Goal: Task Accomplishment & Management: Manage account settings

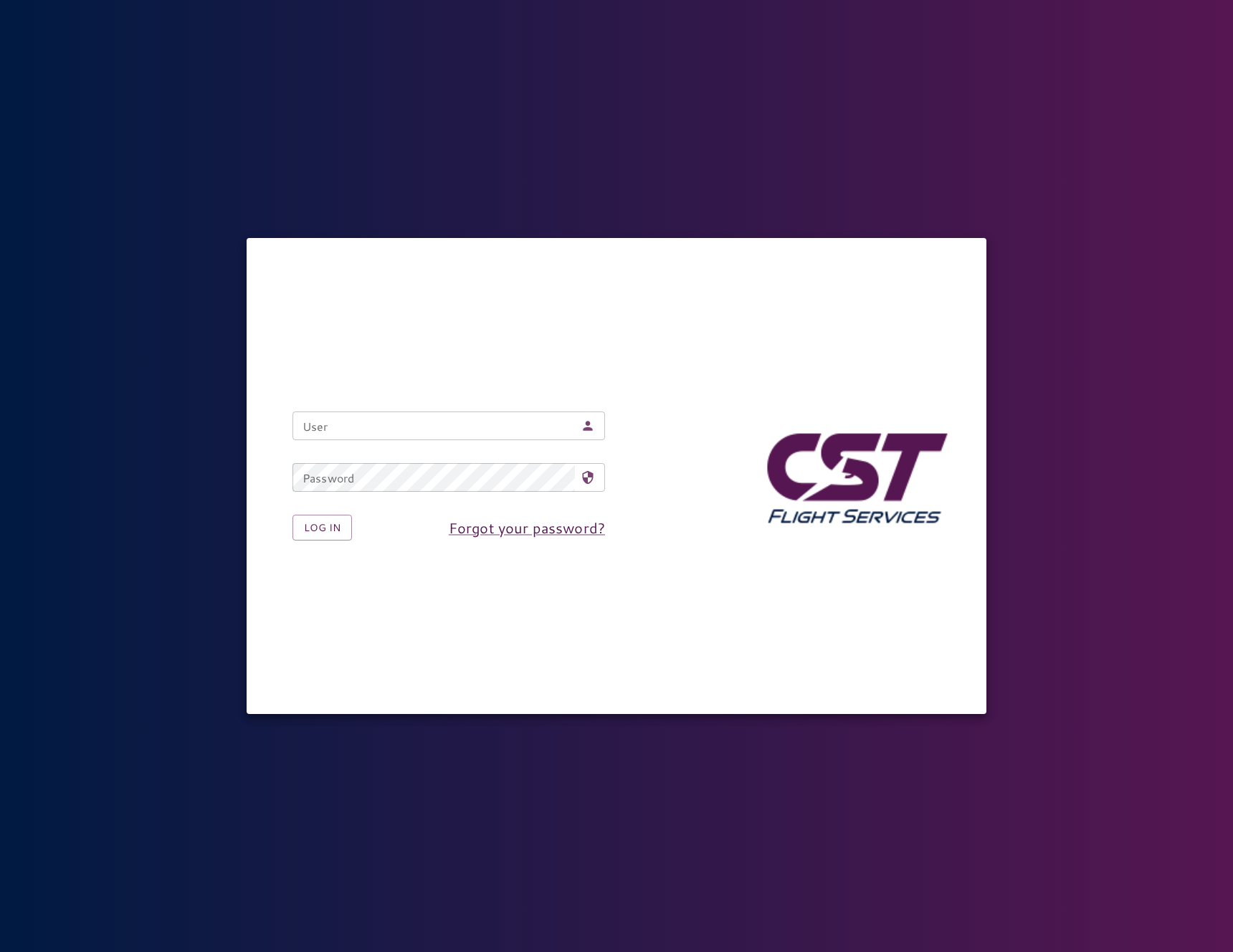
click at [595, 426] on nordpass-icon at bounding box center [595, 426] width 0 height 0
click at [0, 951] on nordpass-autofill-portal at bounding box center [0, 952] width 0 height 0
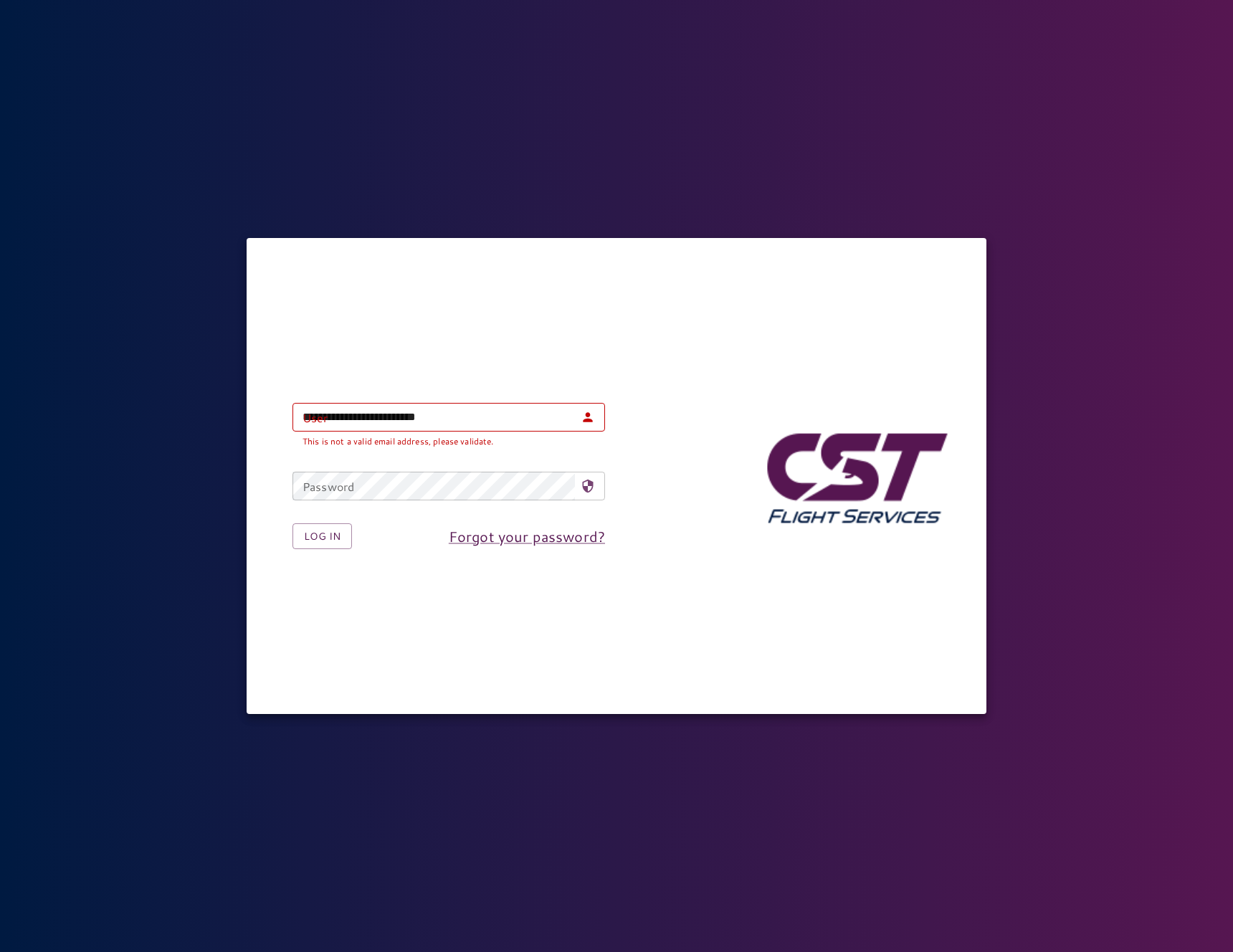
type input "**********"
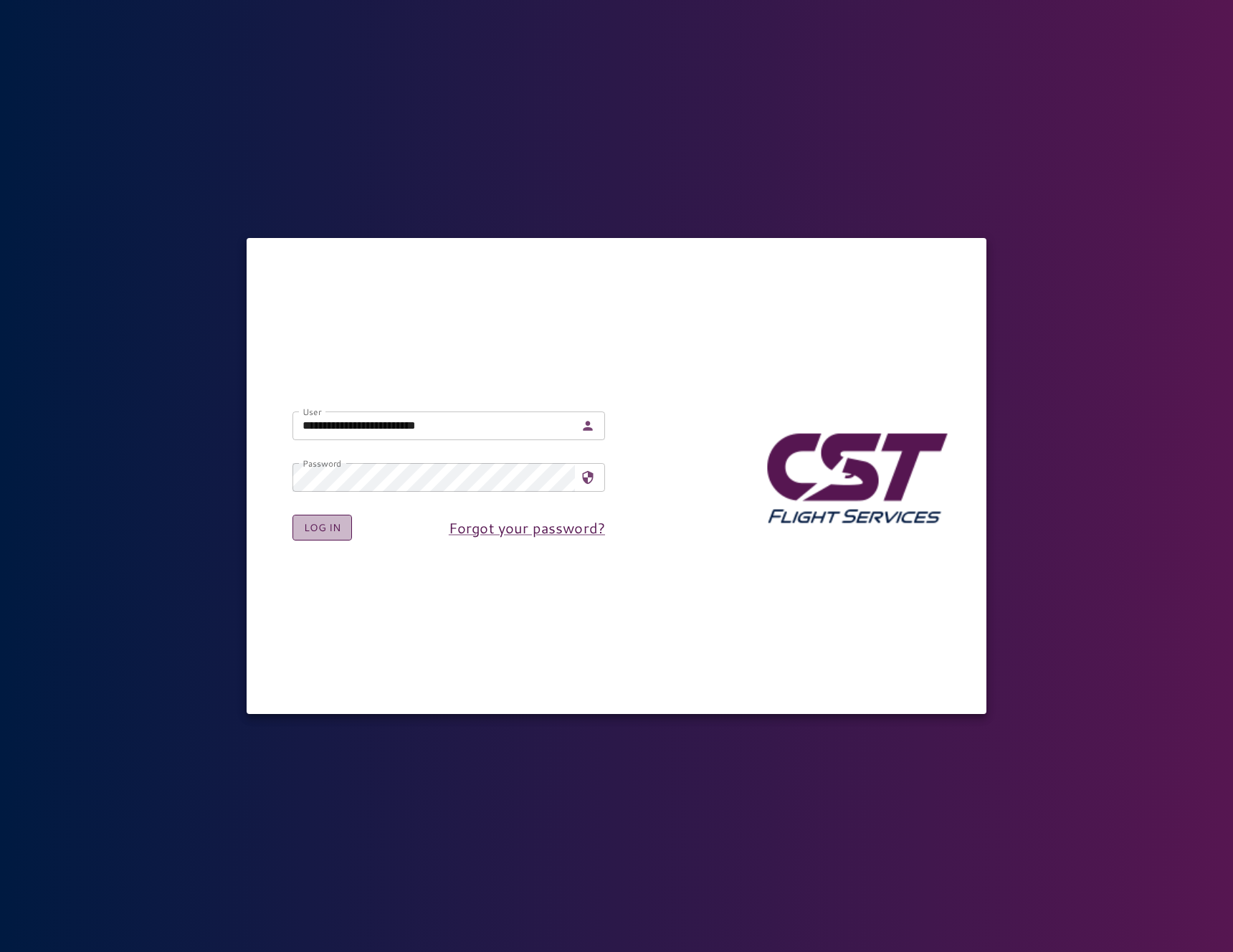
click at [319, 532] on button "Log in" at bounding box center [323, 527] width 60 height 26
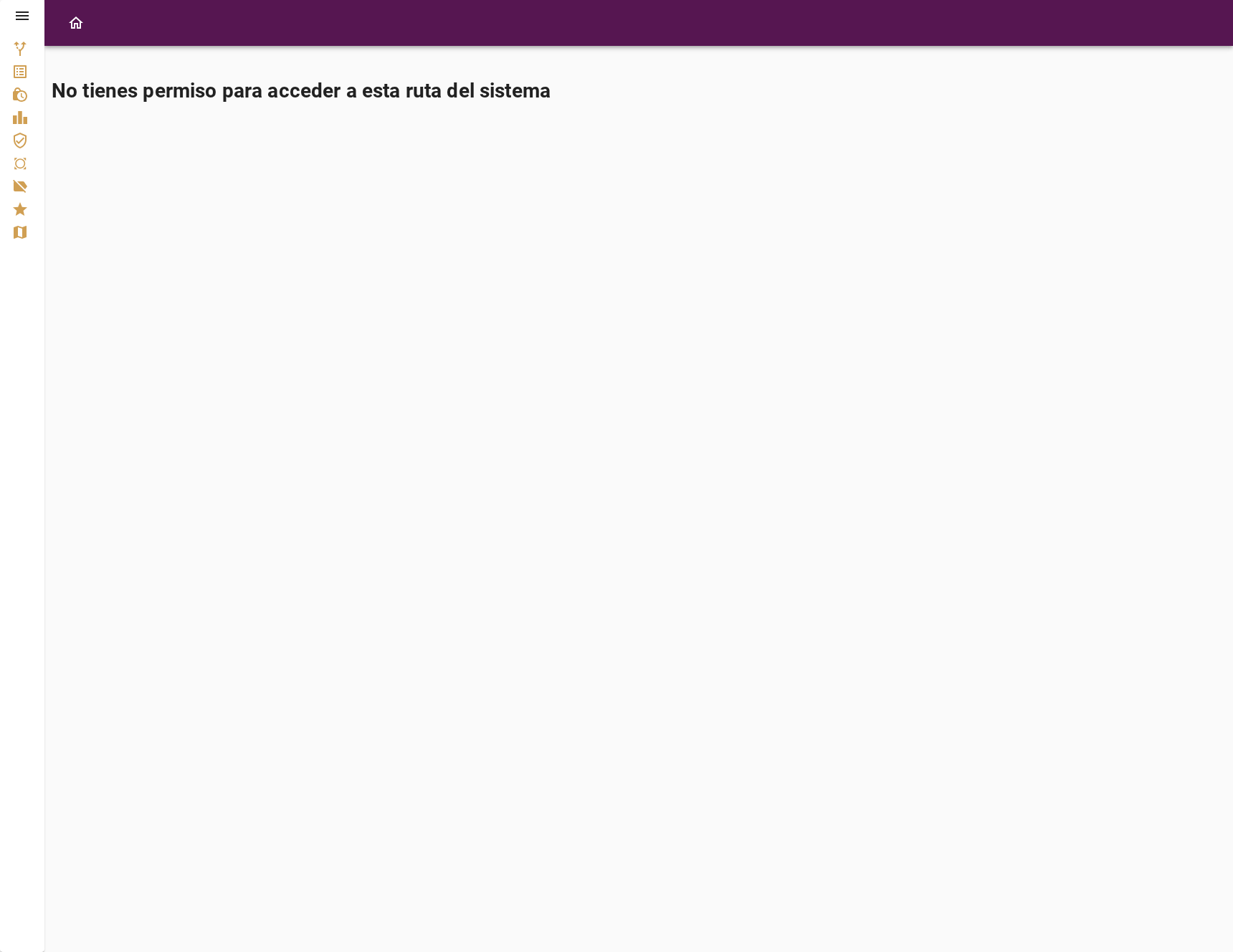
click at [22, 15] on icon at bounding box center [21, 15] width 13 height 9
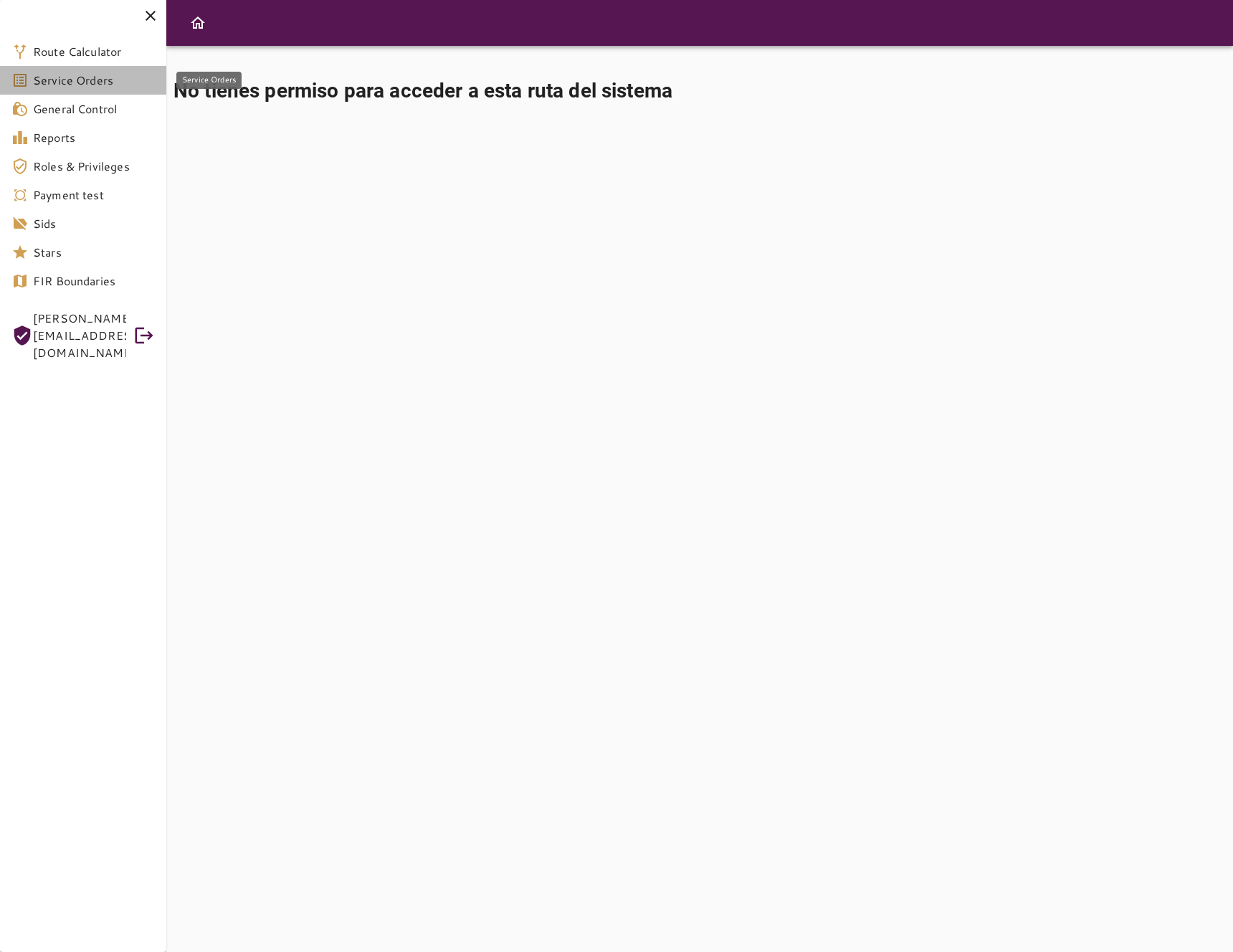
click at [93, 85] on span "Service Orders" at bounding box center [94, 80] width 122 height 17
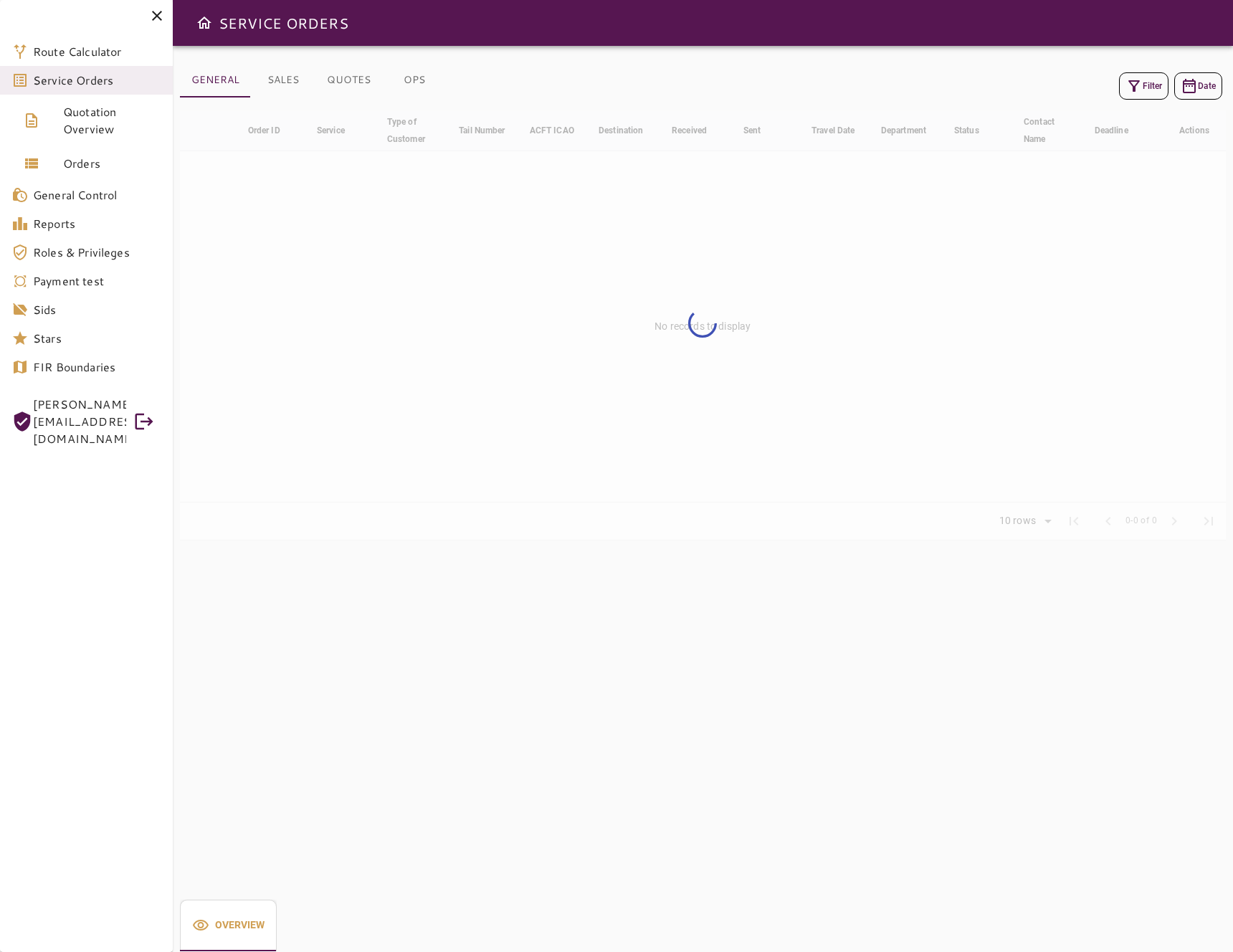
click at [118, 421] on span "AARON@QUEPAR-SOLUTIONS.COM" at bounding box center [79, 421] width 93 height 51
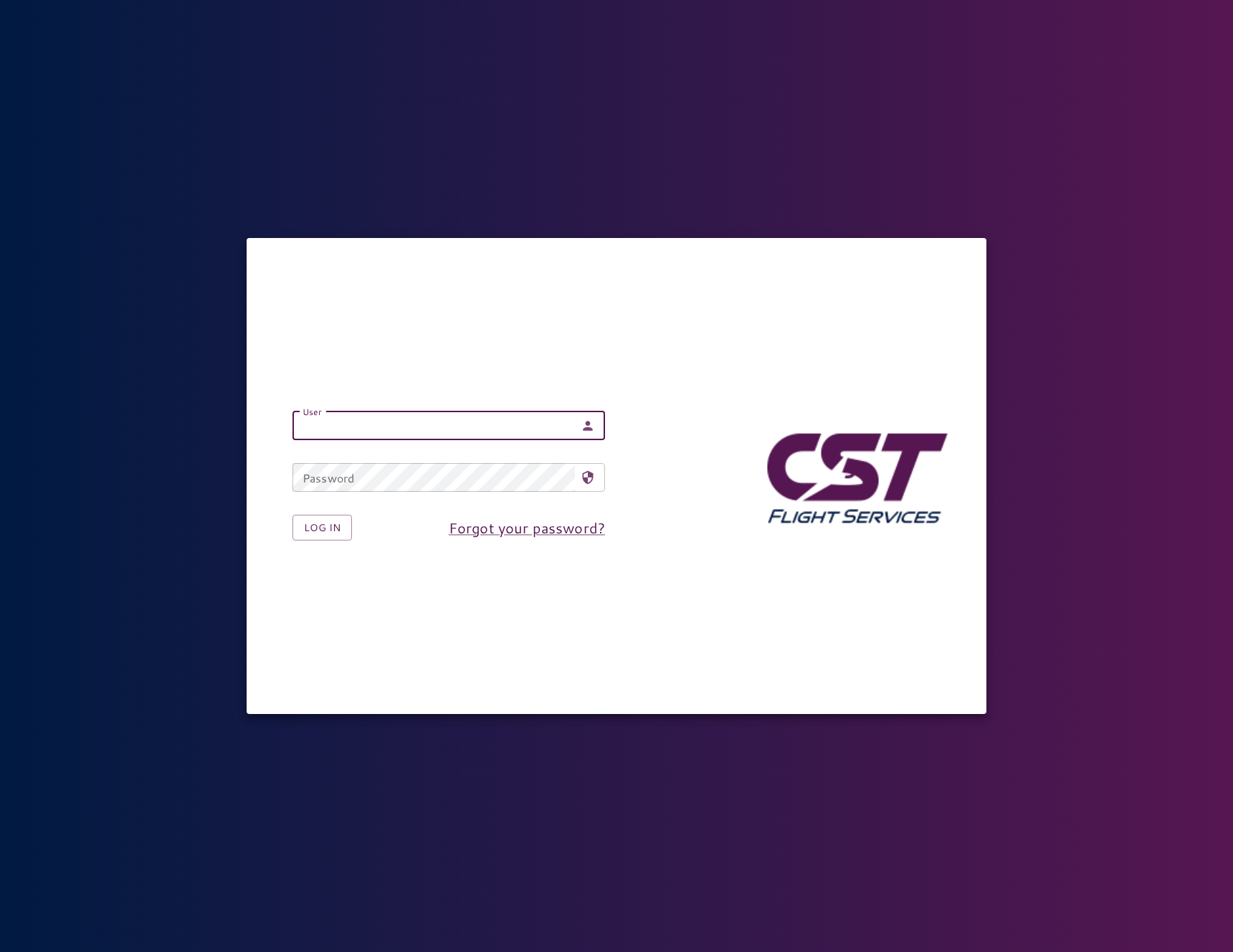
click at [450, 428] on input "User" at bounding box center [433, 426] width 282 height 29
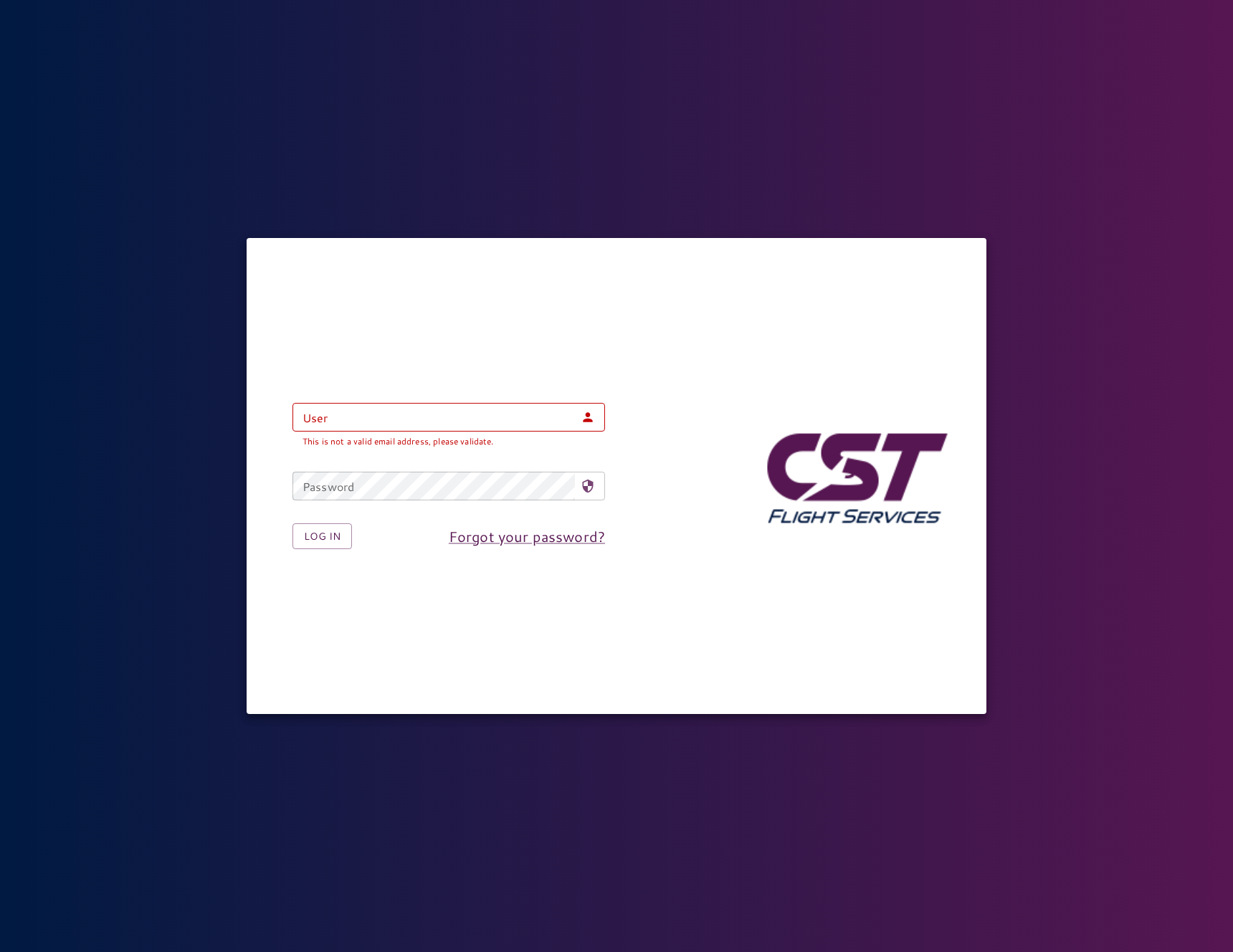
click at [0, 951] on nordpass-autofill-portal at bounding box center [0, 952] width 0 height 0
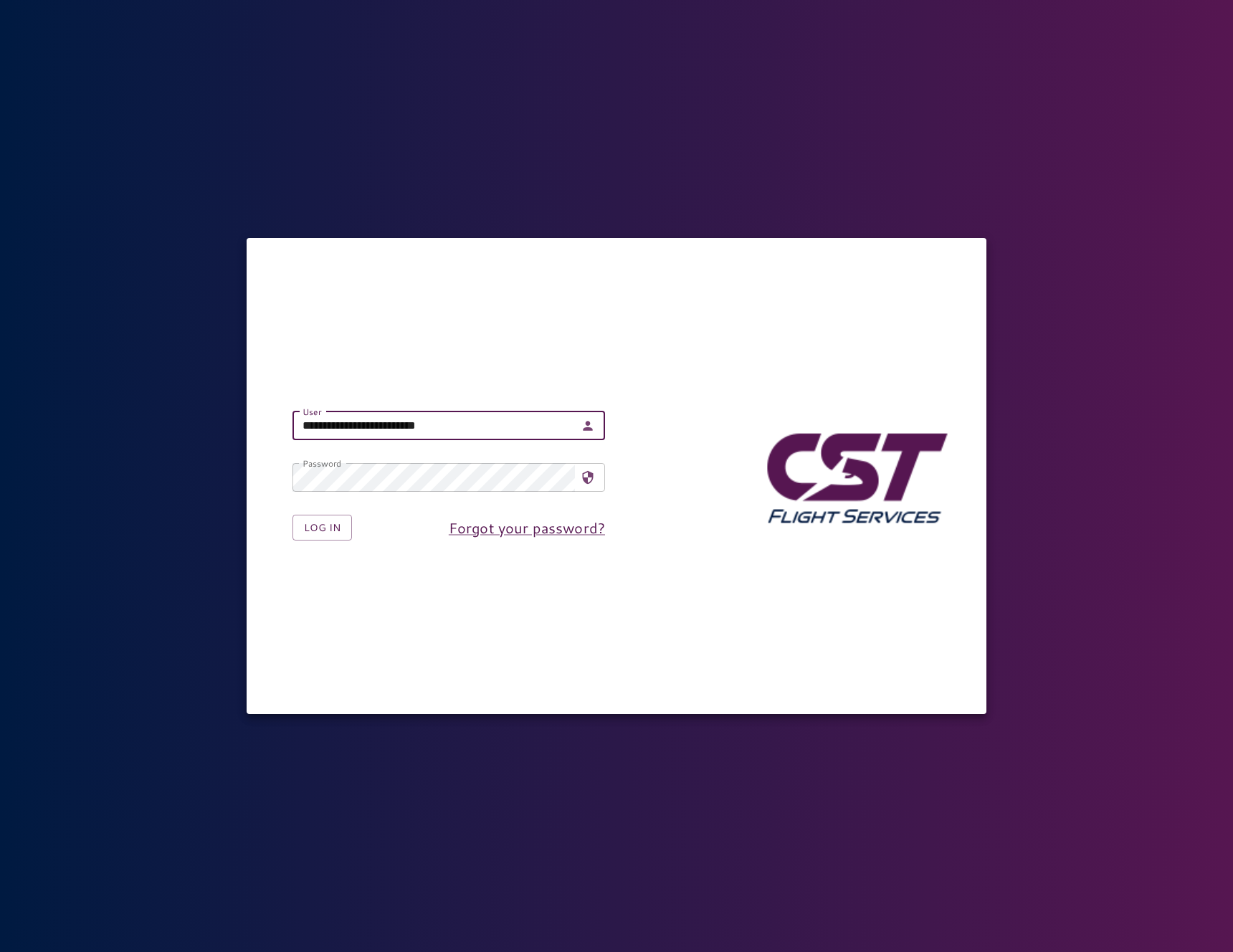
click at [380, 421] on input "**********" at bounding box center [433, 426] width 282 height 29
click at [0, 951] on nordpass-autofill-portal at bounding box center [0, 952] width 0 height 0
type input "**********"
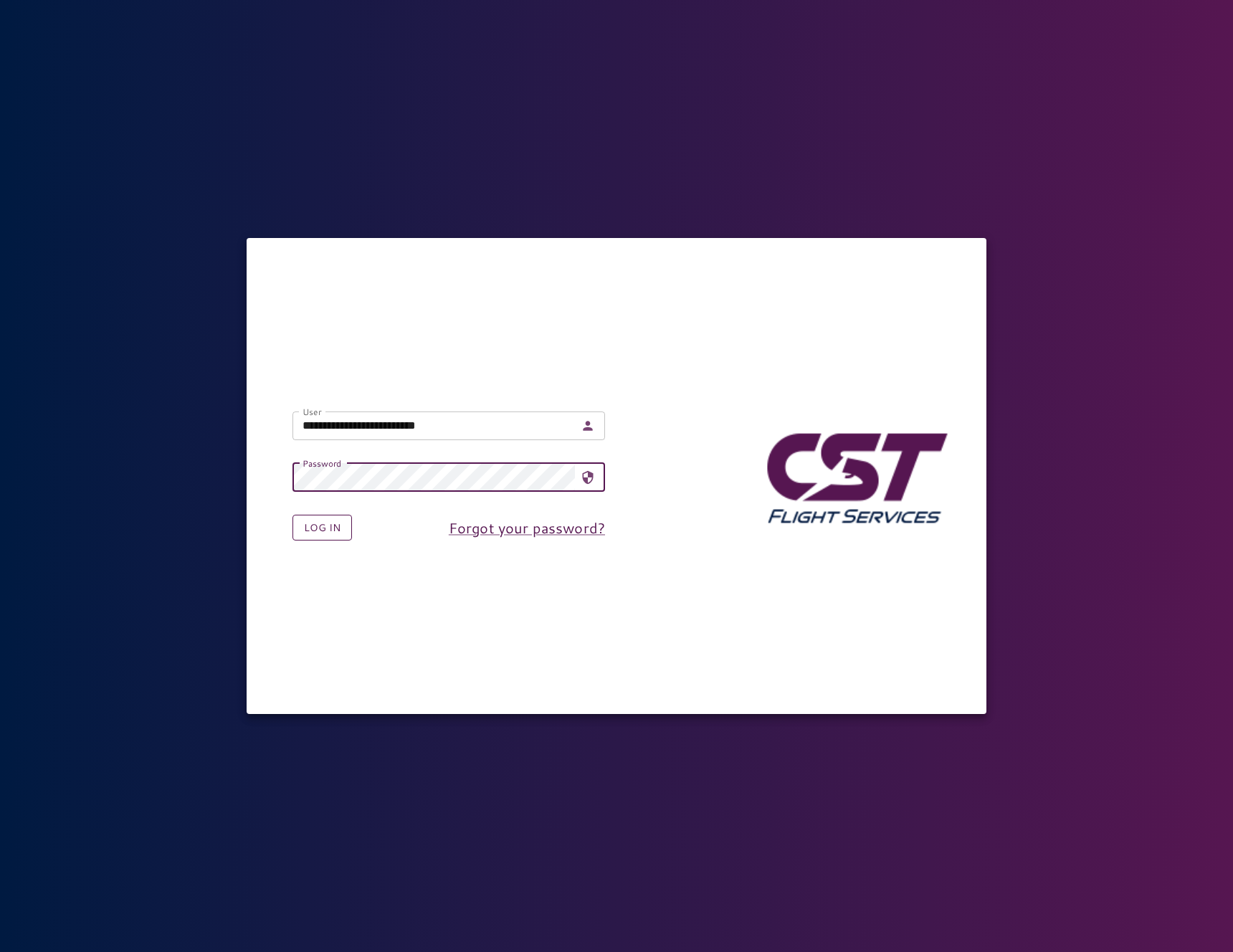
click at [344, 528] on button "Log in" at bounding box center [323, 527] width 60 height 26
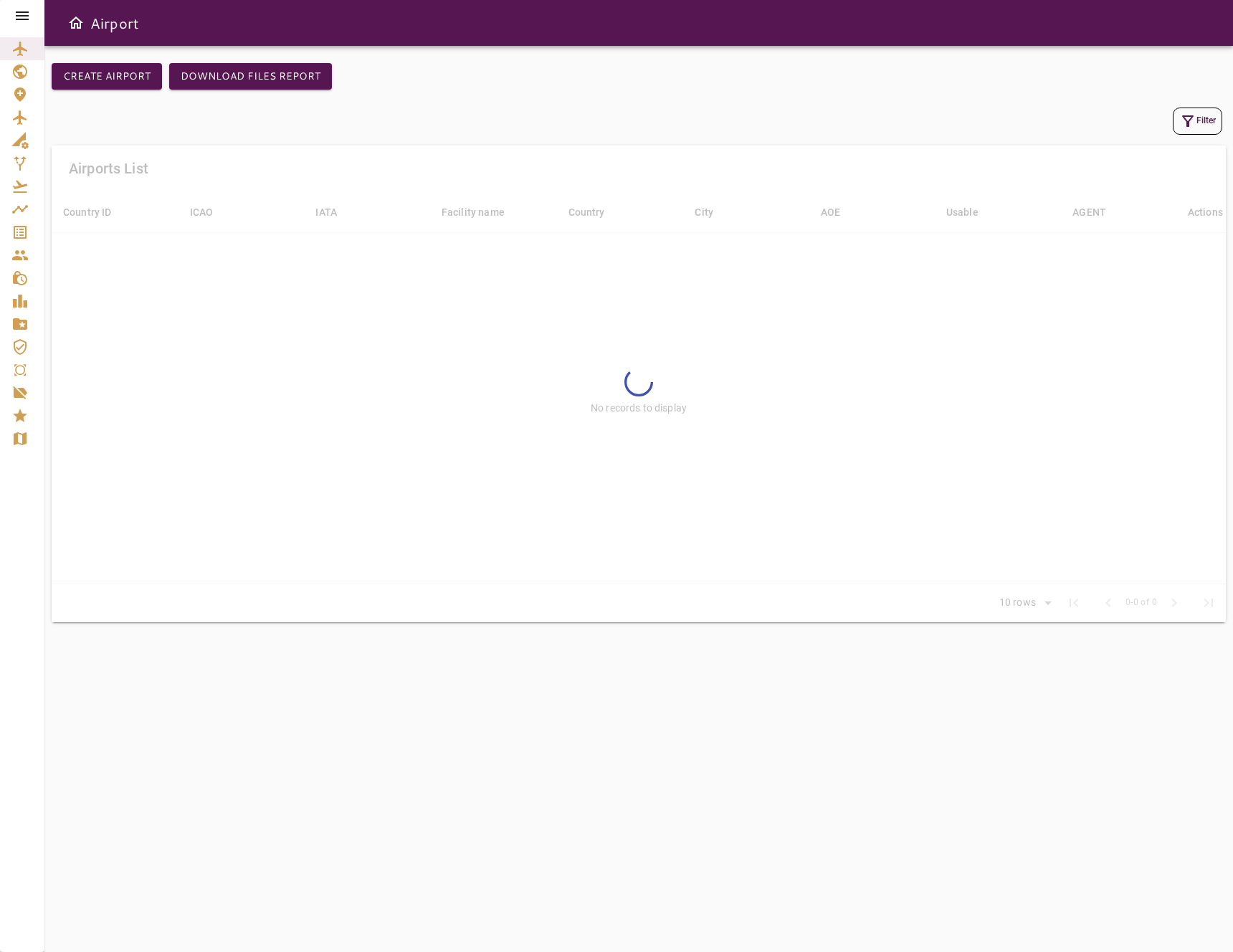
click at [18, 15] on icon at bounding box center [21, 15] width 13 height 9
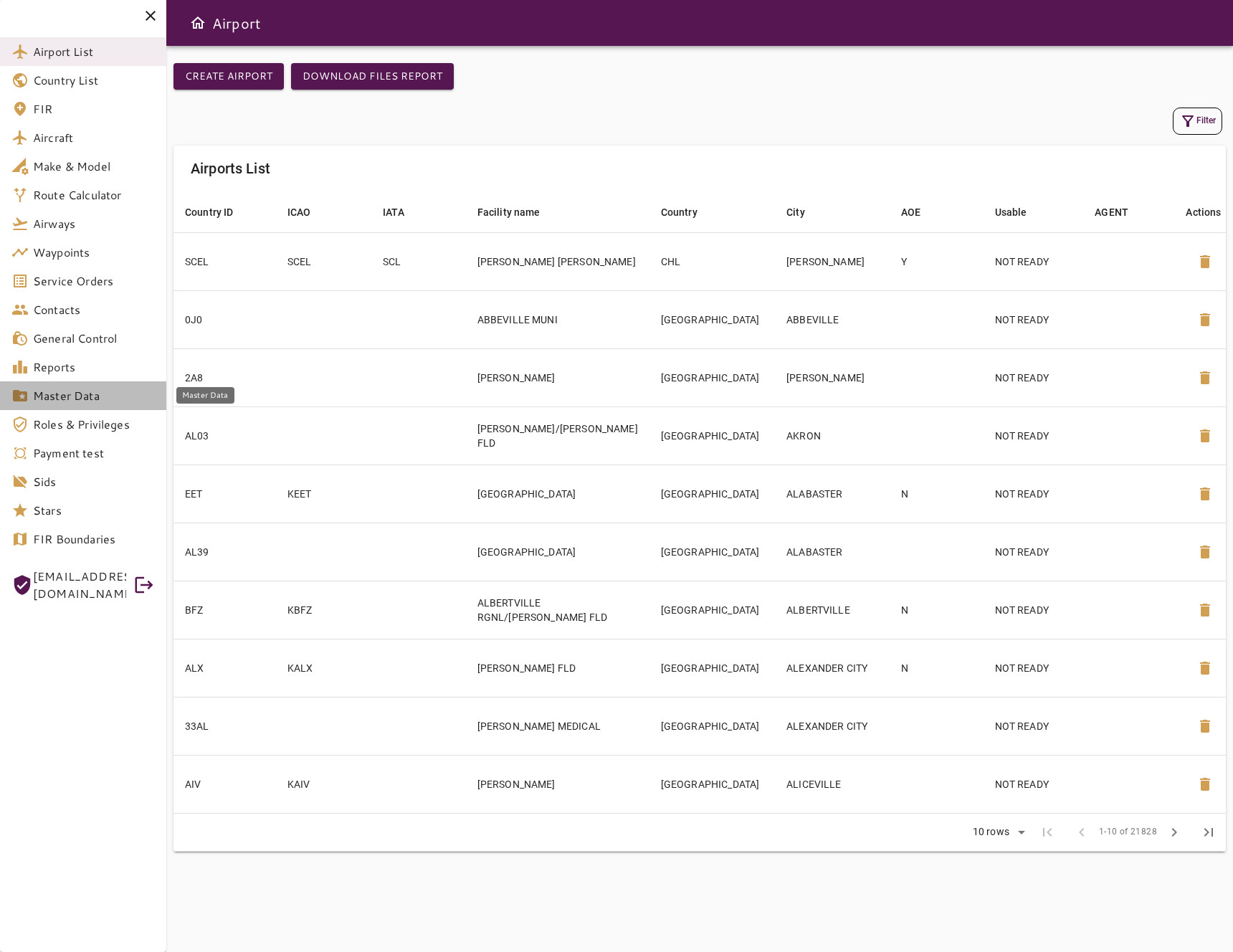
click at [102, 402] on span "Master Data" at bounding box center [94, 396] width 122 height 17
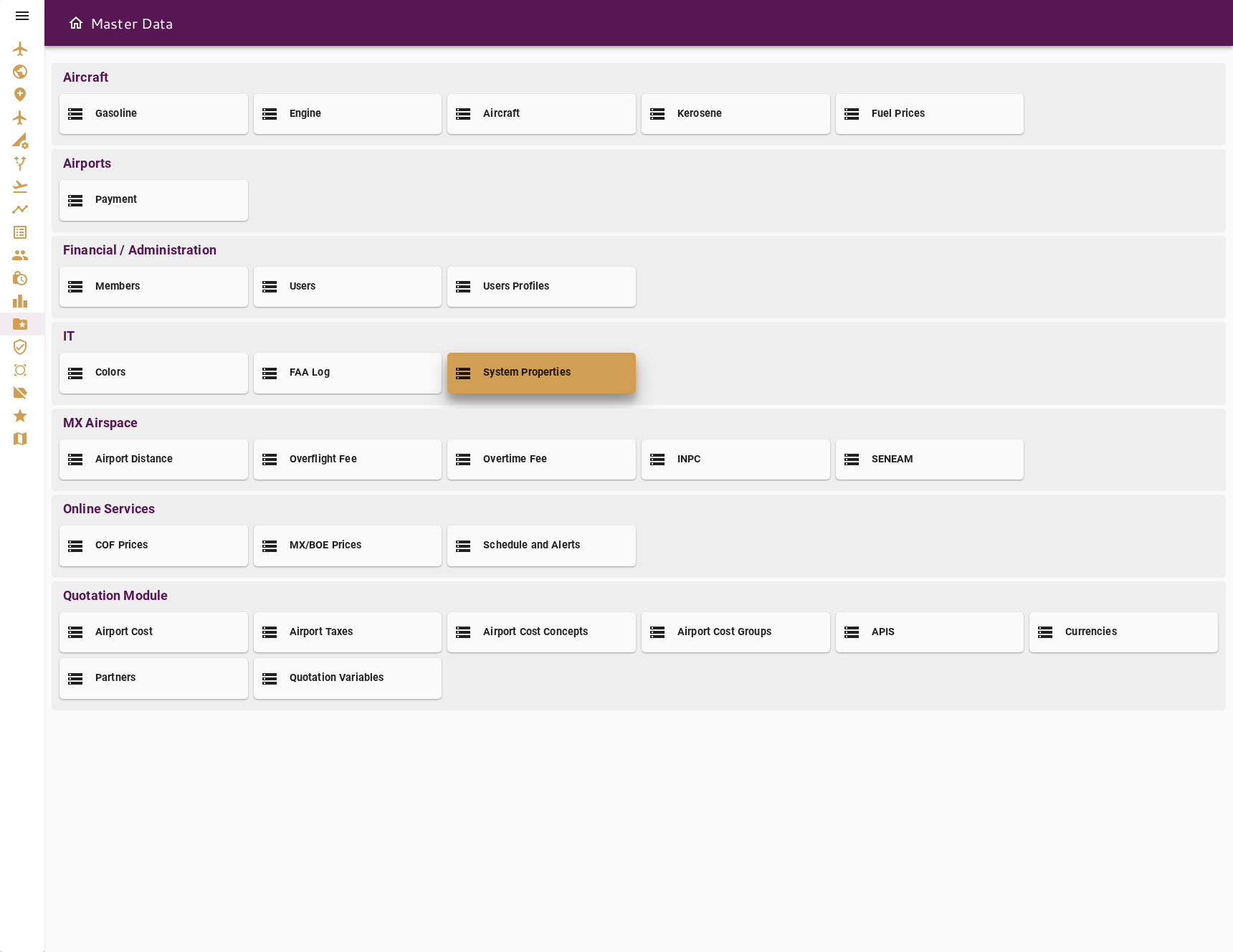
click at [590, 383] on div "System Properties" at bounding box center [541, 372] width 189 height 40
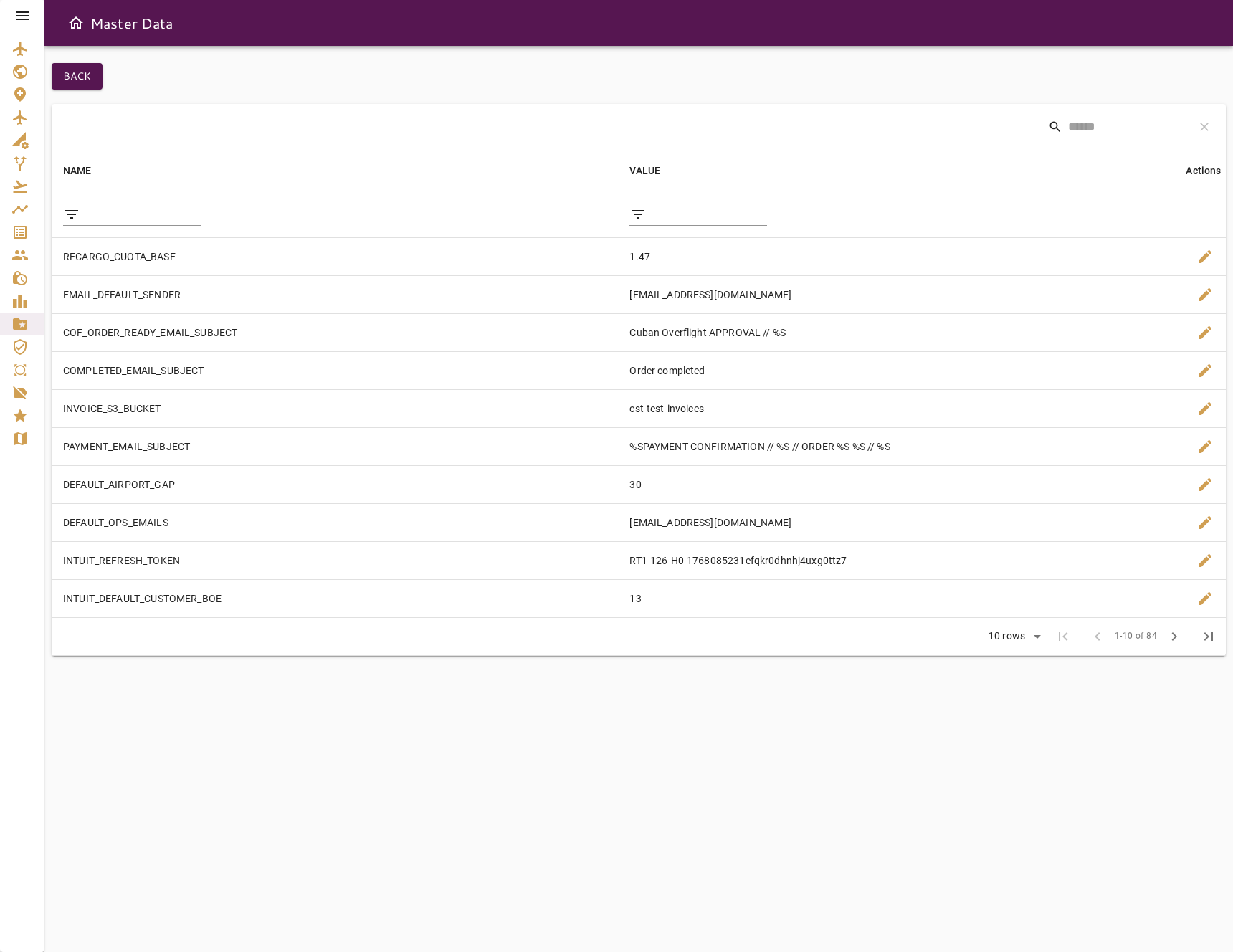
click at [1074, 129] on input "Search" at bounding box center [1125, 126] width 114 height 23
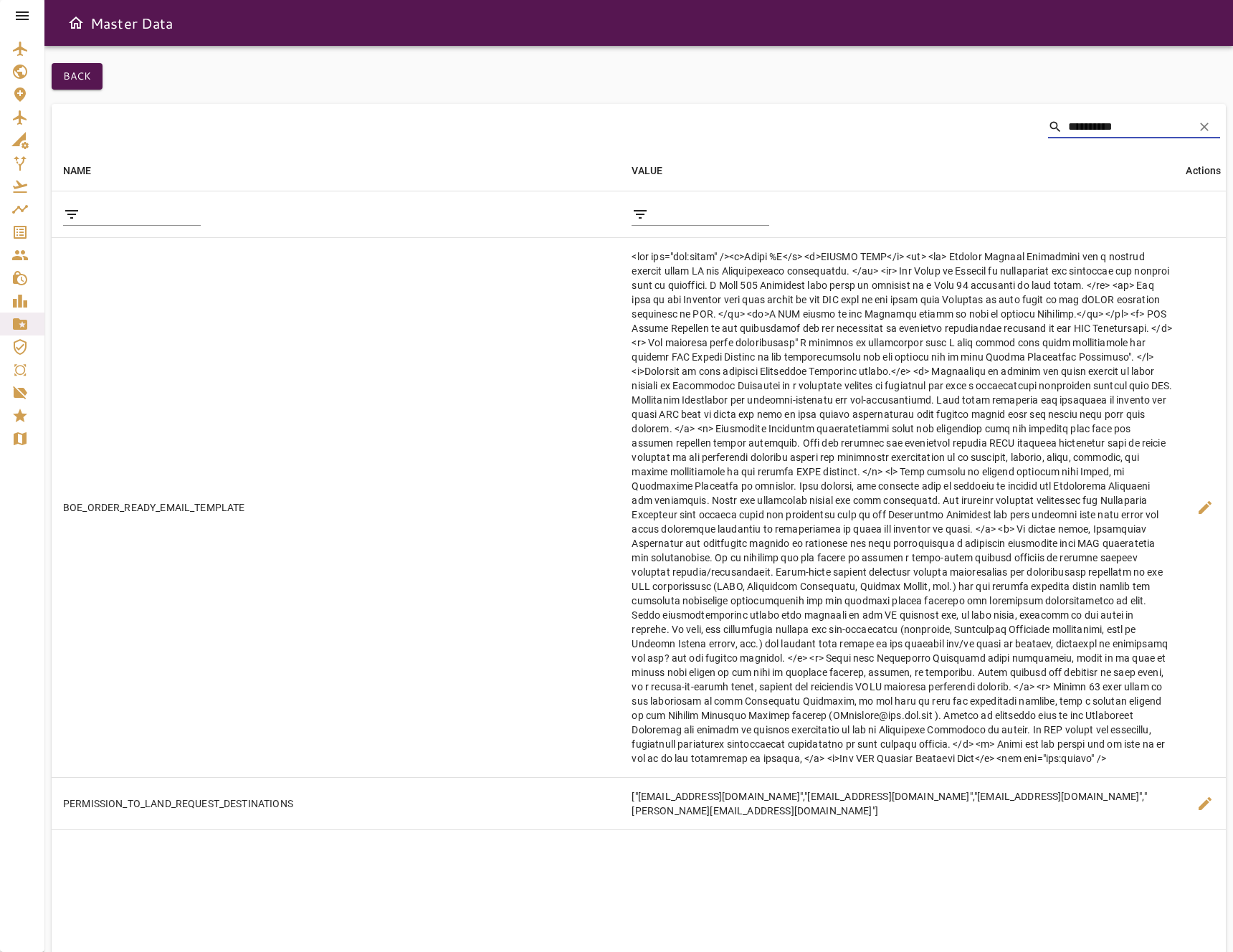
type input "**********"
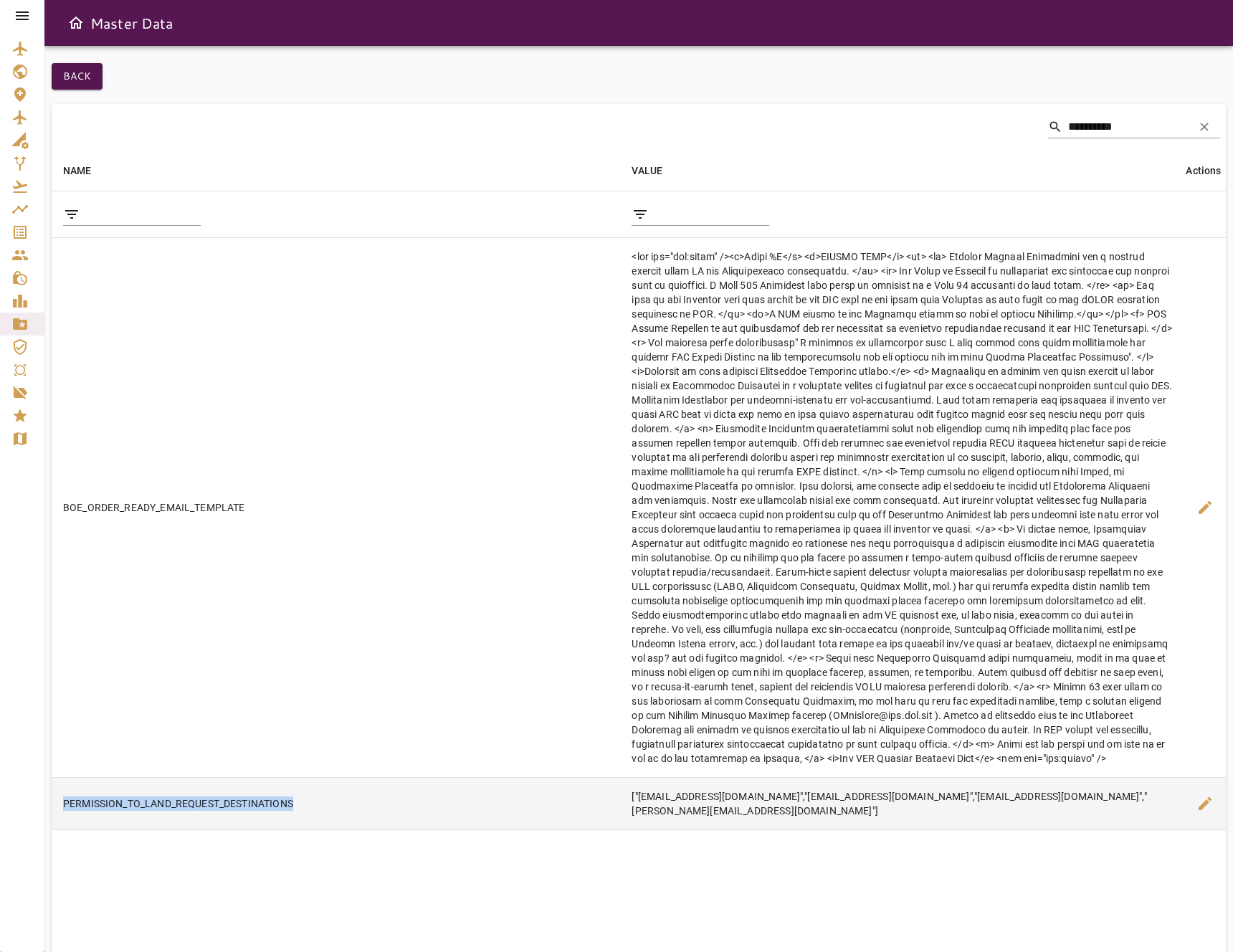
drag, startPoint x: 295, startPoint y: 787, endPoint x: 61, endPoint y: 788, distance: 234.0
click at [61, 788] on td "PERMISSION_TO_LAND_REQUEST_DESTINATIONS" at bounding box center [335, 804] width 568 height 52
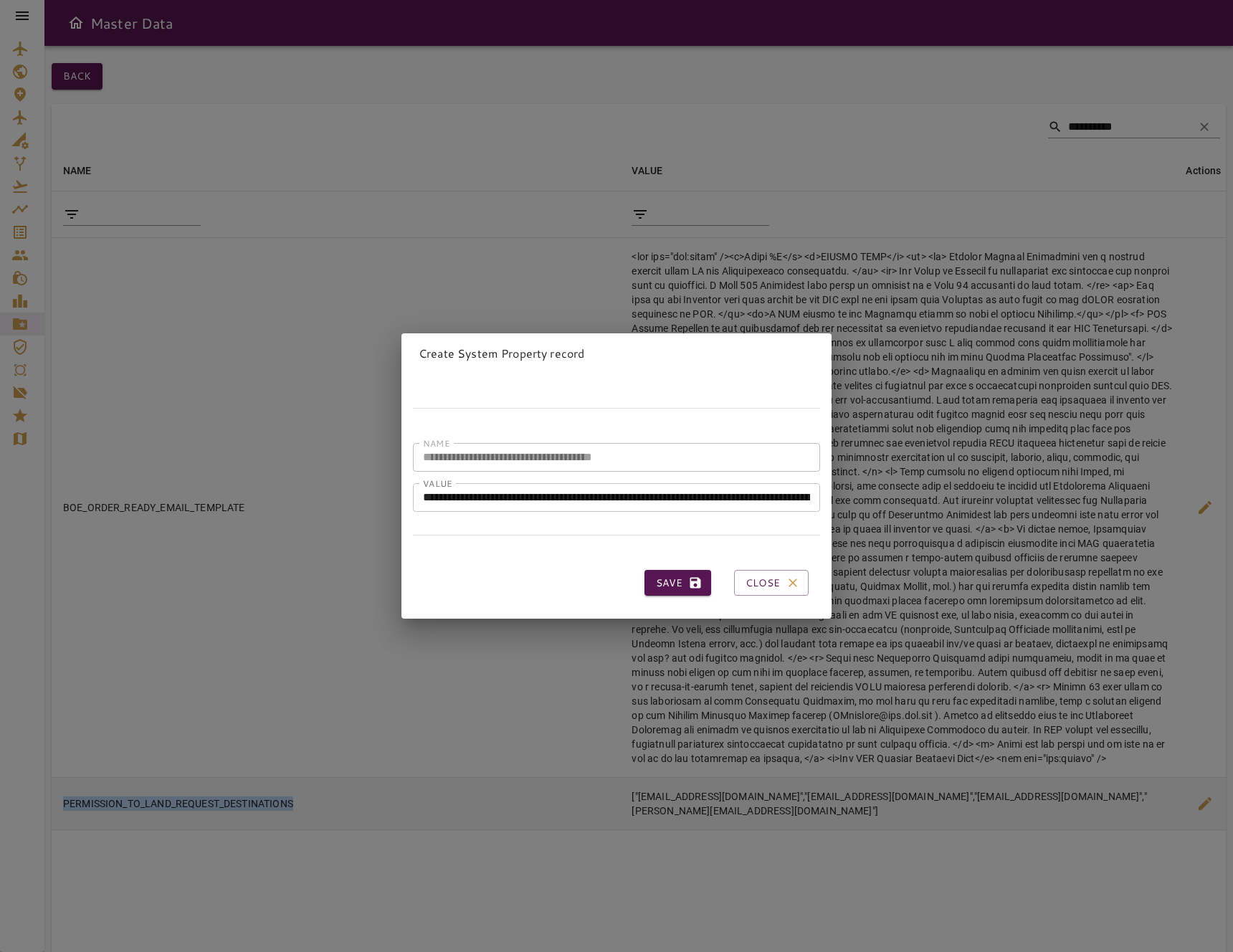
copy td "PERMISSION_TO_LAND_REQUEST_DESTINATIONS"
click at [788, 578] on icon "button" at bounding box center [793, 583] width 9 height 9
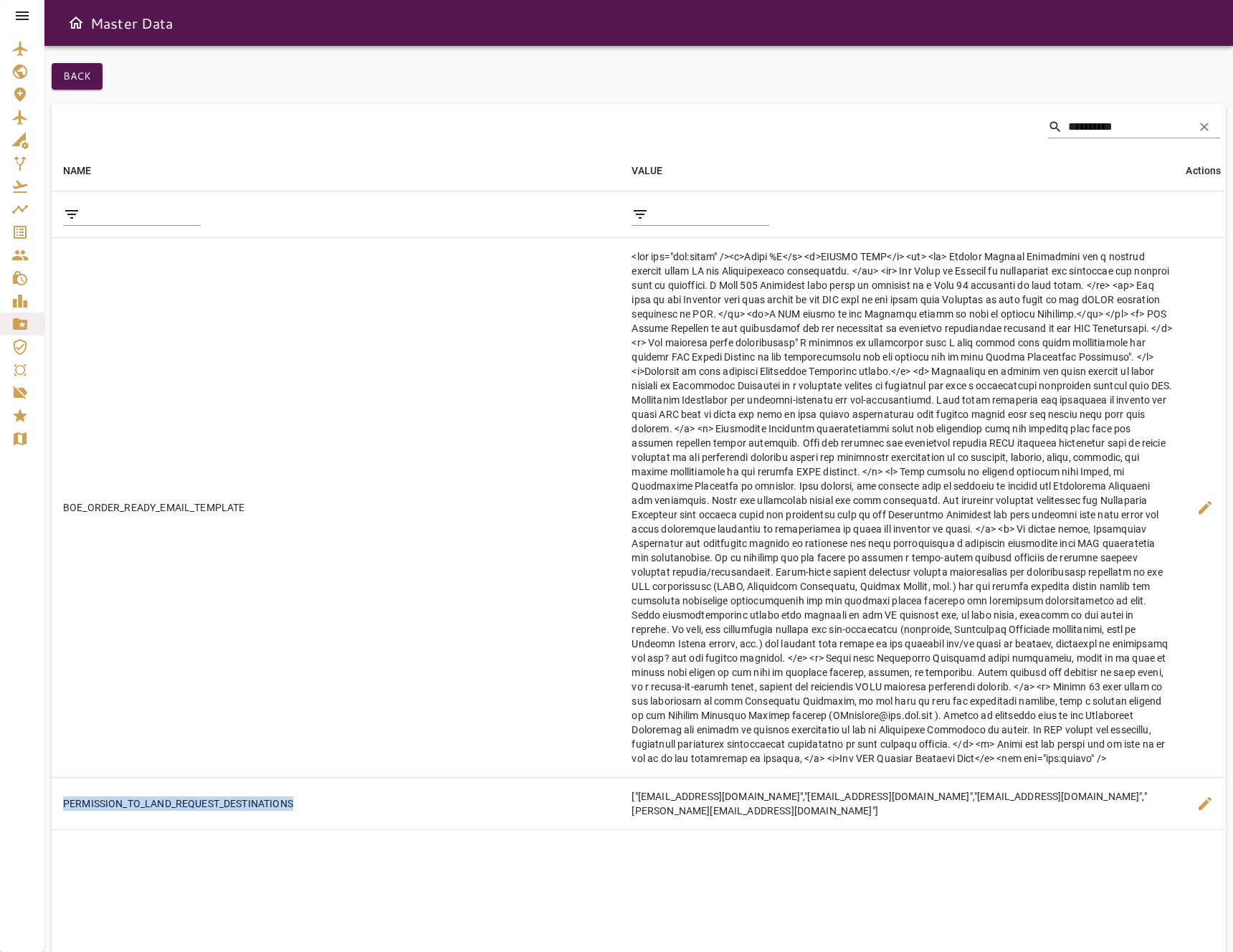
click at [15, 20] on icon at bounding box center [22, 15] width 17 height 17
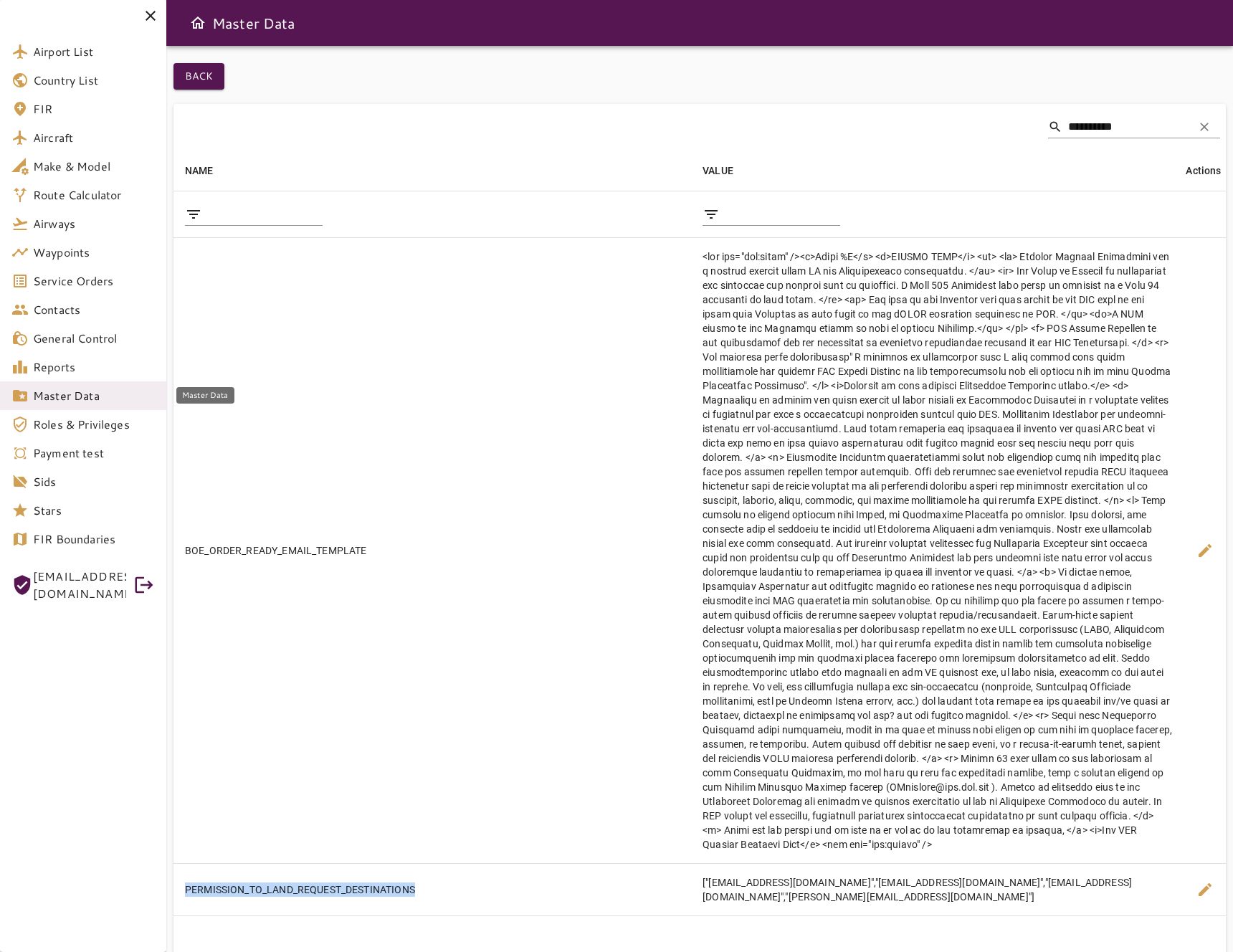
click at [80, 397] on span "Master Data" at bounding box center [94, 396] width 122 height 17
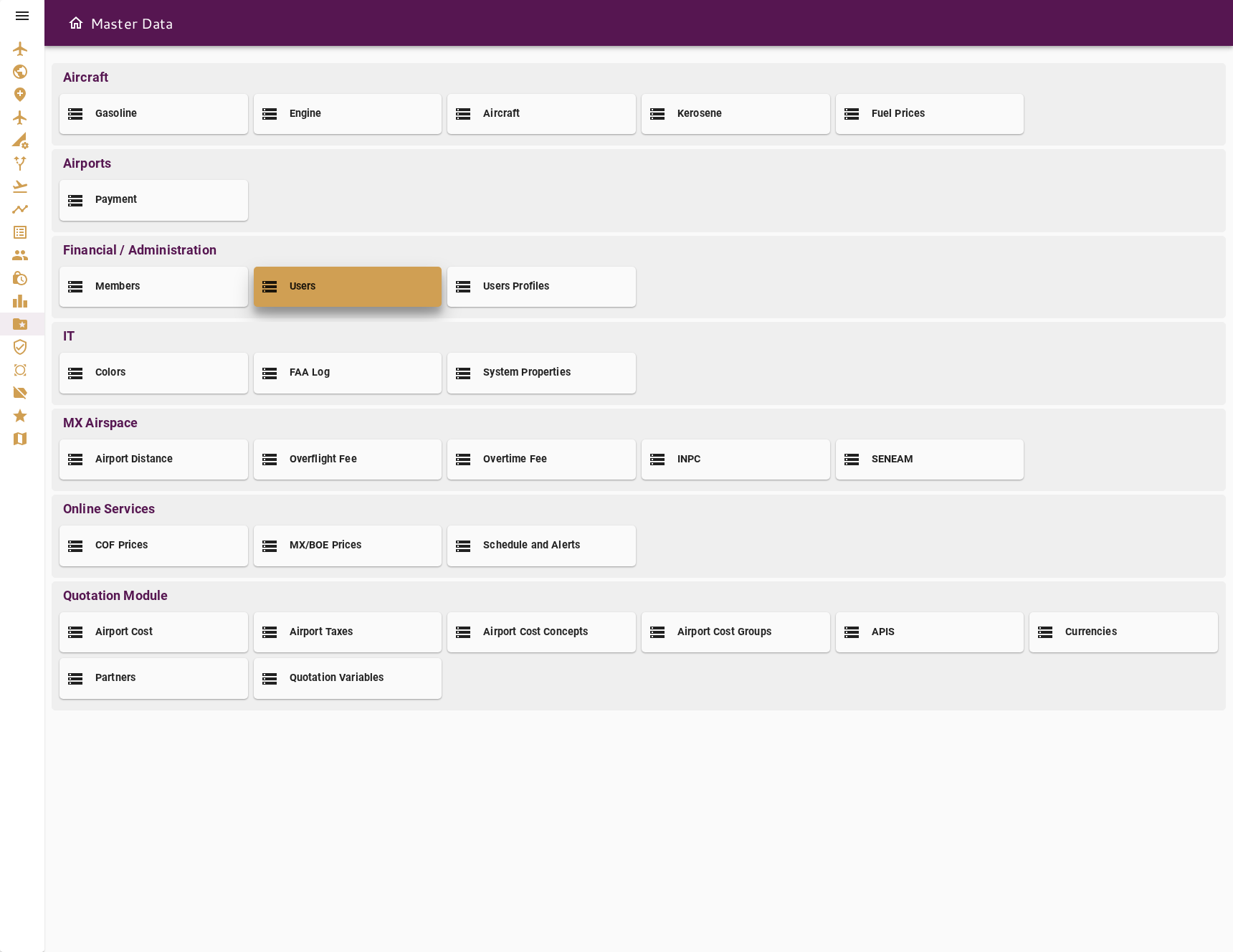
click at [364, 289] on div "Users" at bounding box center [347, 287] width 189 height 40
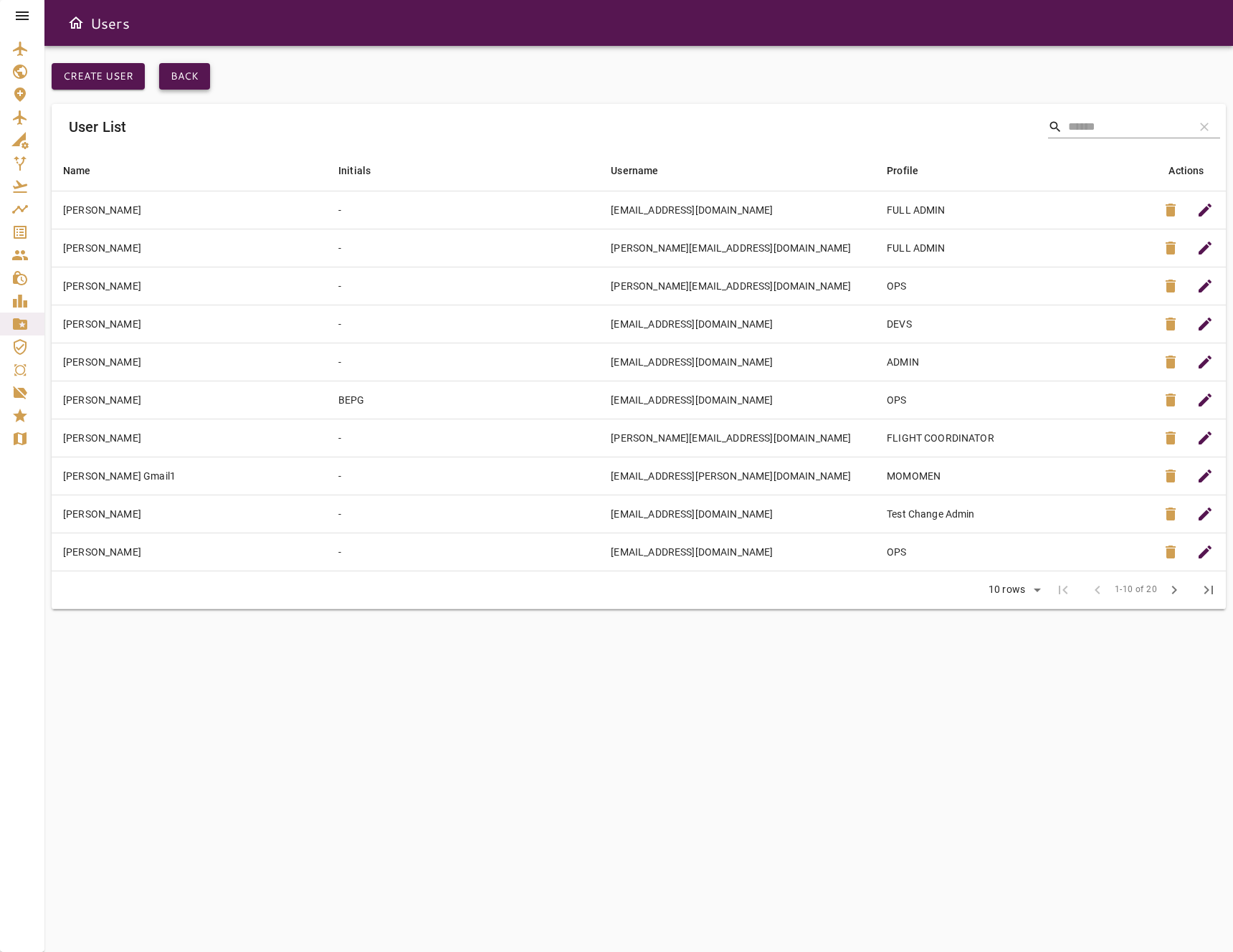
click at [183, 78] on button "Back" at bounding box center [185, 76] width 51 height 26
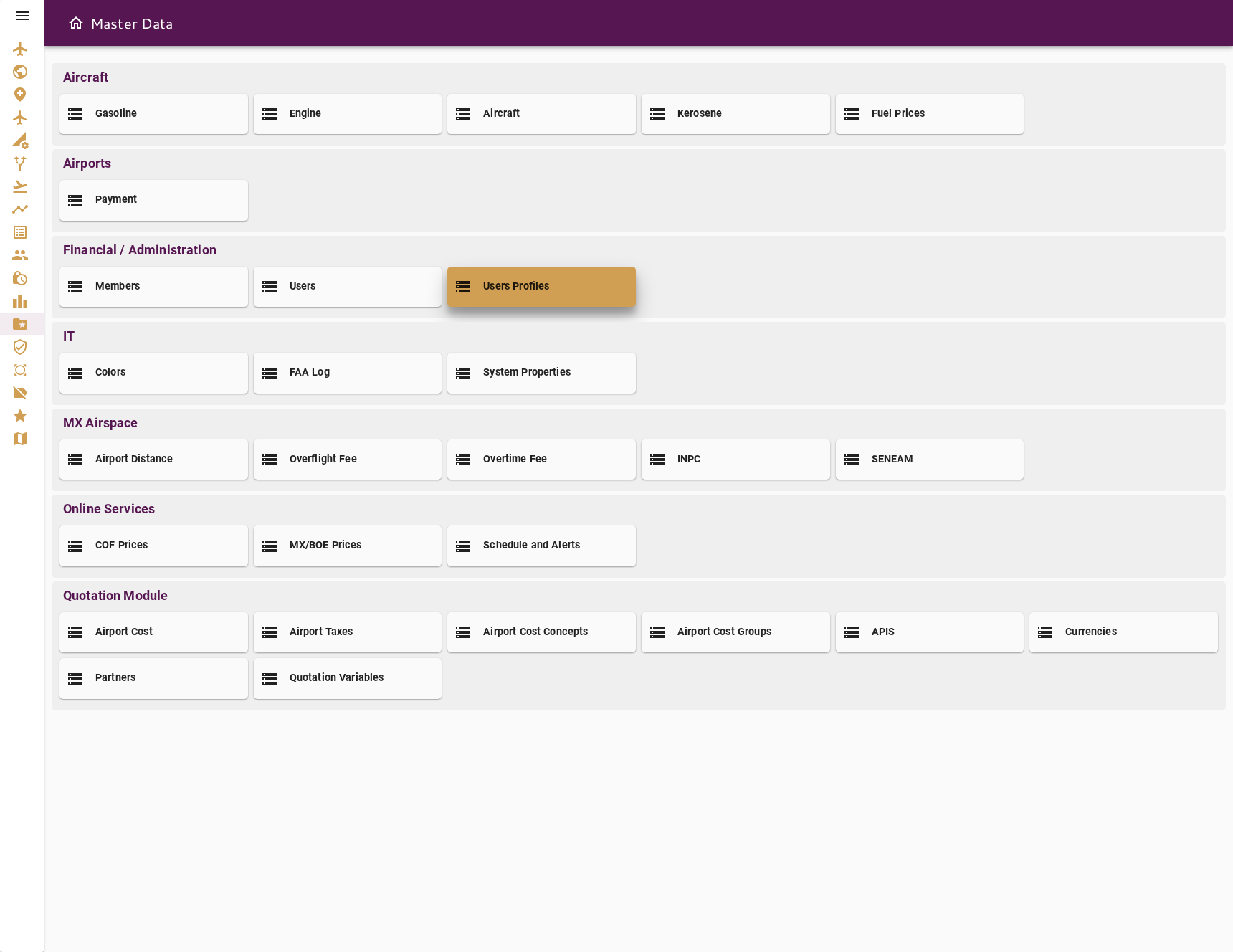
click at [560, 299] on div "Users Profiles" at bounding box center [541, 287] width 189 height 40
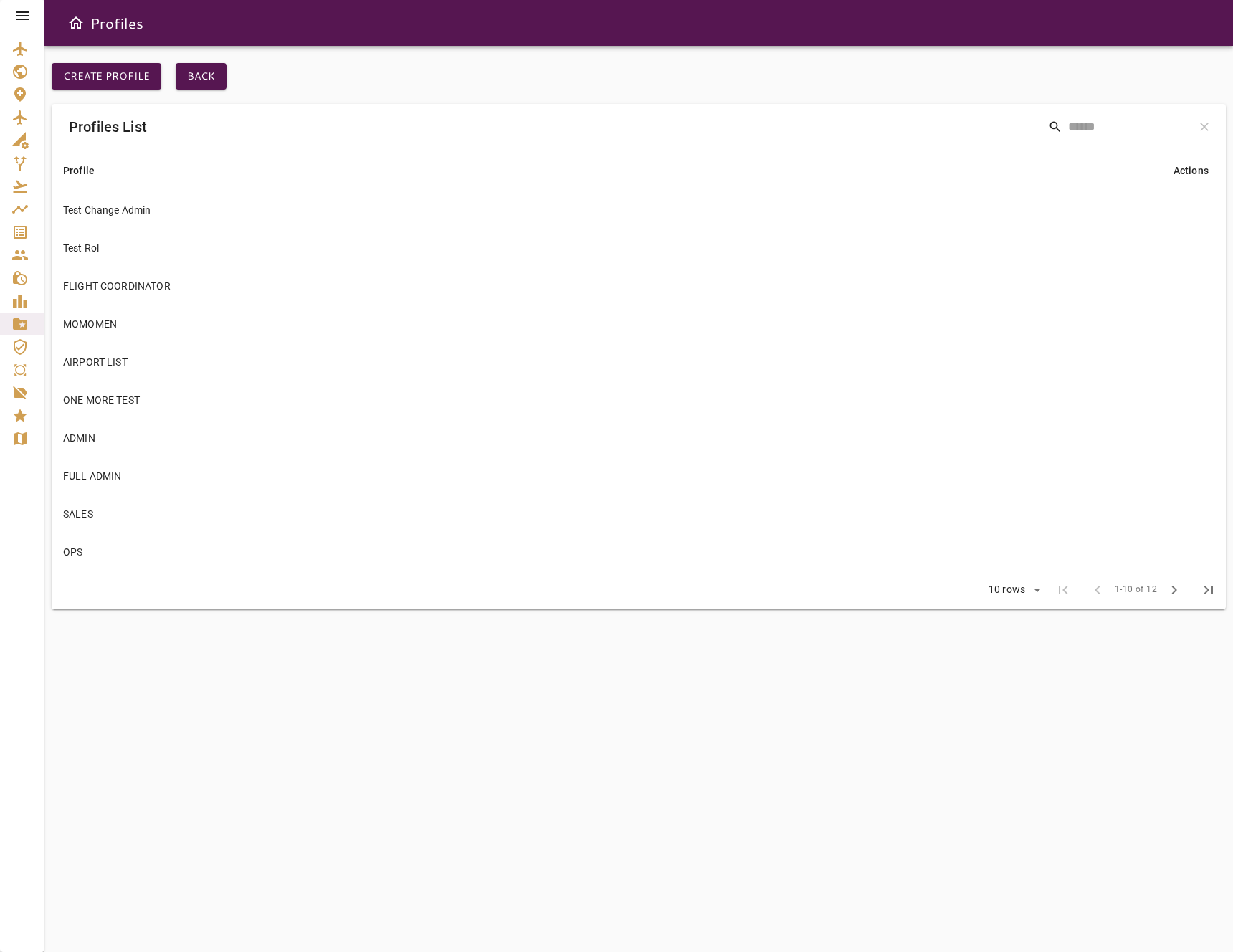
click at [26, 18] on icon at bounding box center [22, 15] width 17 height 17
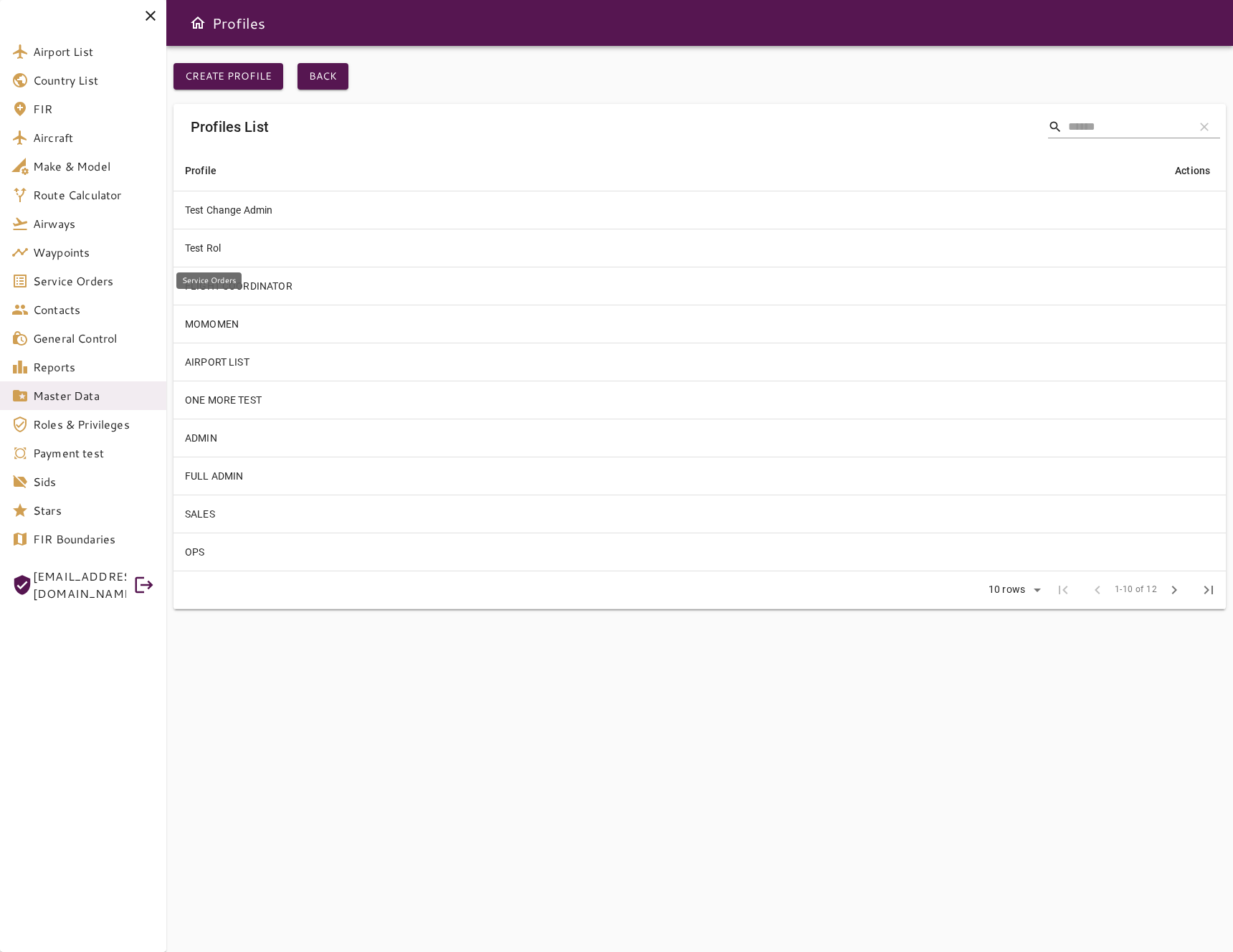
click at [89, 277] on span "Service Orders" at bounding box center [94, 281] width 122 height 17
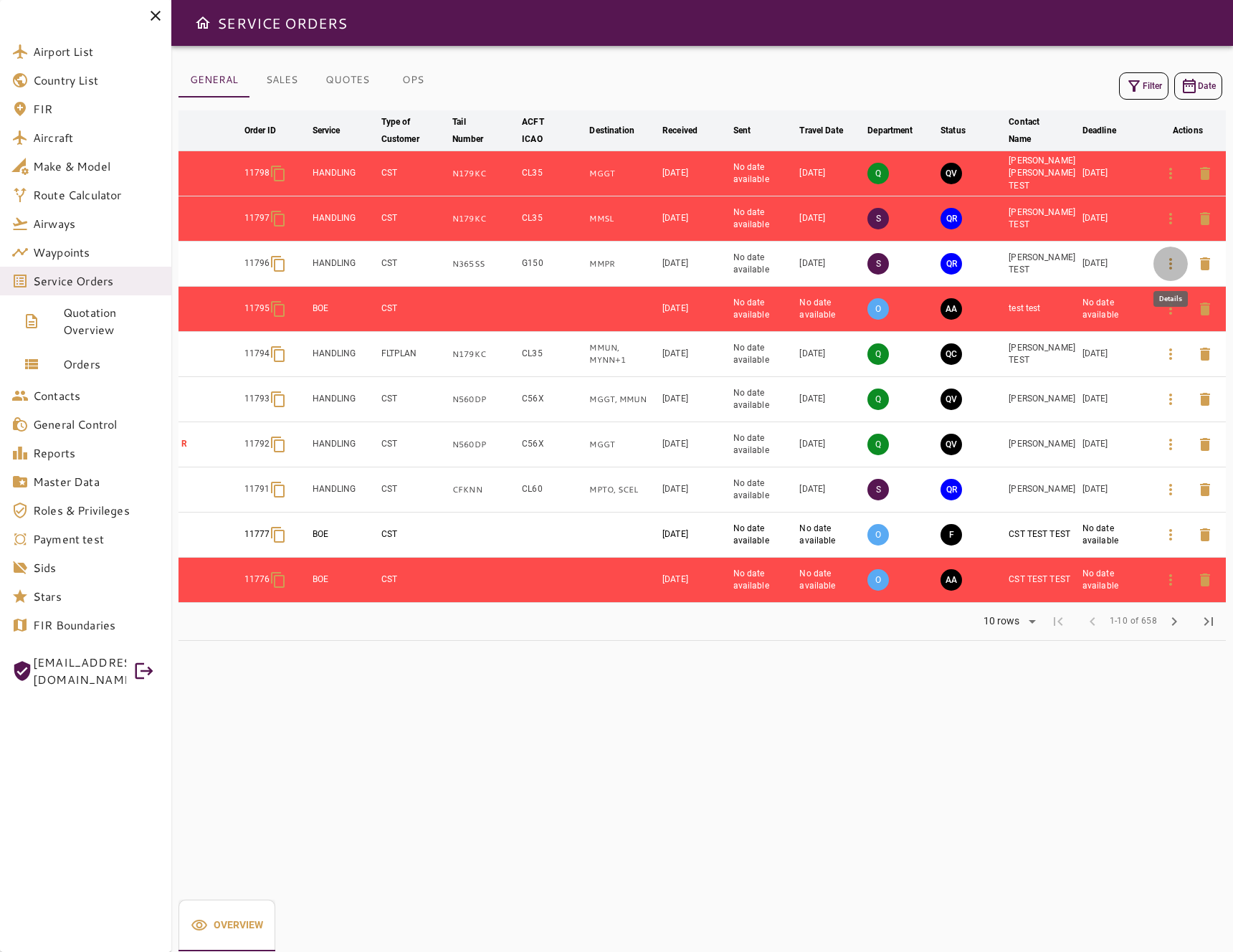
click at [1180, 267] on button "button" at bounding box center [1171, 264] width 34 height 34
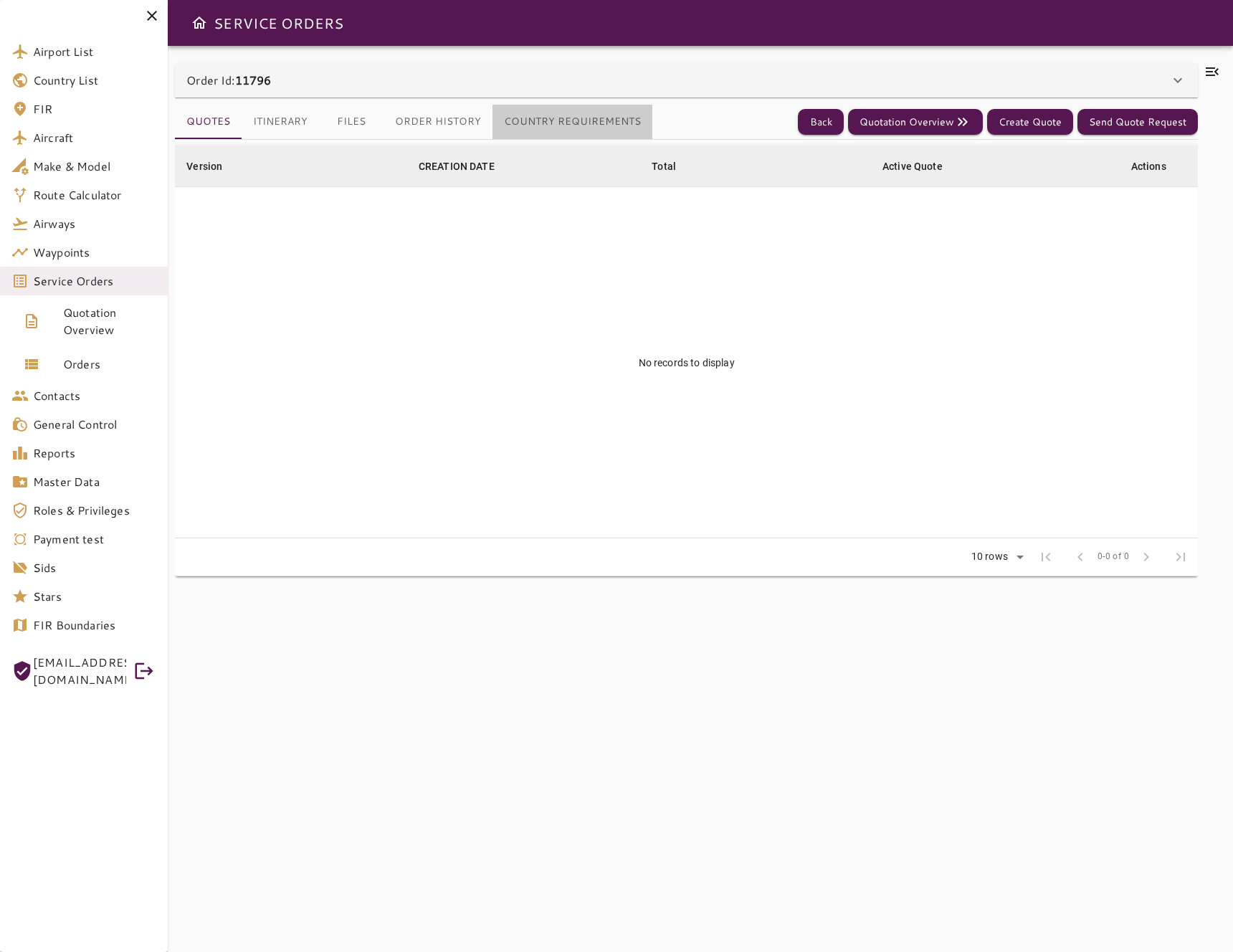
click at [597, 124] on button "Country Requirements" at bounding box center [572, 122] width 160 height 34
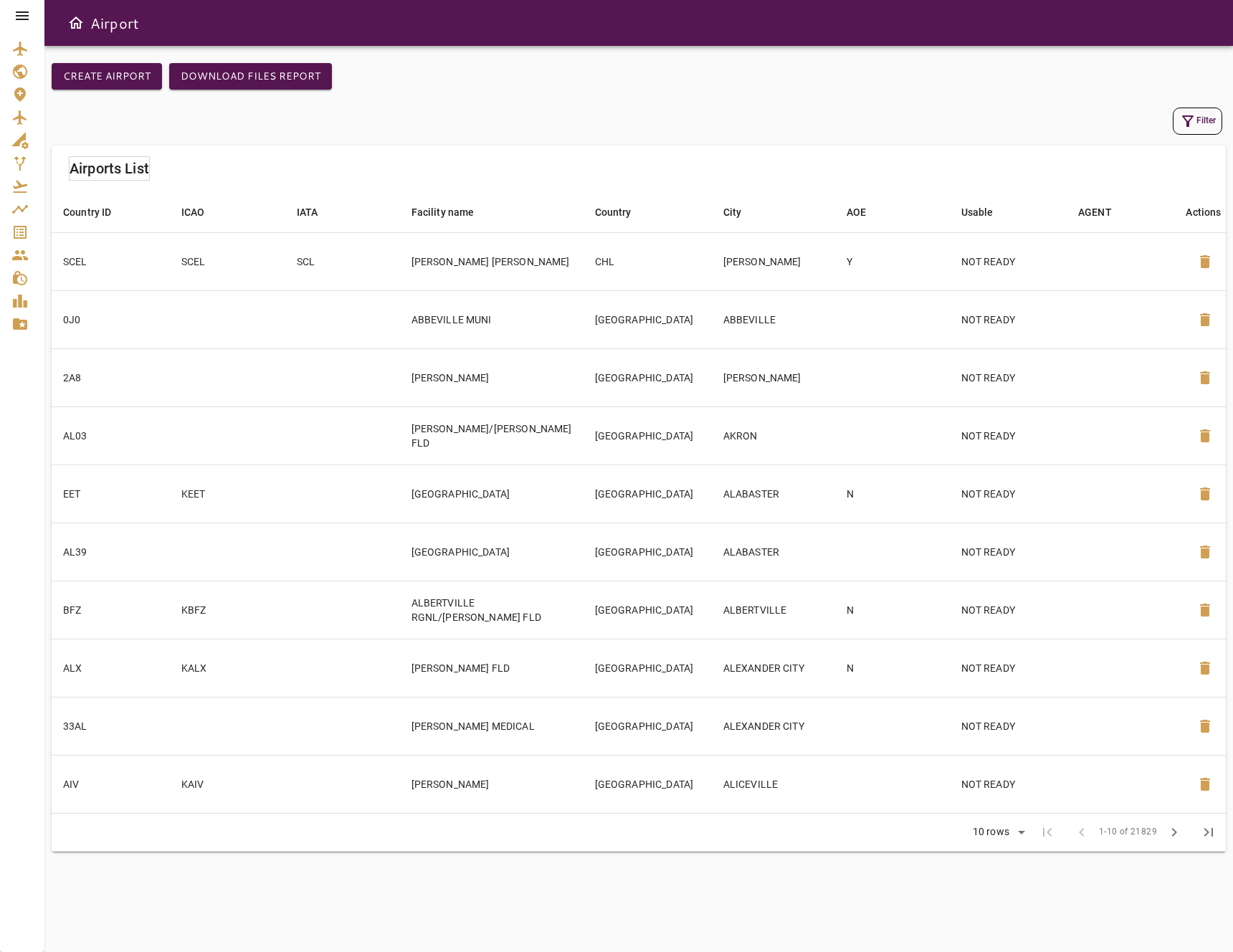
click at [23, 11] on icon at bounding box center [22, 15] width 17 height 17
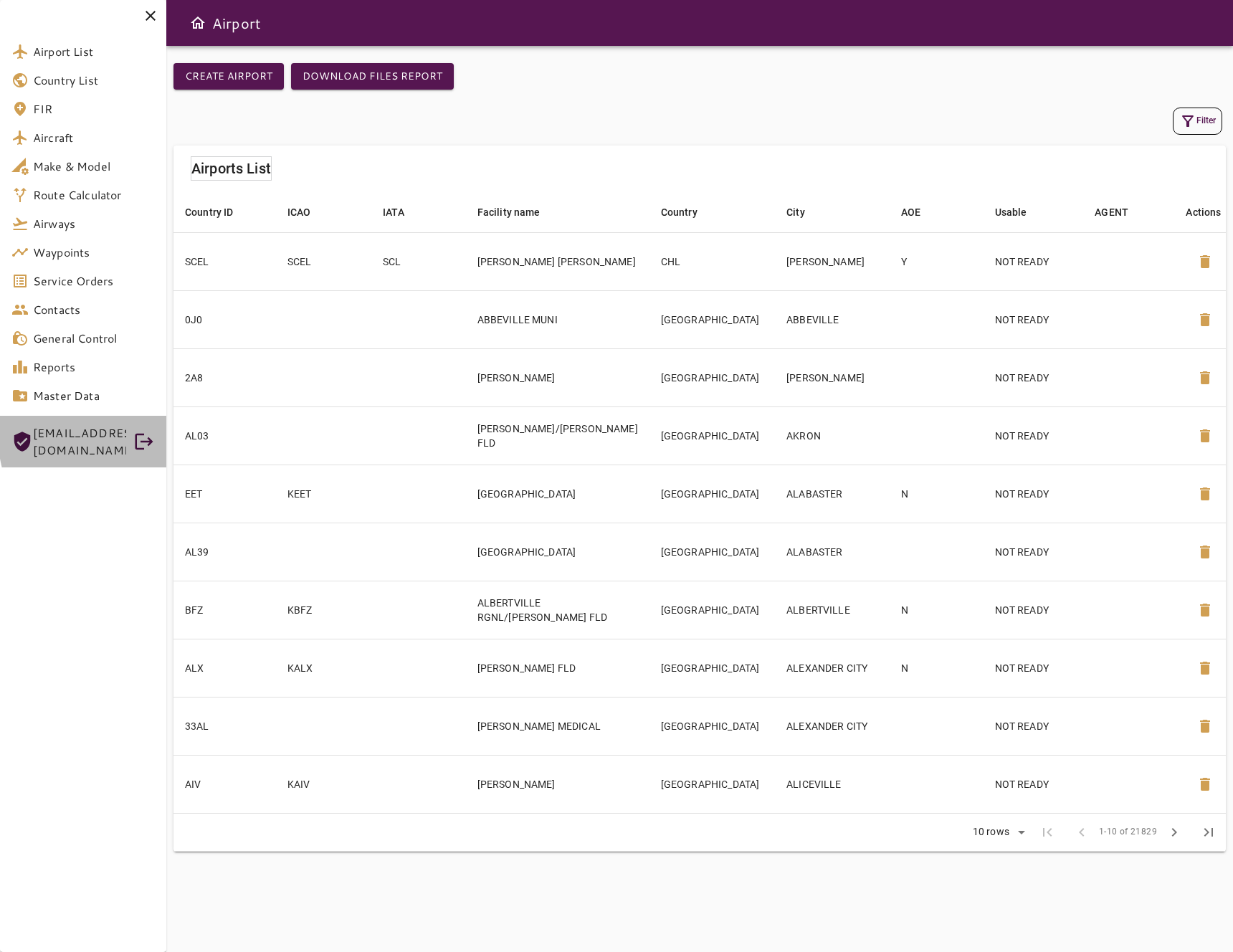
click at [141, 433] on icon at bounding box center [144, 441] width 18 height 16
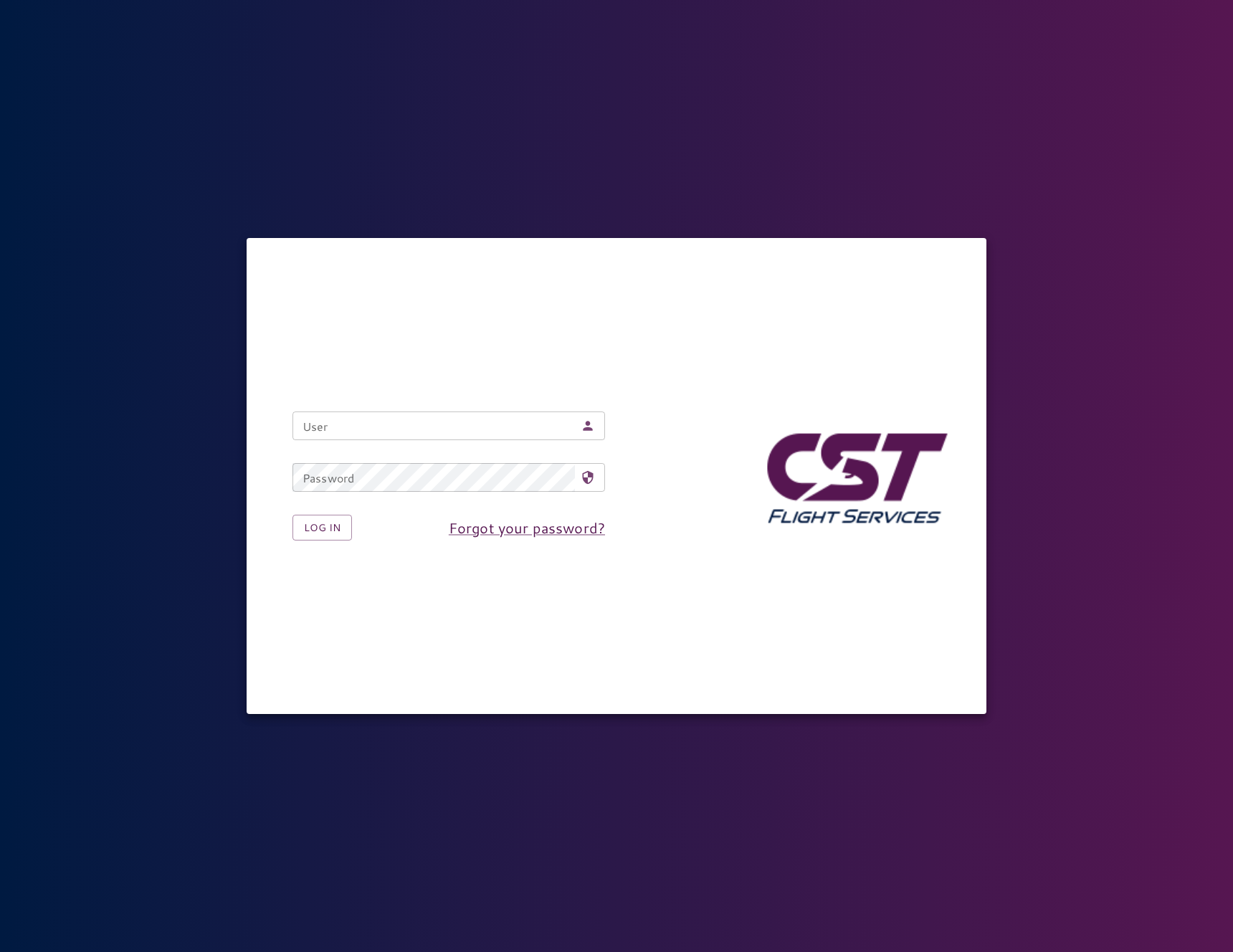
click at [410, 430] on input "User" at bounding box center [433, 426] width 282 height 29
click at [0, 951] on nordpass-autofill-portal at bounding box center [0, 952] width 0 height 0
type input "**********"
click at [345, 525] on button "Log in" at bounding box center [323, 527] width 60 height 26
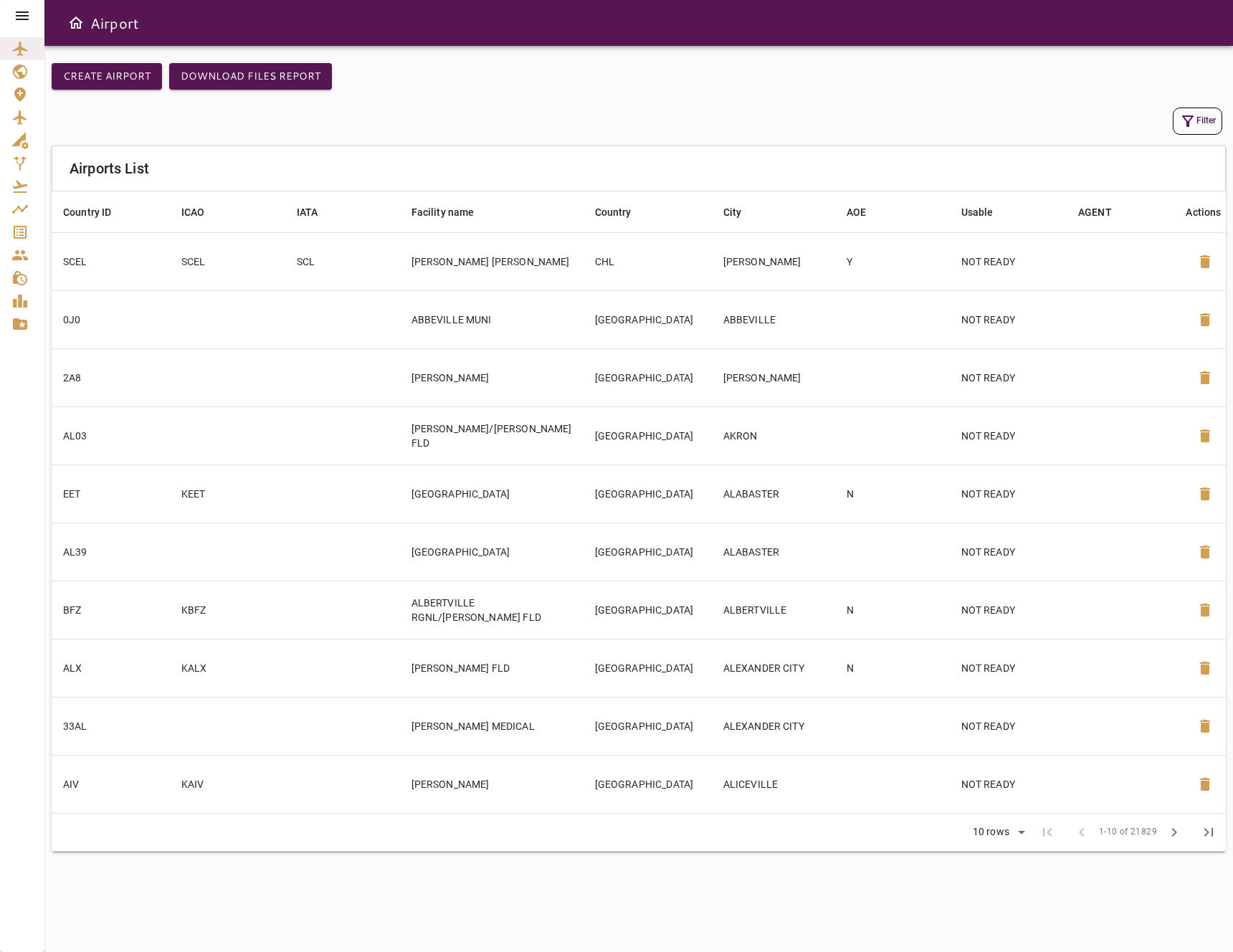
click at [22, 15] on icon at bounding box center [21, 15] width 13 height 9
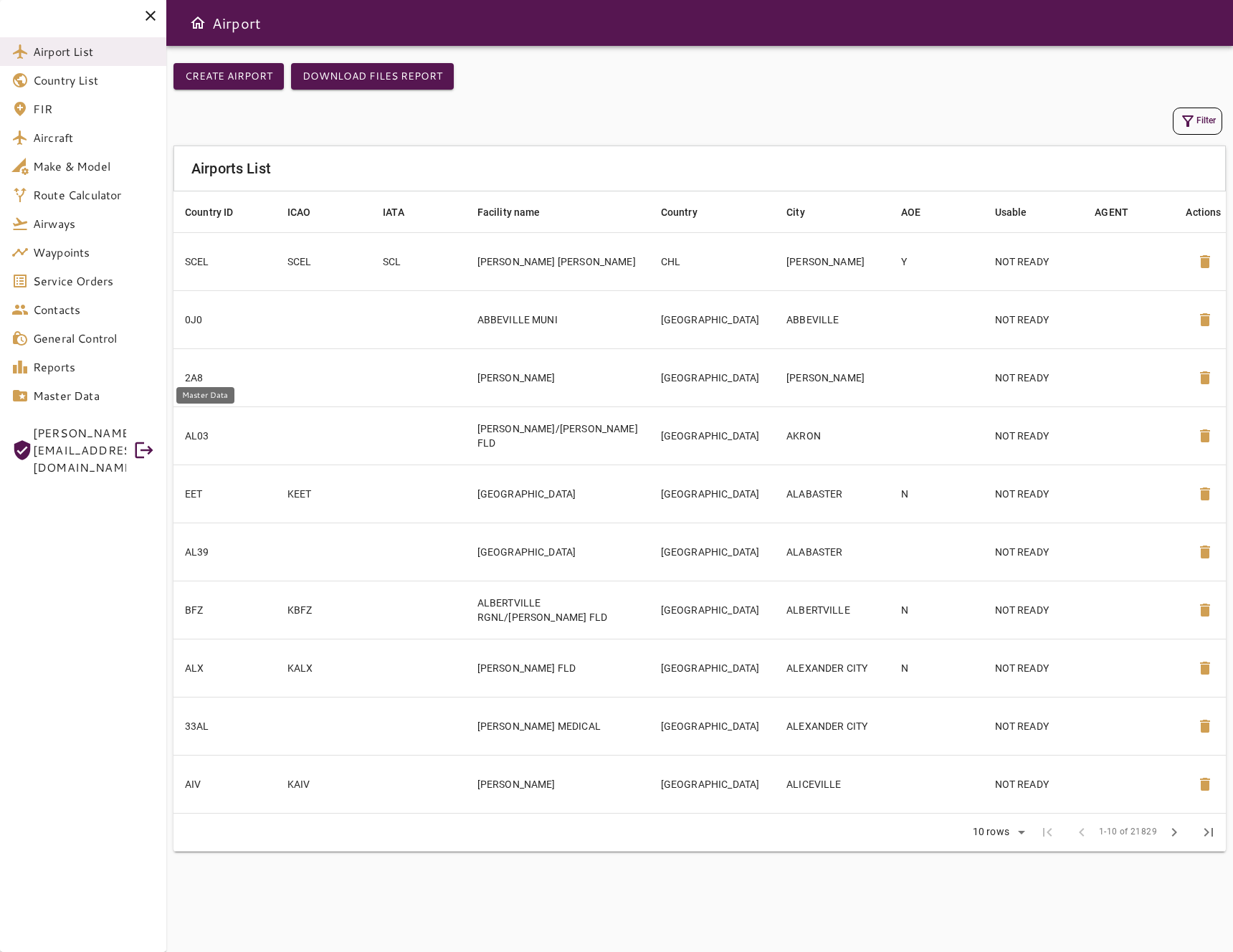
click at [86, 392] on span "Master Data" at bounding box center [94, 396] width 122 height 17
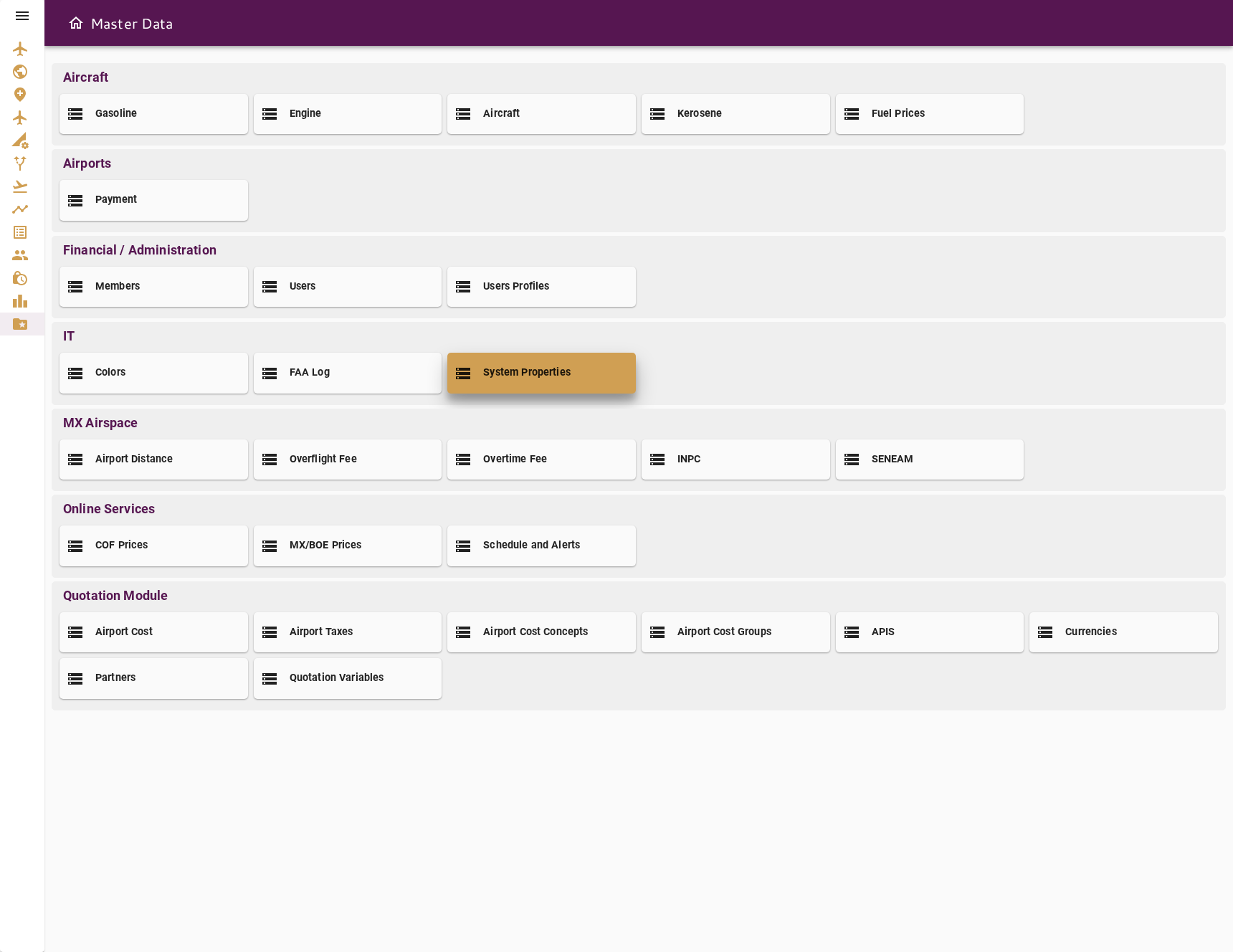
click at [587, 376] on div "System Properties" at bounding box center [541, 372] width 189 height 40
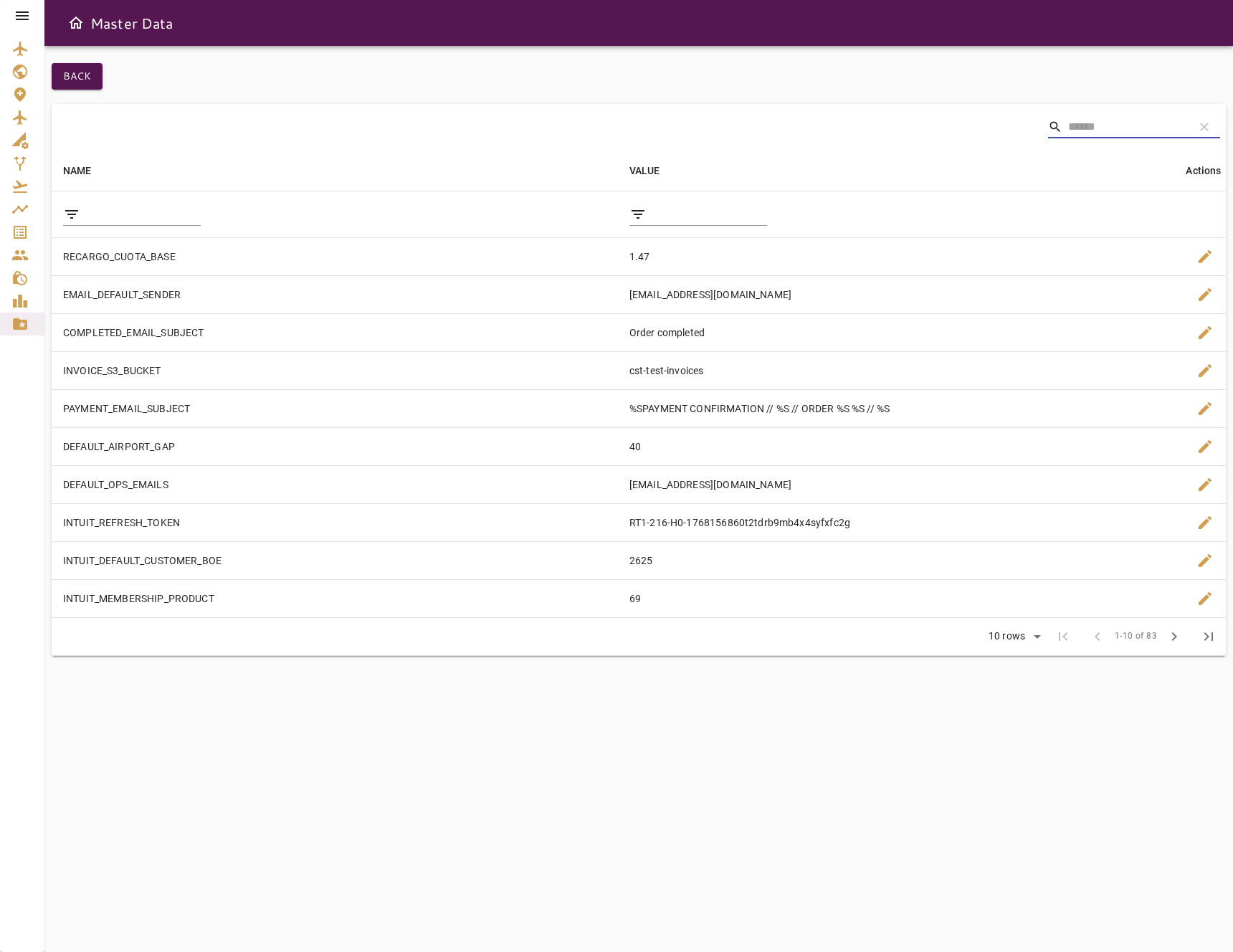
click at [1078, 126] on input "Search" at bounding box center [1125, 126] width 114 height 23
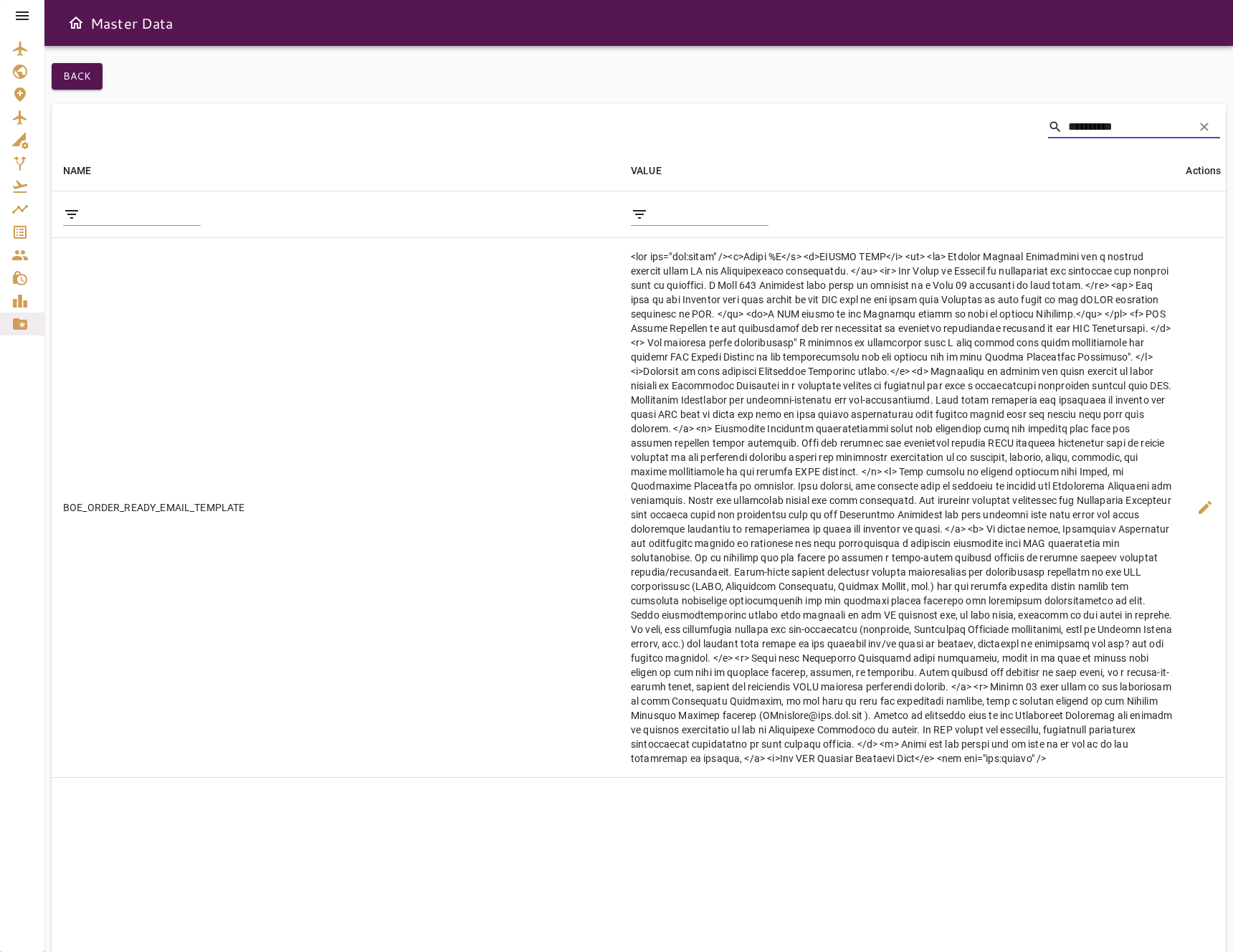
type input "**********"
click at [20, 14] on icon at bounding box center [22, 15] width 17 height 17
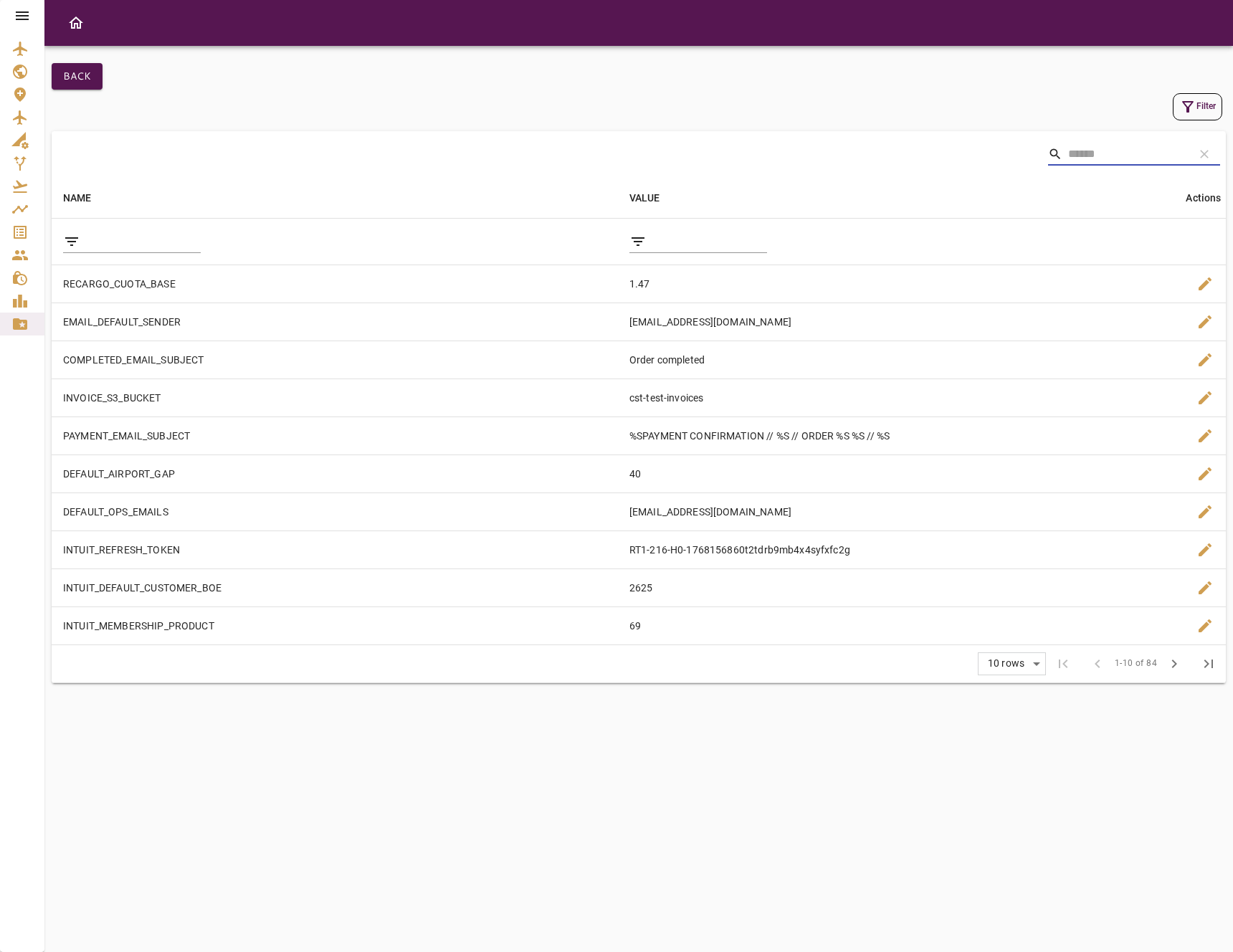
click at [1105, 148] on input "Search" at bounding box center [1125, 154] width 114 height 23
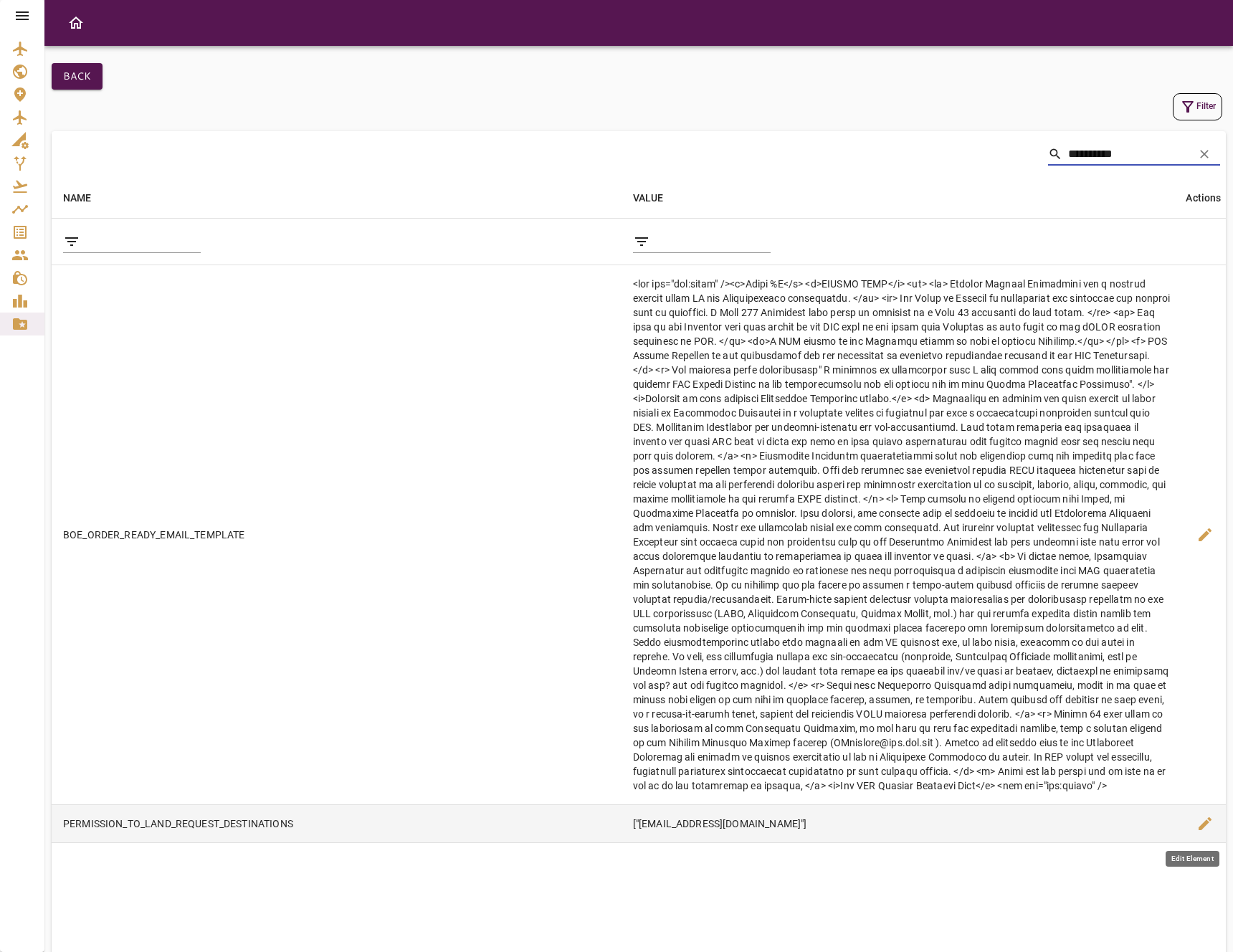
type input "**********"
click at [1201, 827] on span "edit" at bounding box center [1205, 823] width 17 height 17
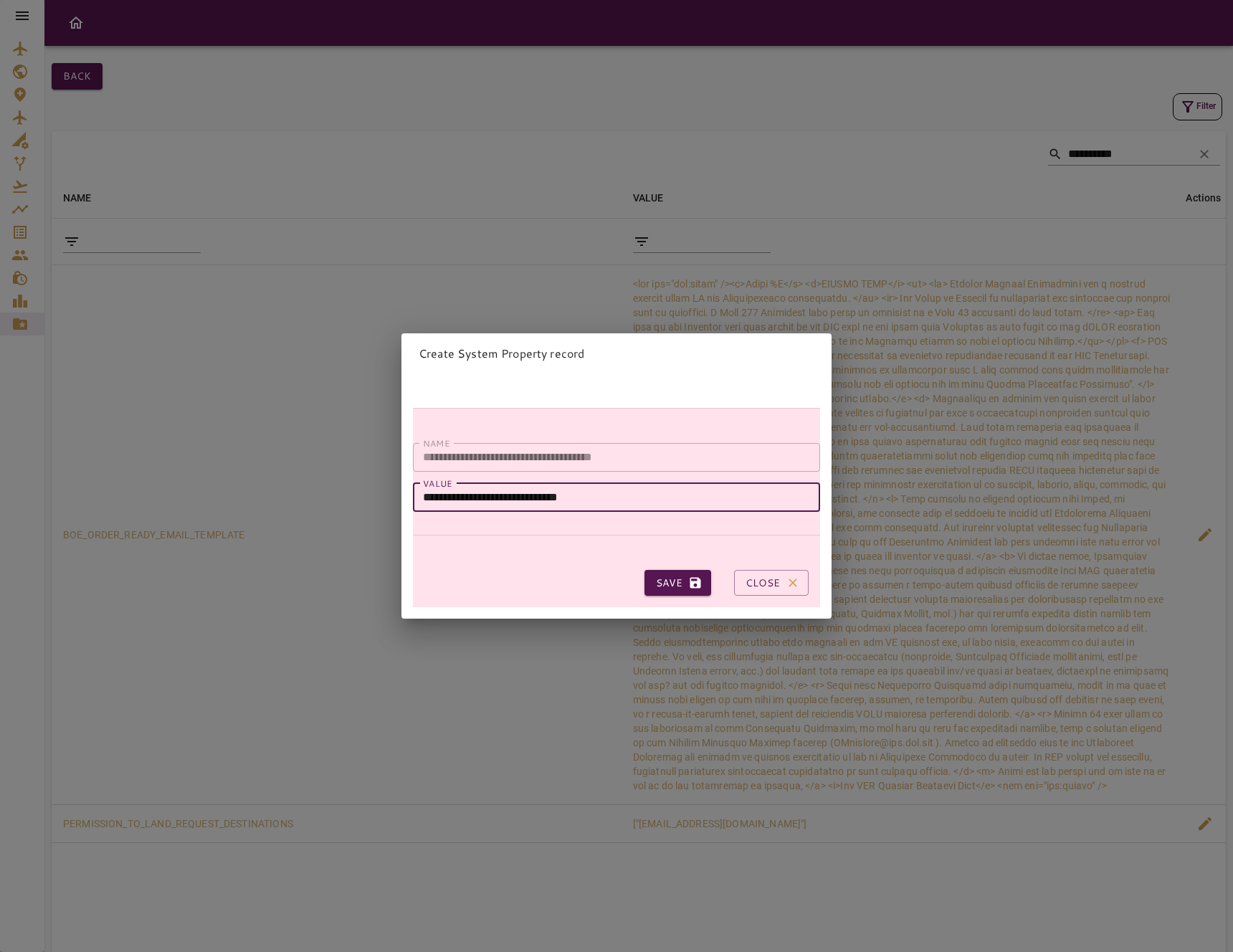
click at [468, 495] on input "**********" at bounding box center [616, 497] width 407 height 29
click at [468, 494] on input "**********" at bounding box center [616, 497] width 407 height 29
click at [644, 570] on button "Save" at bounding box center [678, 583] width 67 height 26
type input "**********"
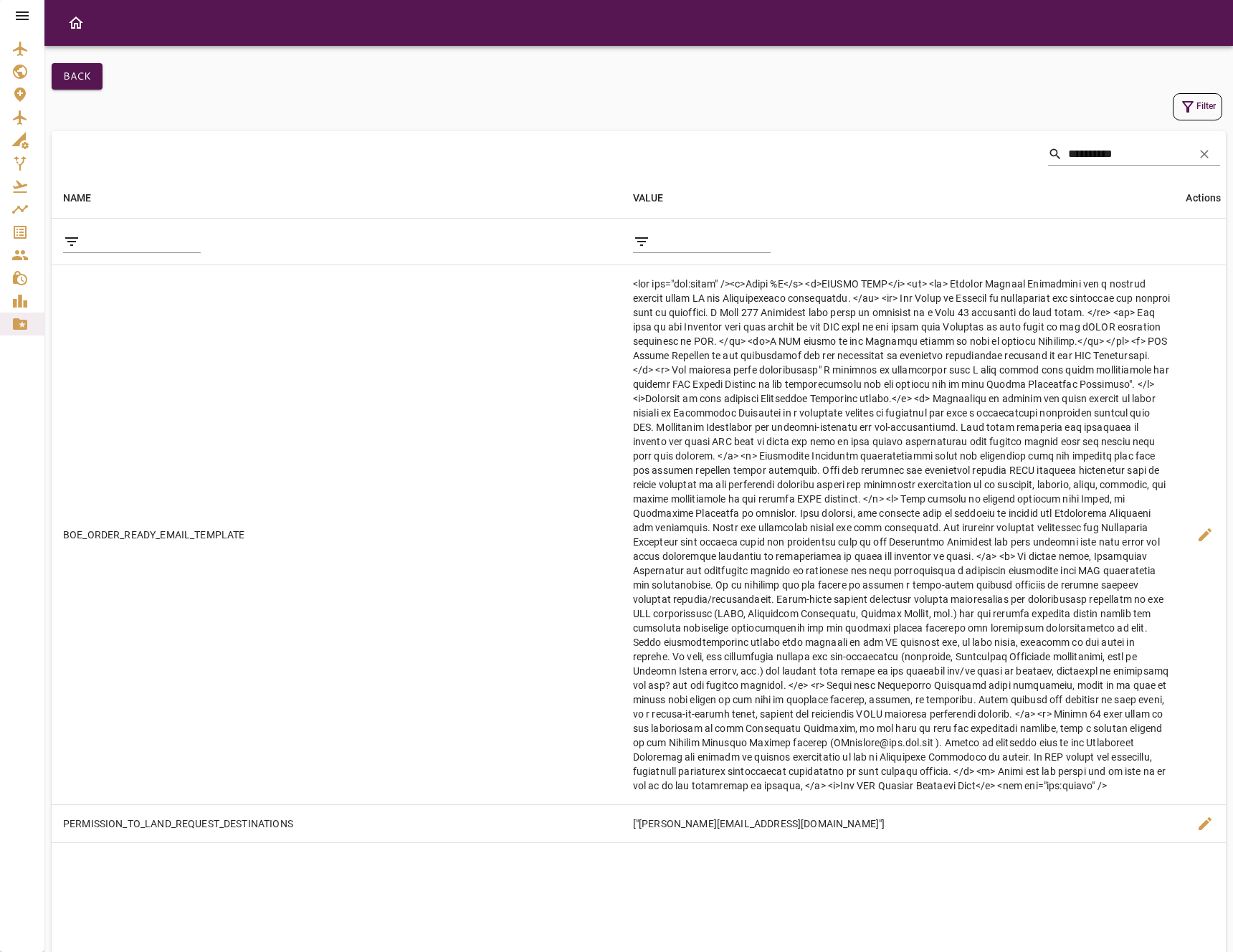
click at [18, 14] on icon at bounding box center [22, 15] width 17 height 17
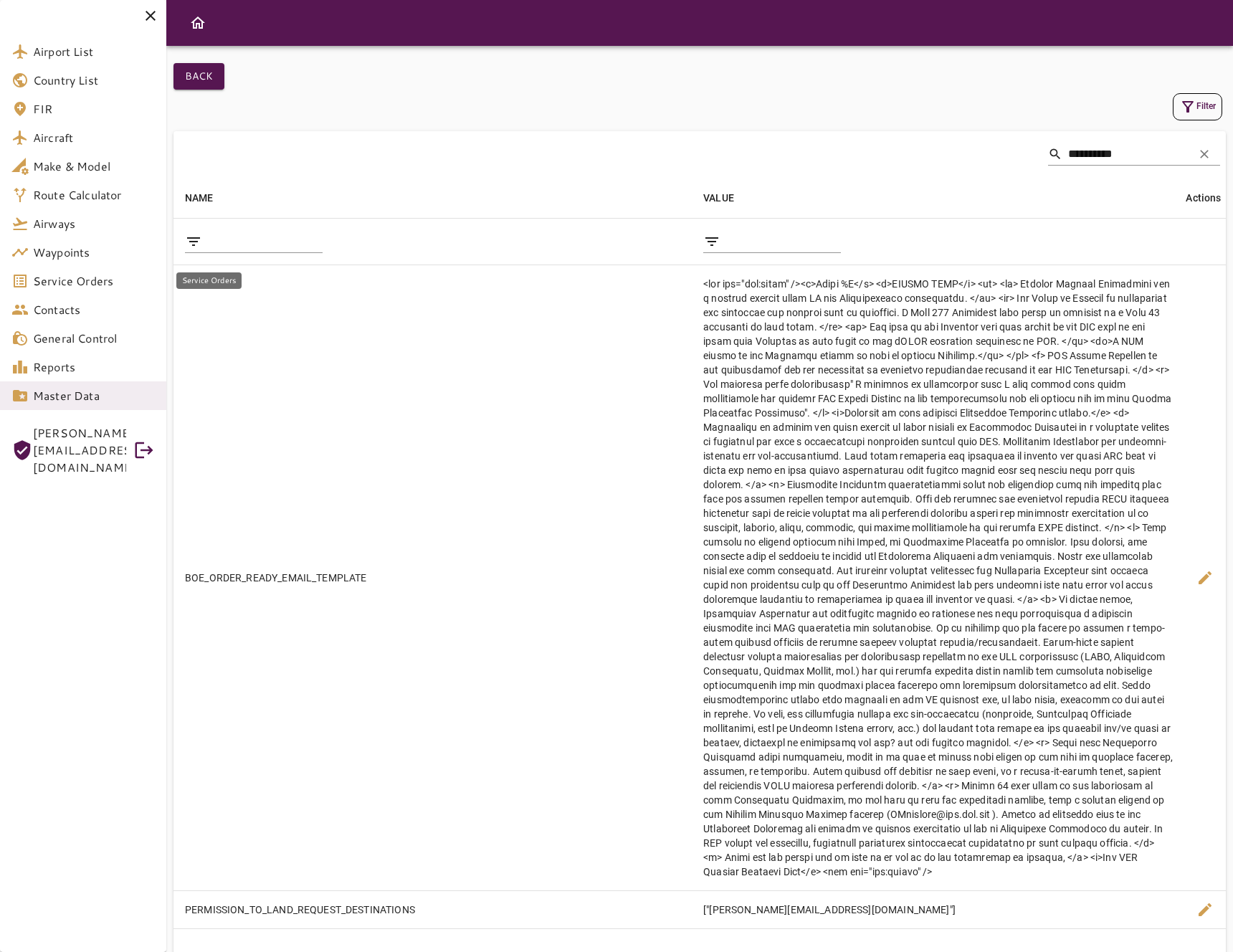
click at [85, 278] on span "Service Orders" at bounding box center [94, 281] width 122 height 17
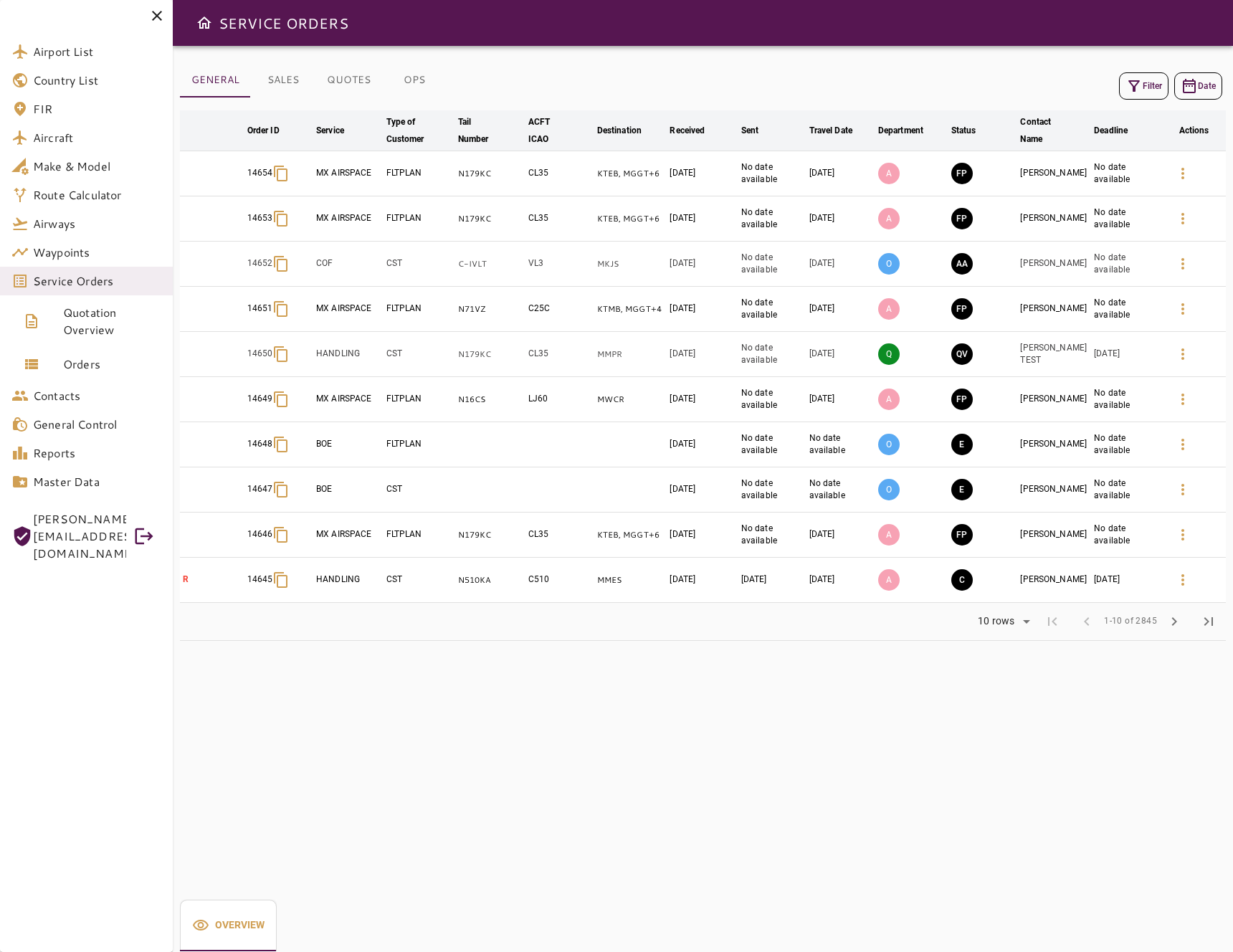
click at [290, 81] on button "SALES" at bounding box center [283, 80] width 65 height 34
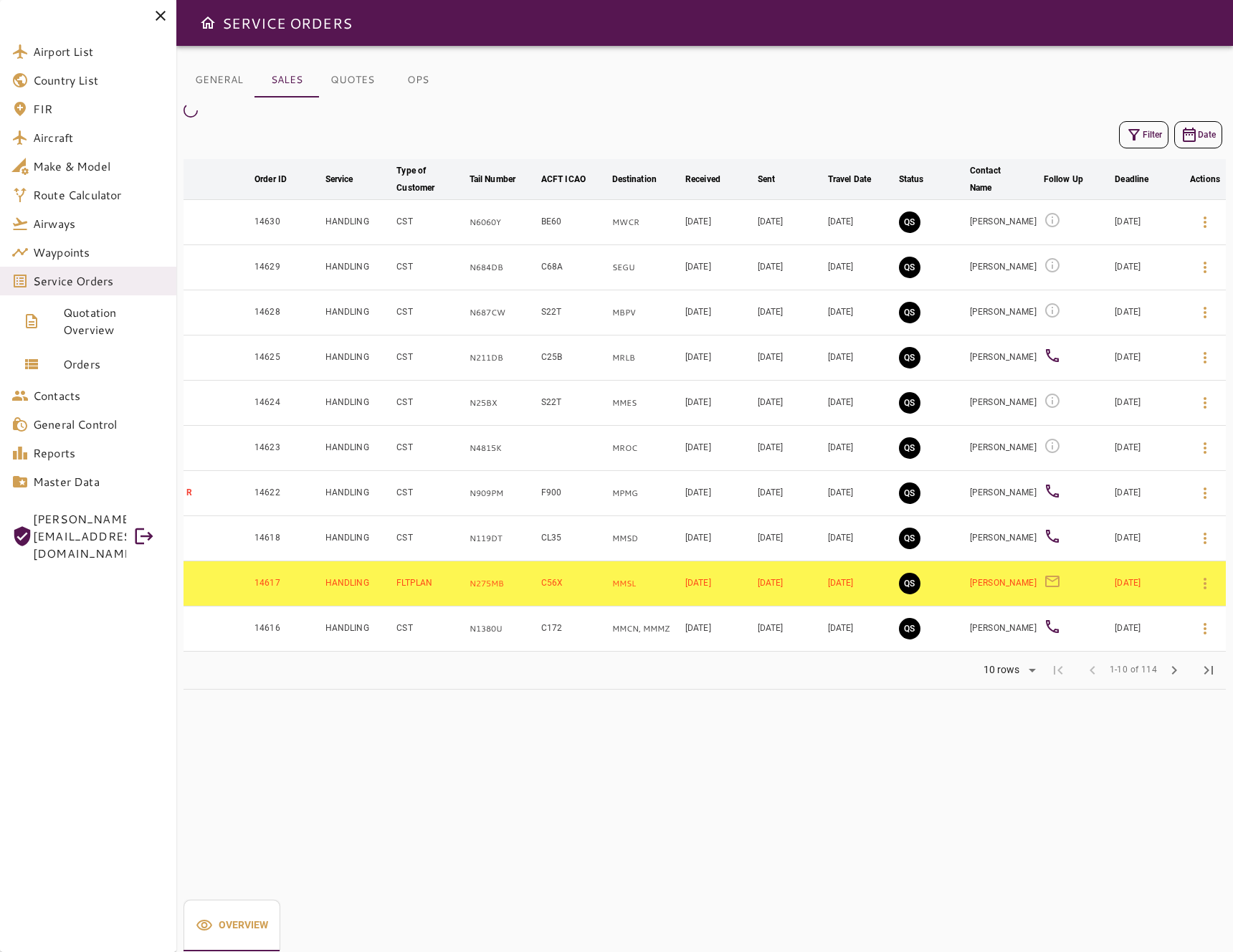
click at [334, 77] on button "QUOTES" at bounding box center [352, 80] width 67 height 34
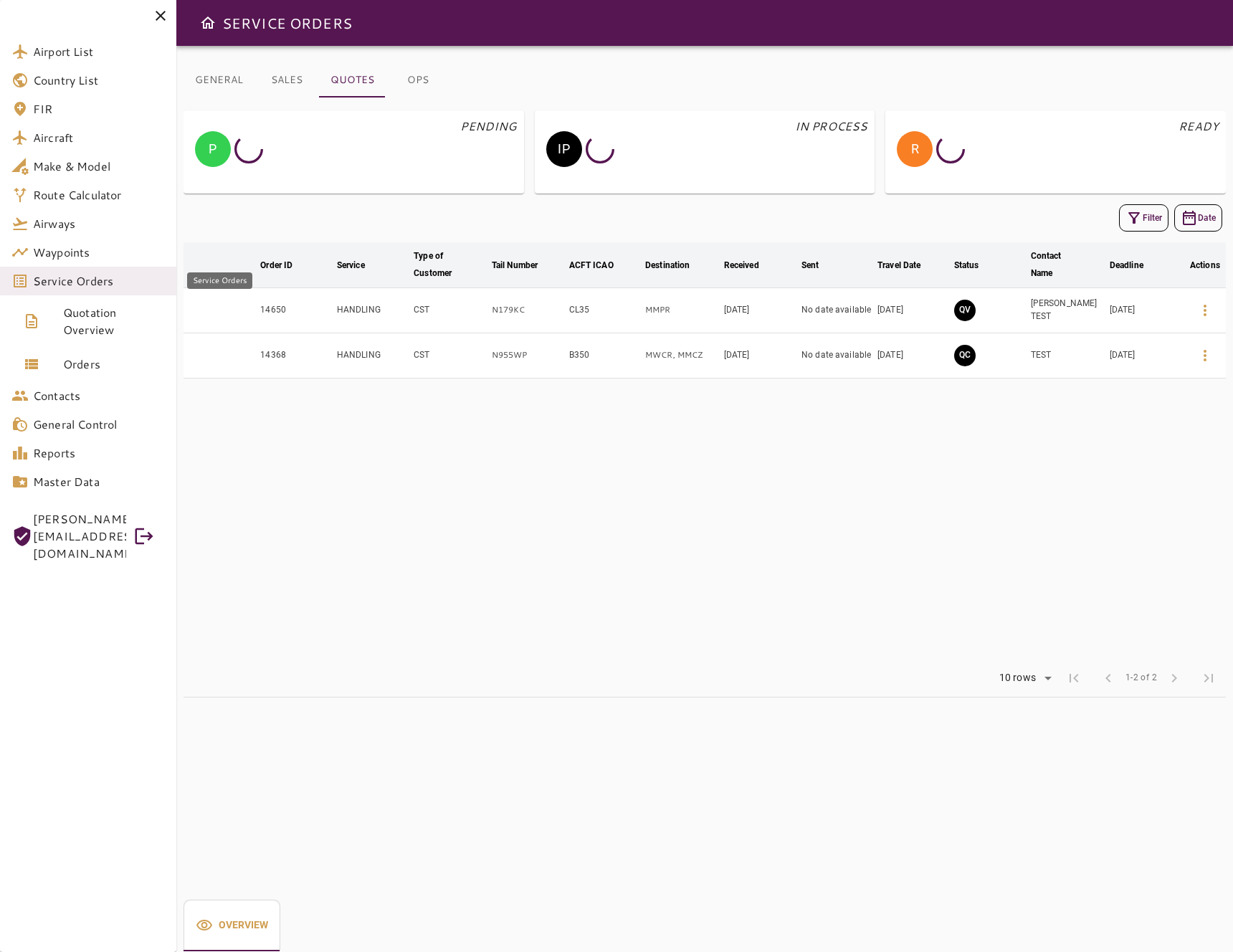
click at [109, 279] on span "Service Orders" at bounding box center [99, 281] width 132 height 17
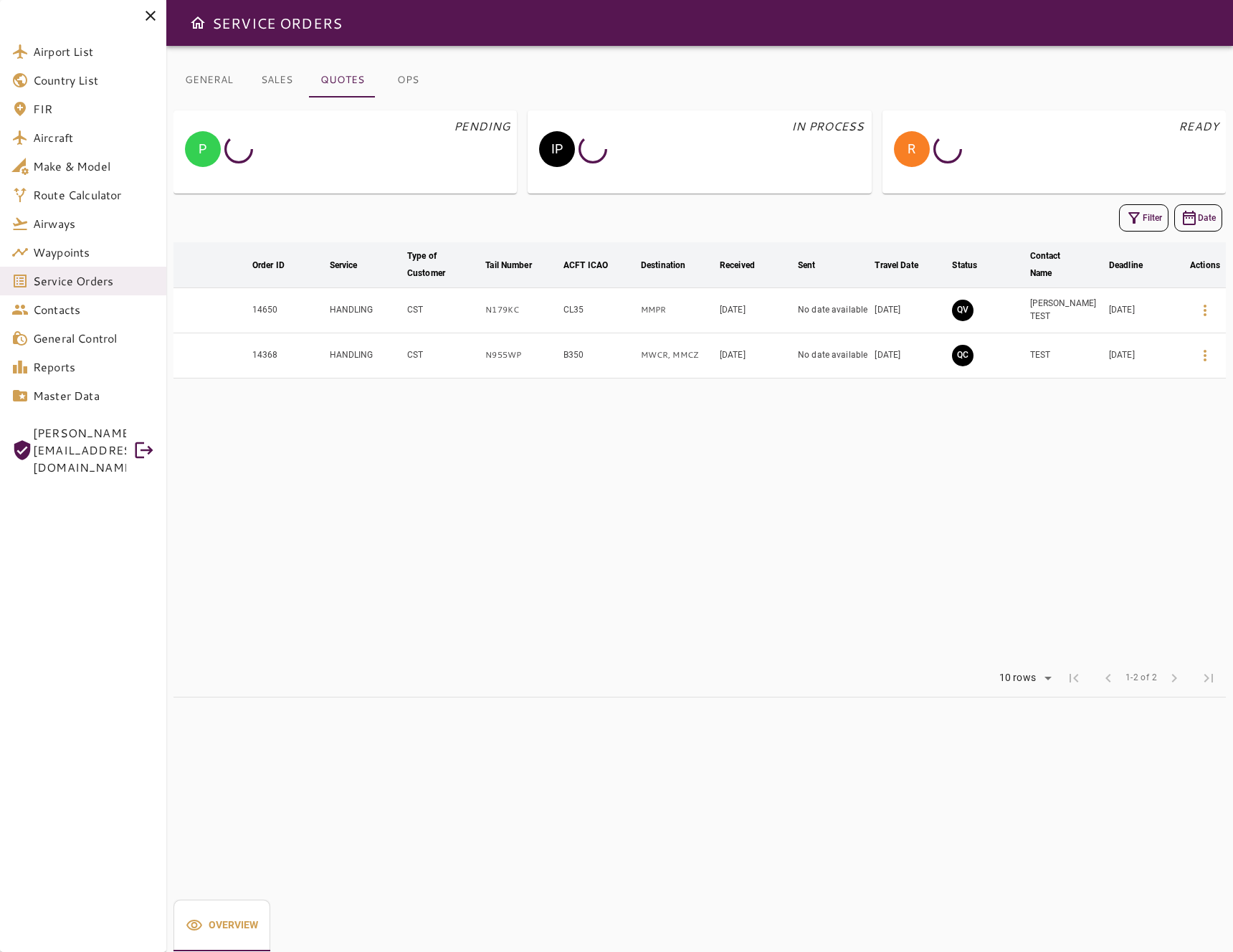
click at [219, 69] on button "GENERAL" at bounding box center [208, 80] width 71 height 34
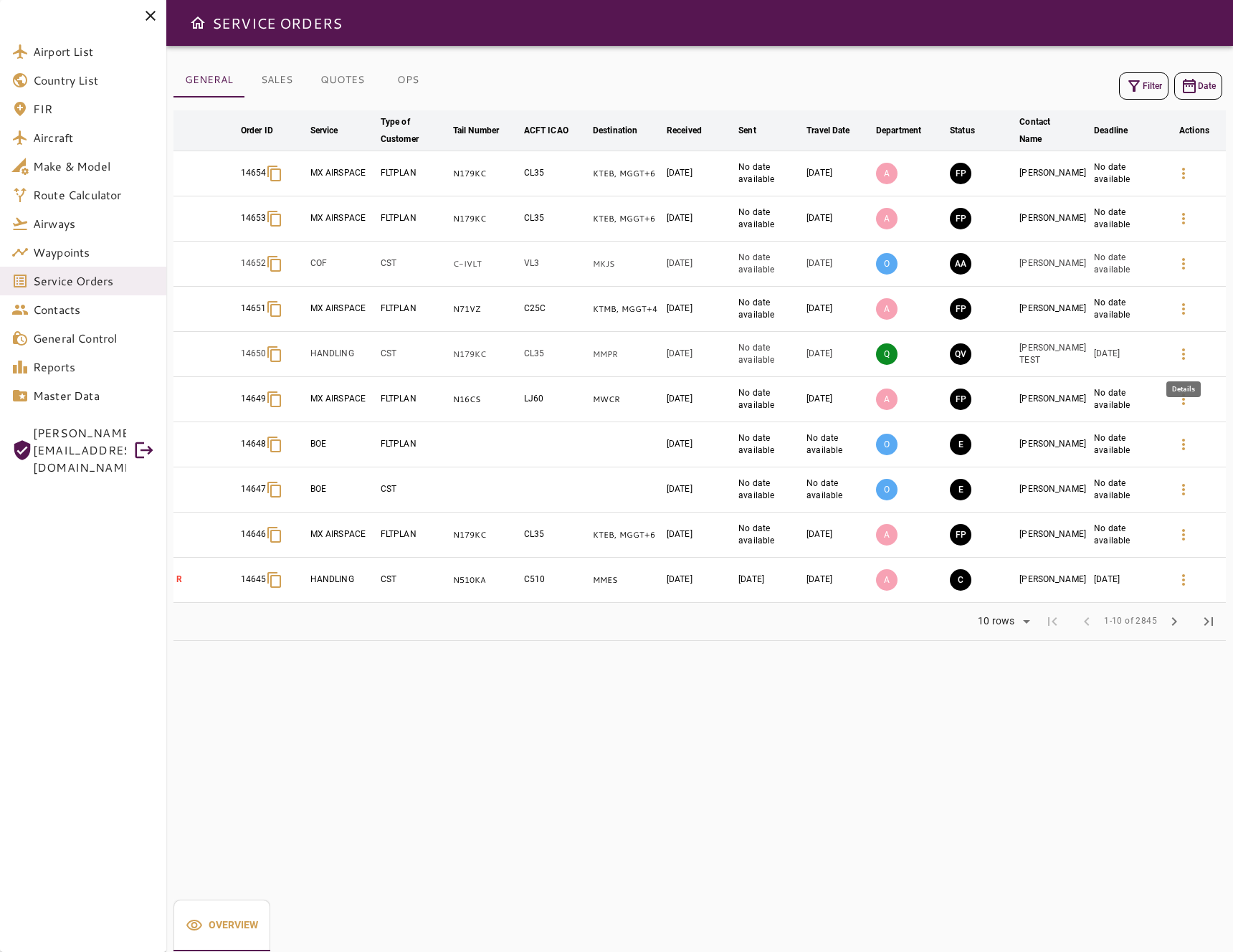
click at [1177, 352] on icon "button" at bounding box center [1184, 354] width 17 height 17
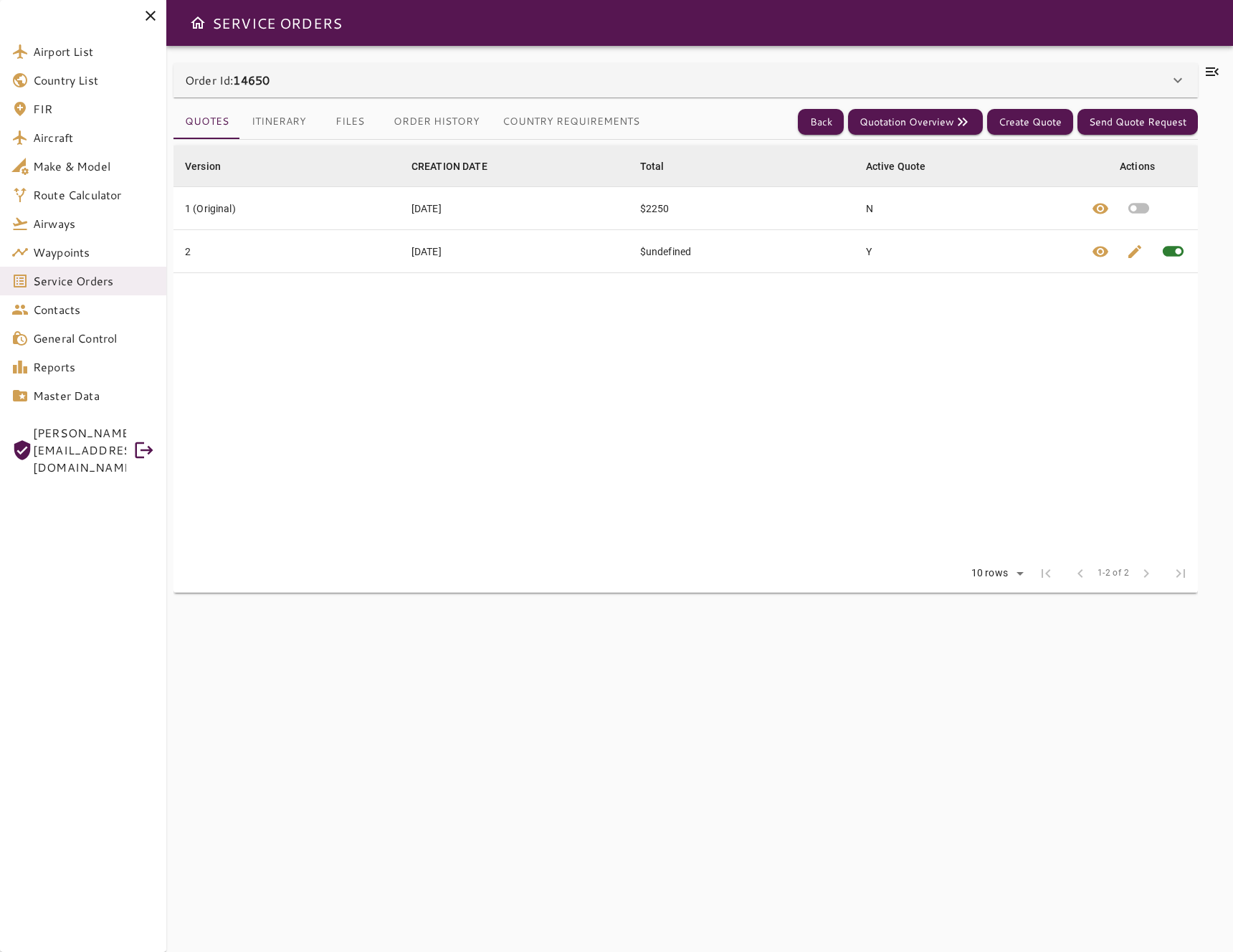
click at [1057, 84] on div "Order Id: 14650" at bounding box center [678, 80] width 985 height 17
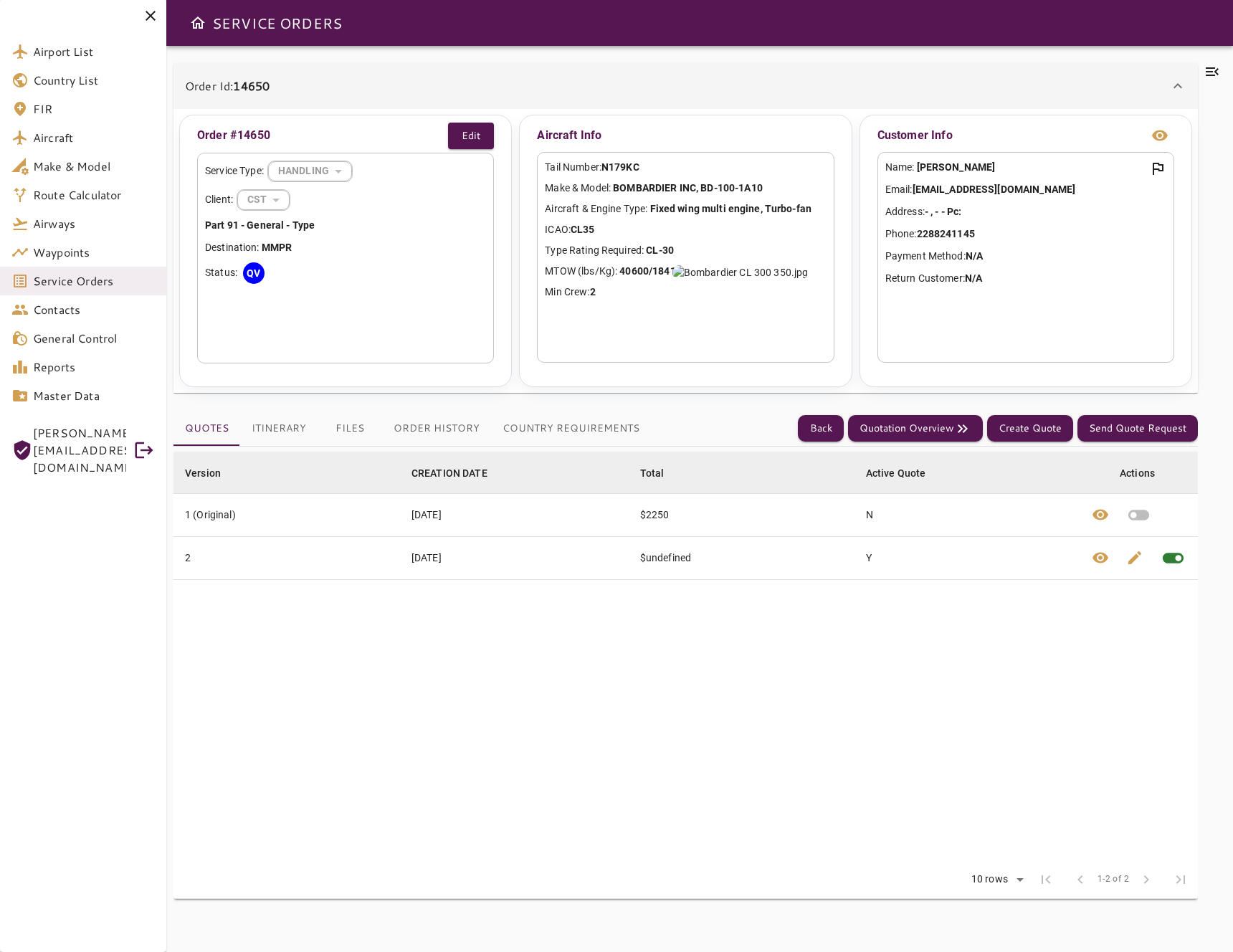
click at [1057, 84] on div "Order Id: 14650" at bounding box center [678, 86] width 985 height 17
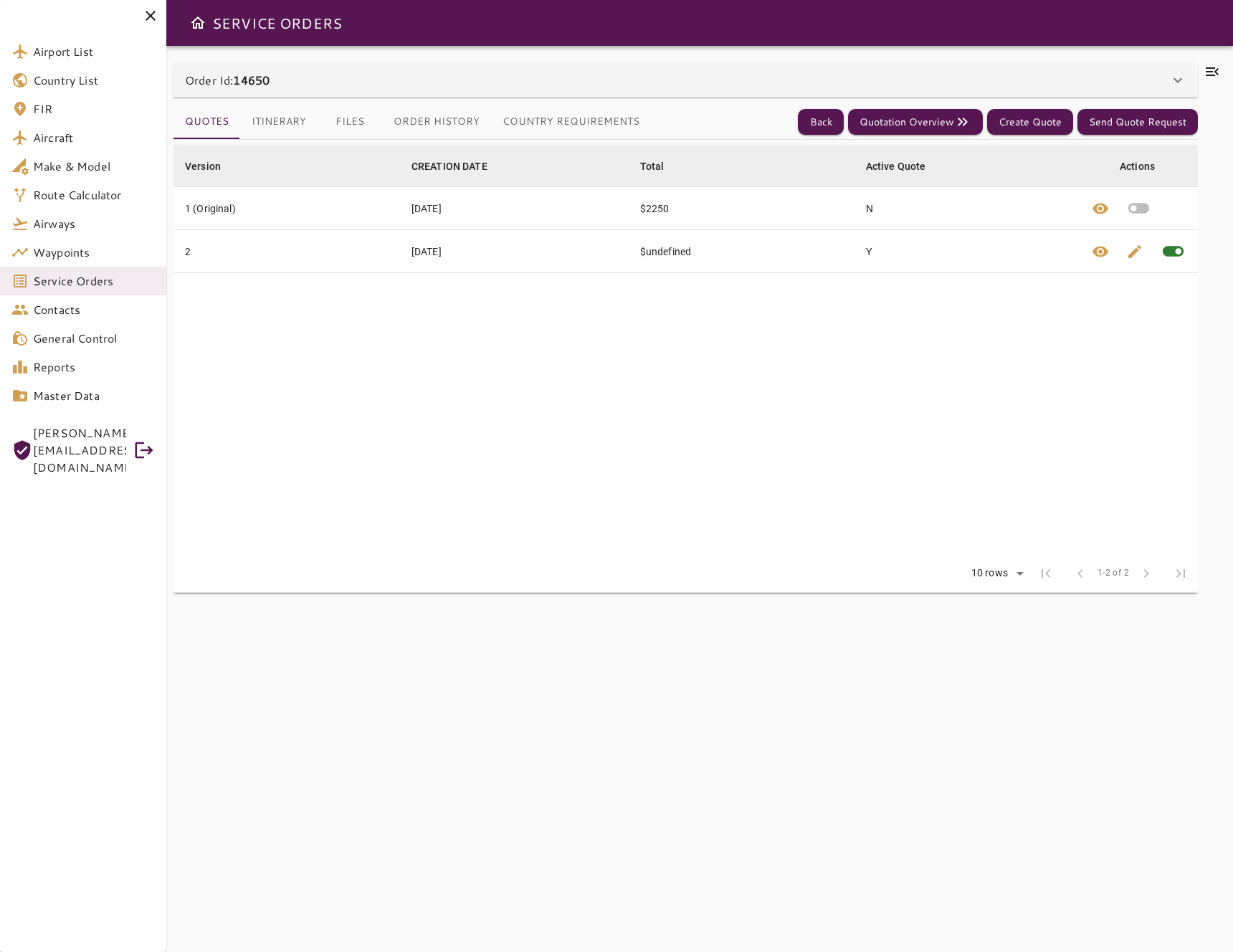
click at [1057, 84] on div "Order Id: 14650" at bounding box center [678, 80] width 985 height 17
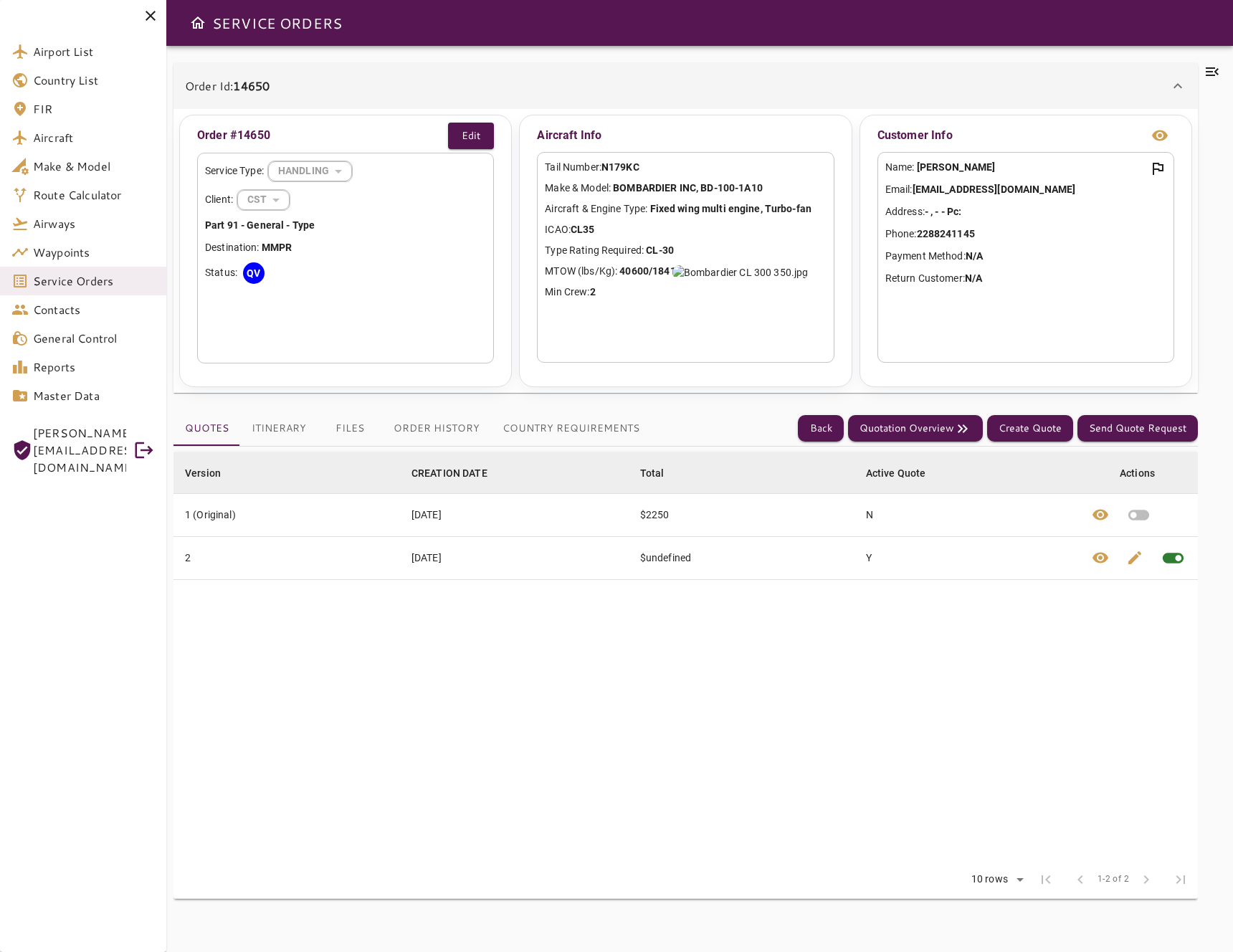
click at [1057, 84] on div "Order Id: 14650" at bounding box center [678, 86] width 985 height 17
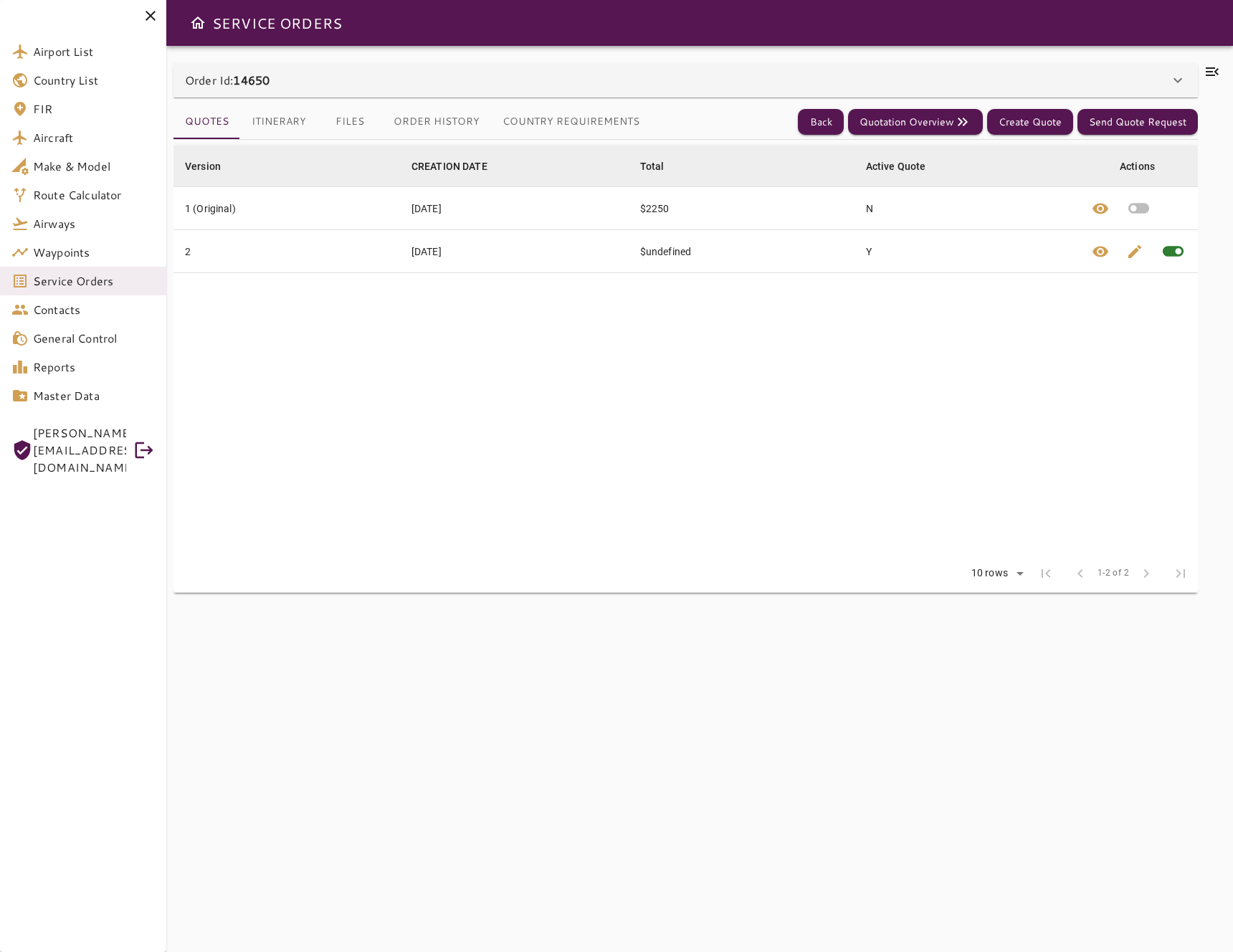
click at [1057, 84] on div "Order Id: 14650" at bounding box center [678, 80] width 985 height 17
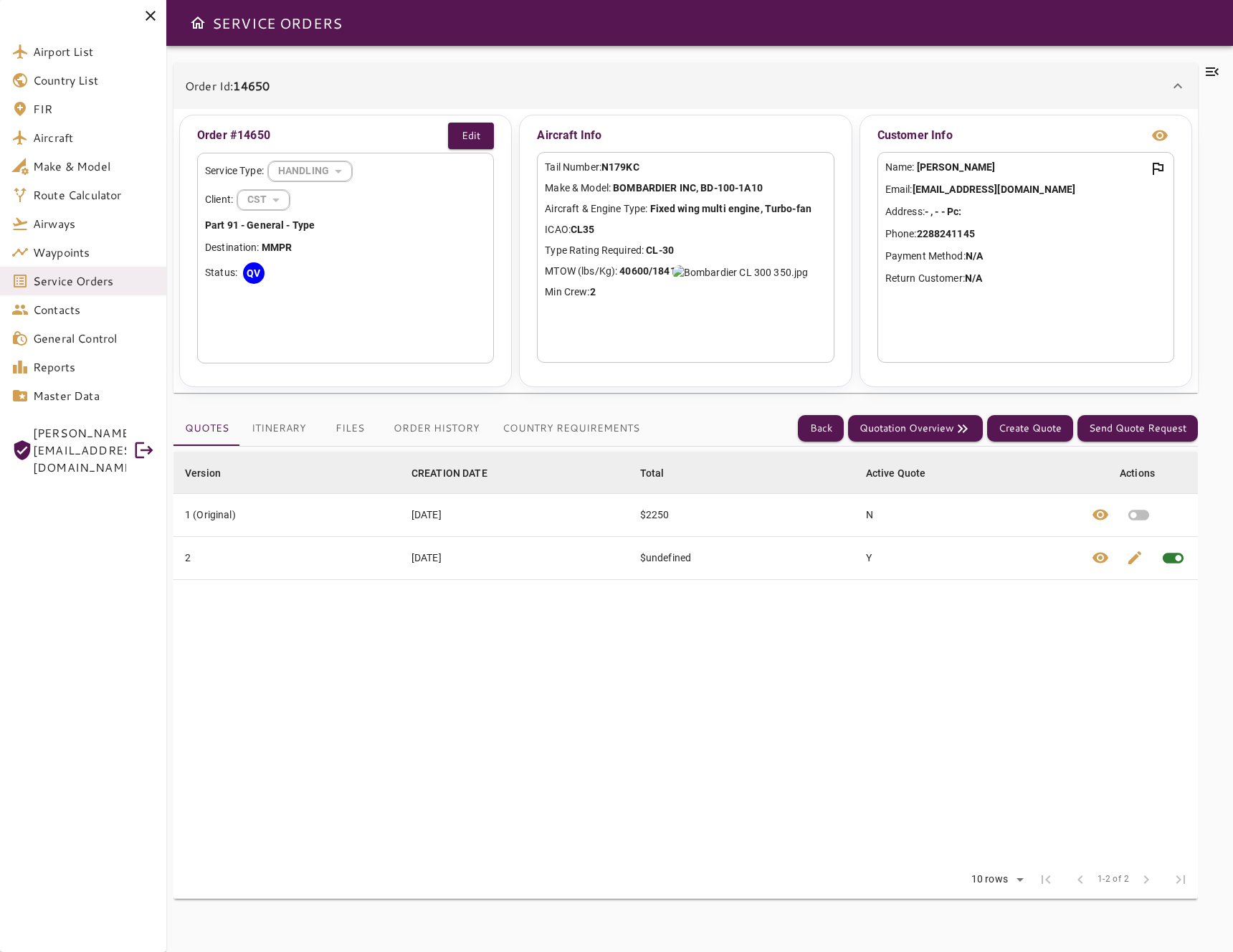
click at [1172, 92] on icon at bounding box center [1178, 86] width 17 height 17
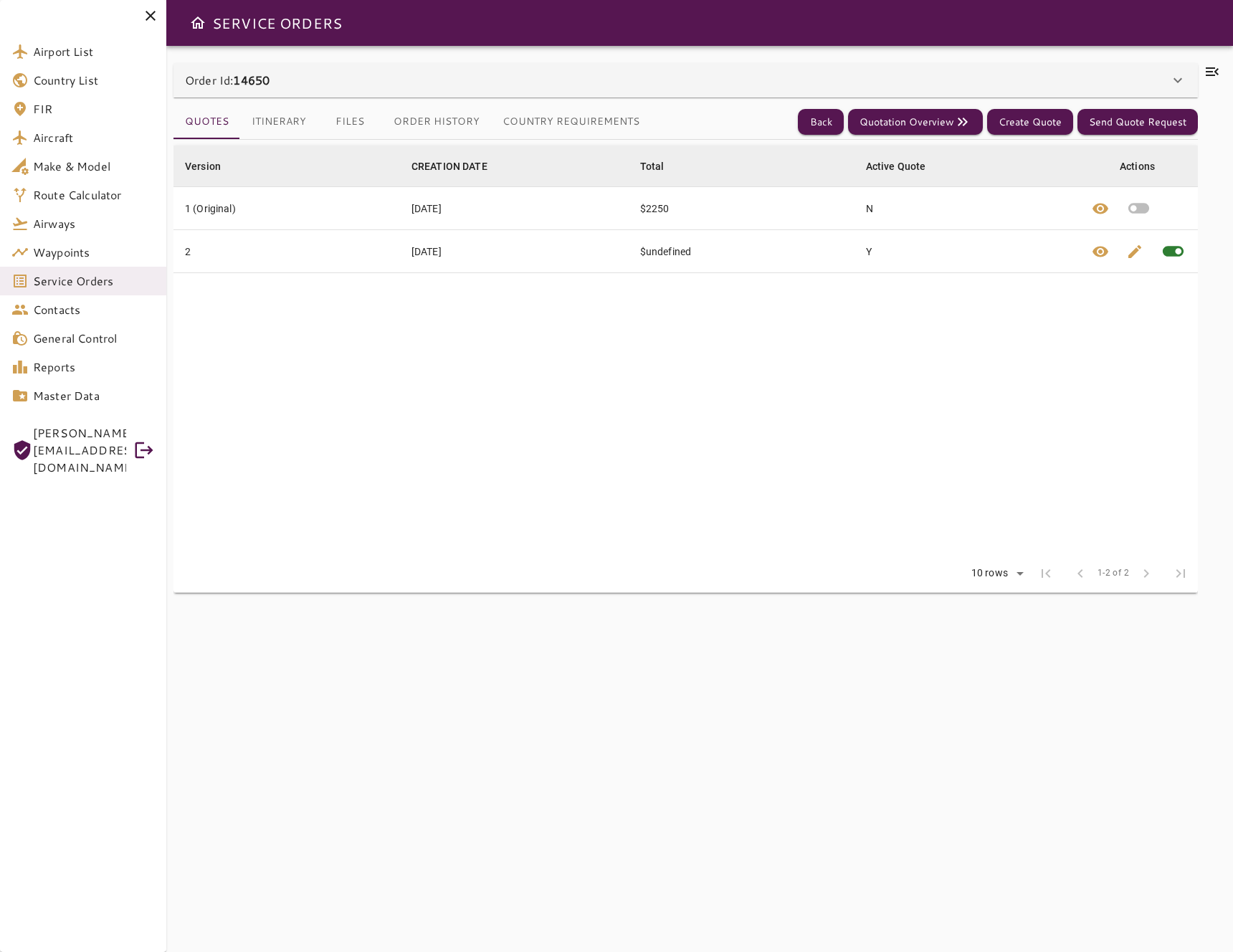
click at [1177, 88] on icon at bounding box center [1178, 80] width 17 height 17
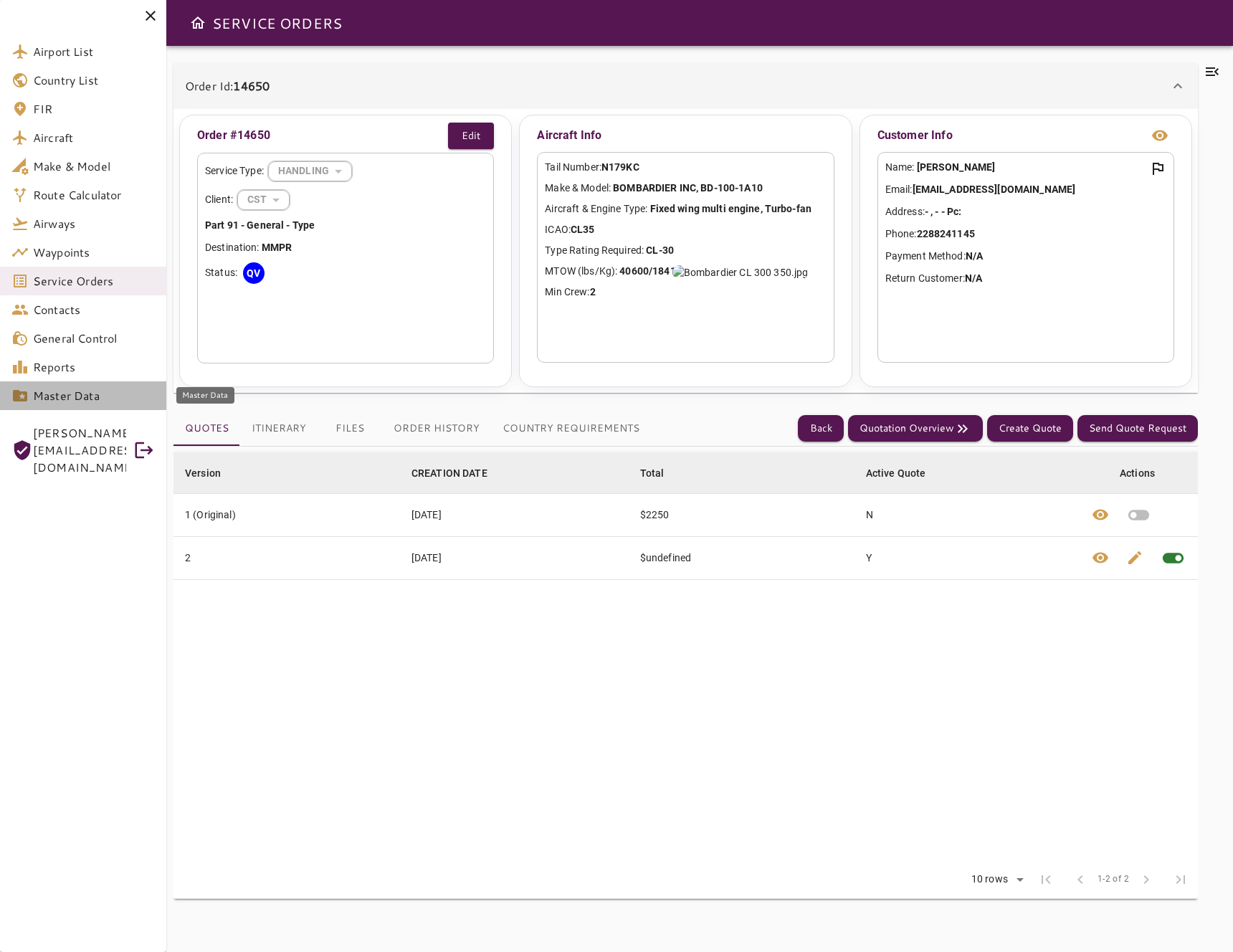
click at [100, 387] on span "Master Data" at bounding box center [94, 396] width 122 height 17
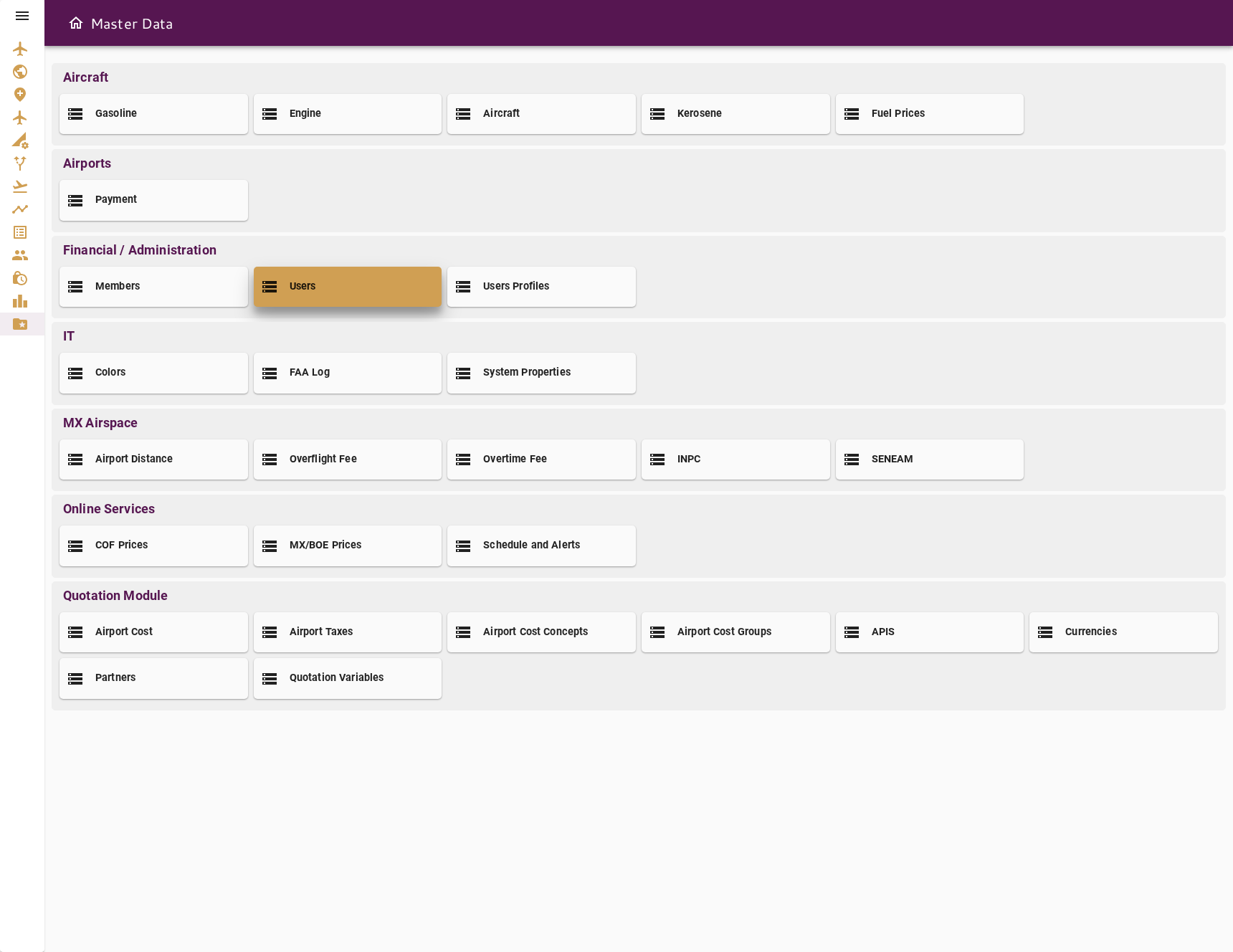
click at [326, 274] on div "Users" at bounding box center [347, 287] width 189 height 40
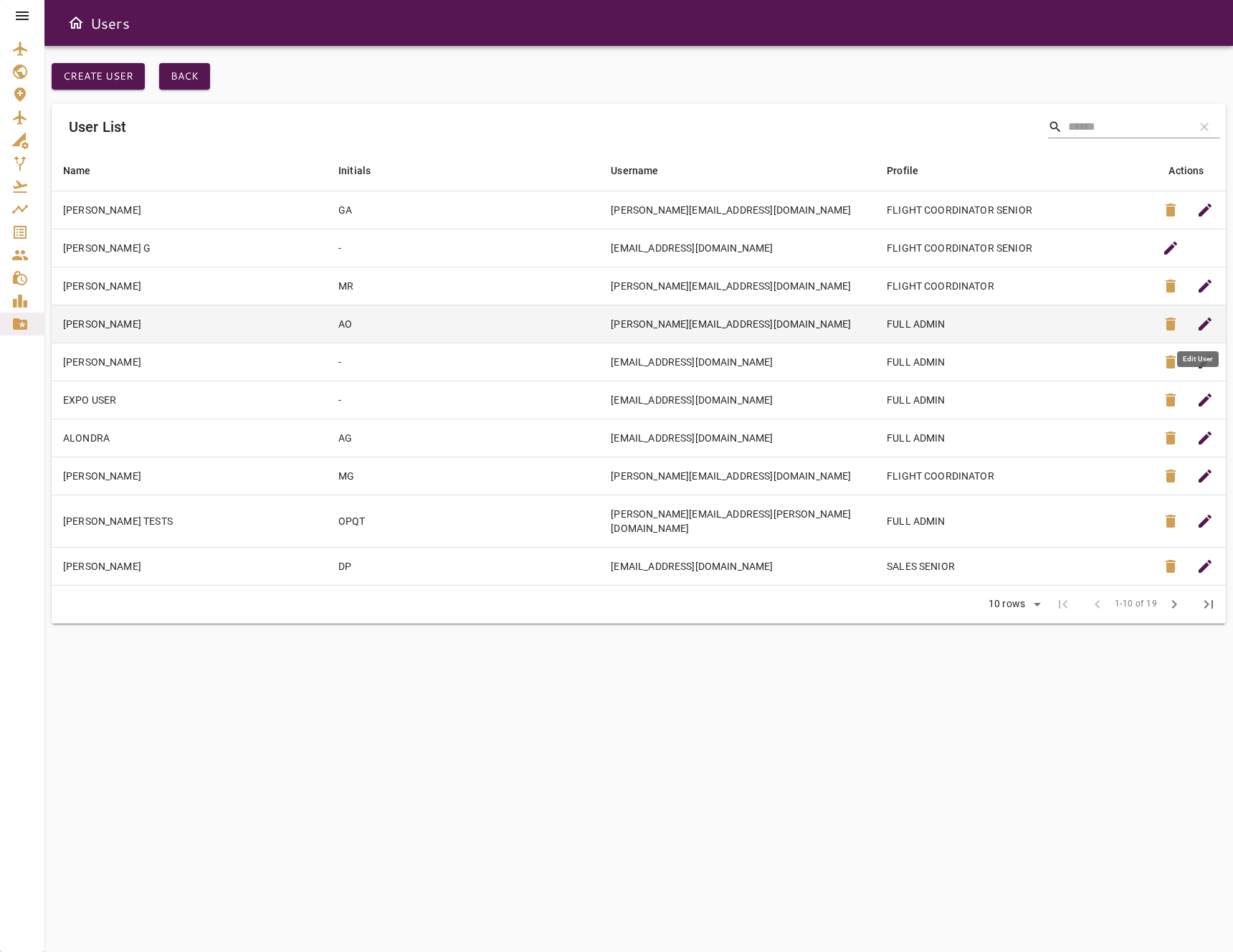
click at [1204, 328] on span "edit" at bounding box center [1205, 324] width 17 height 17
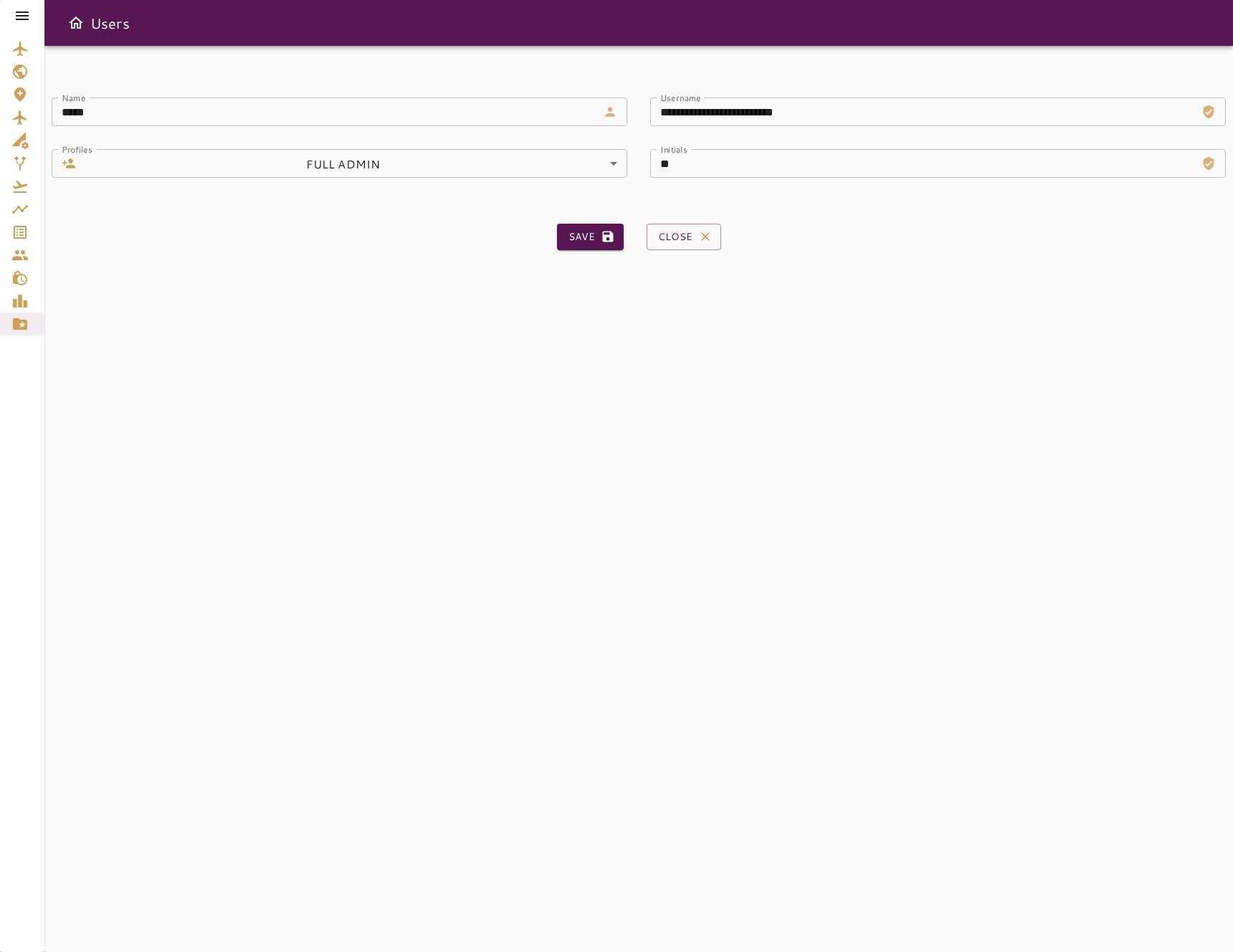
click at [515, 163] on body "**********" at bounding box center [616, 476] width 1233 height 952
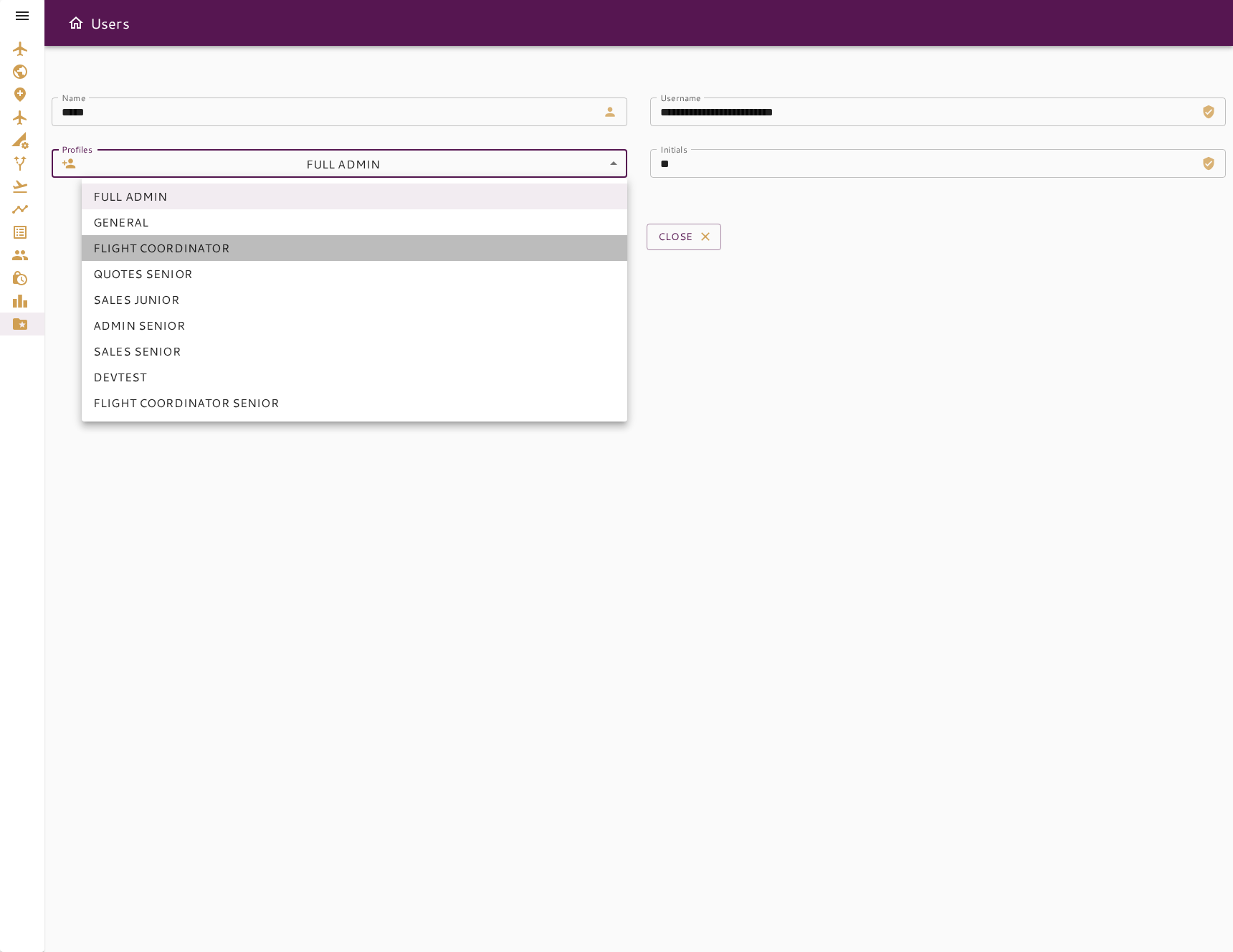
click at [222, 246] on li "FLIGHT COORDINATOR" at bounding box center [354, 248] width 545 height 26
type input "*"
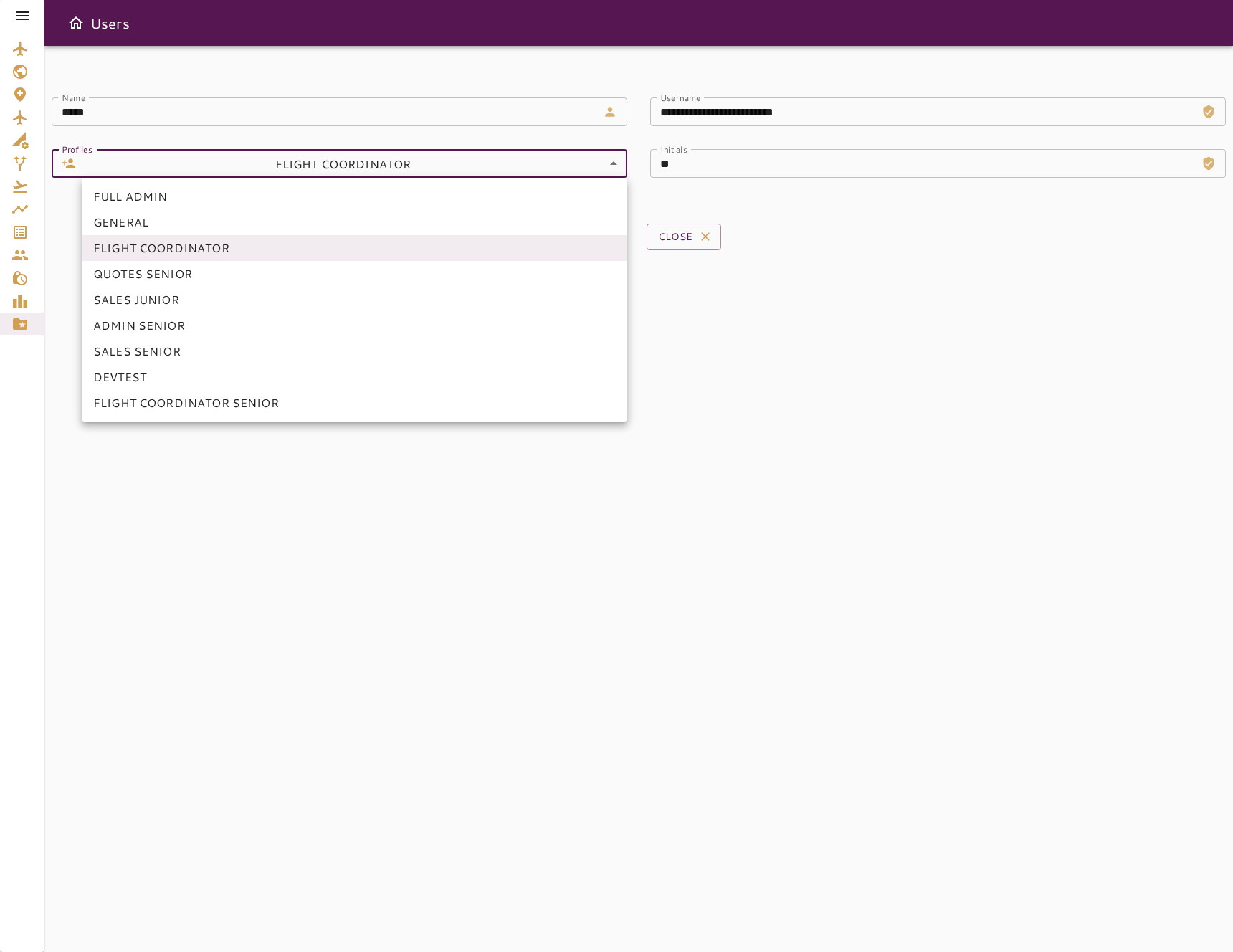
click at [477, 164] on body "**********" at bounding box center [616, 476] width 1233 height 952
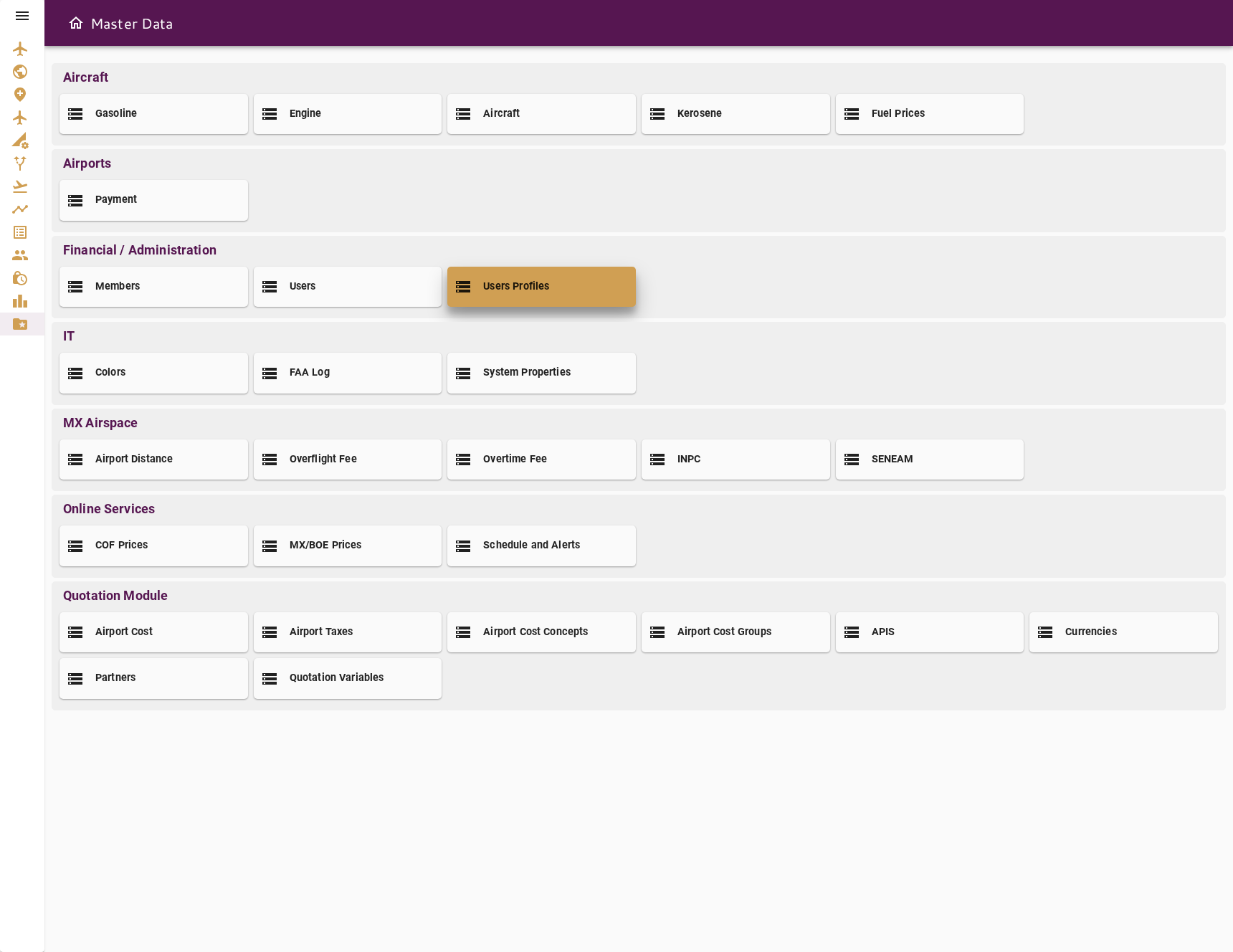
click at [600, 287] on div "Users Profiles" at bounding box center [541, 287] width 189 height 40
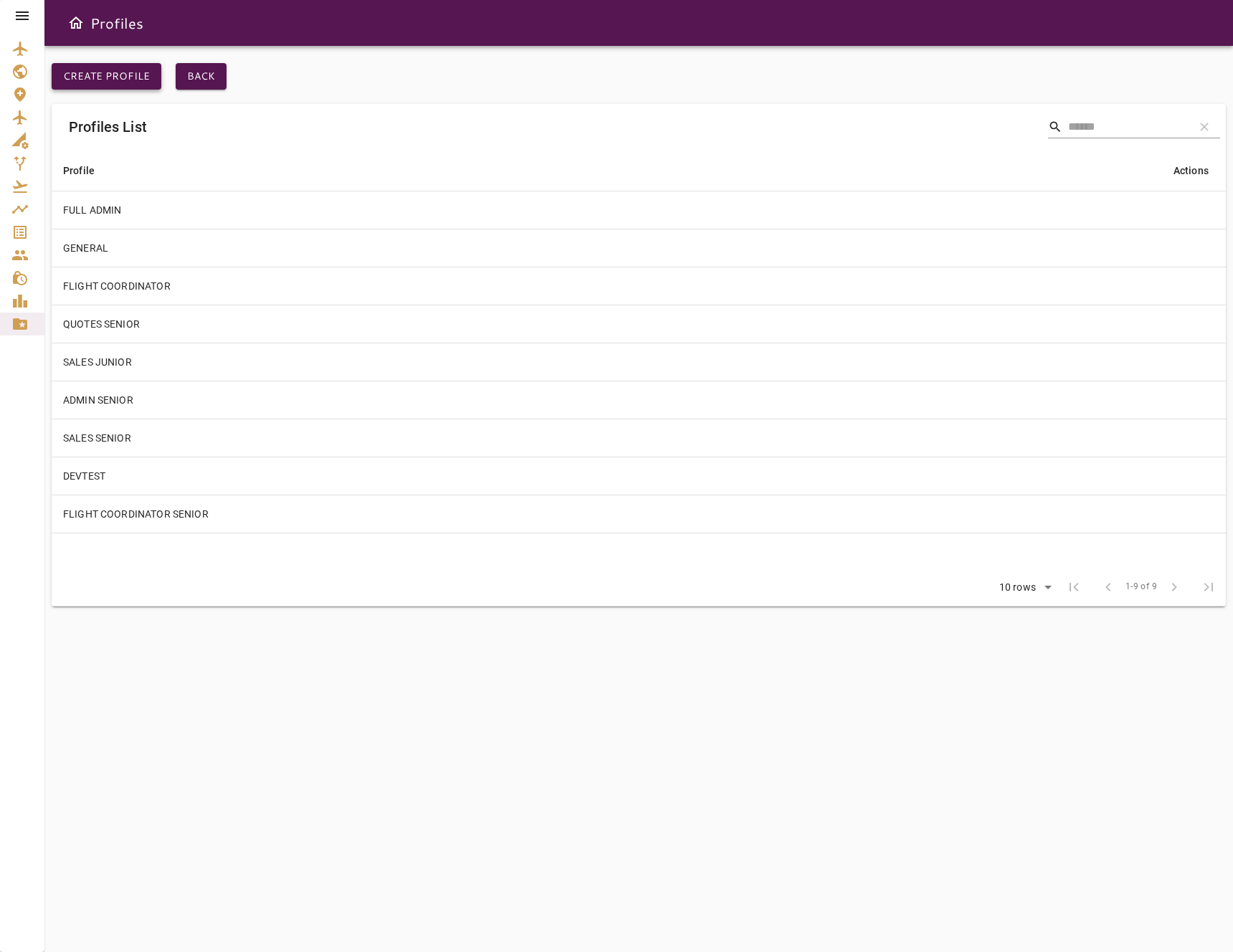
click at [124, 76] on button "Create Profile" at bounding box center [106, 76] width 110 height 26
click at [203, 78] on button "Back" at bounding box center [201, 76] width 51 height 26
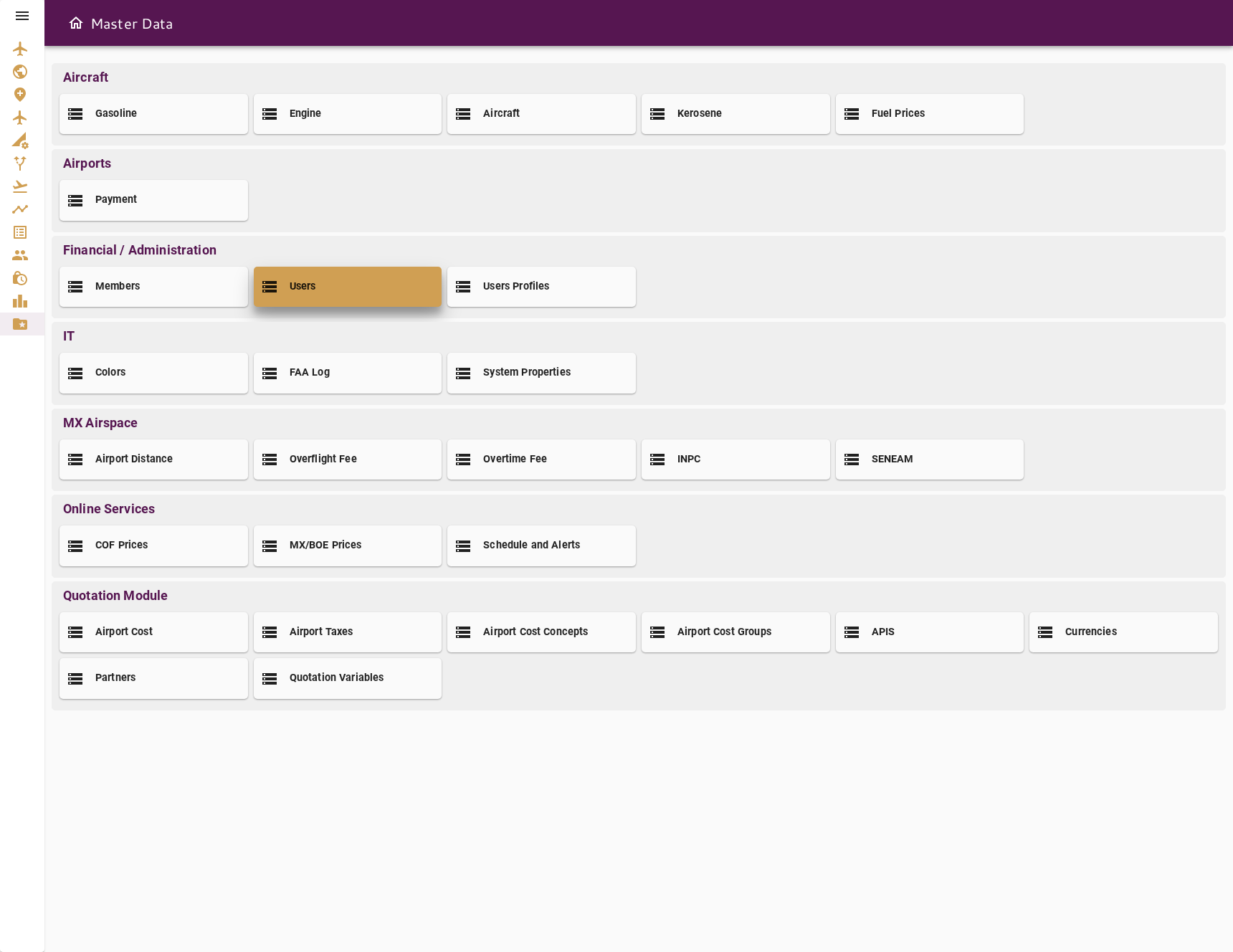
click at [368, 276] on div "Users" at bounding box center [347, 287] width 189 height 40
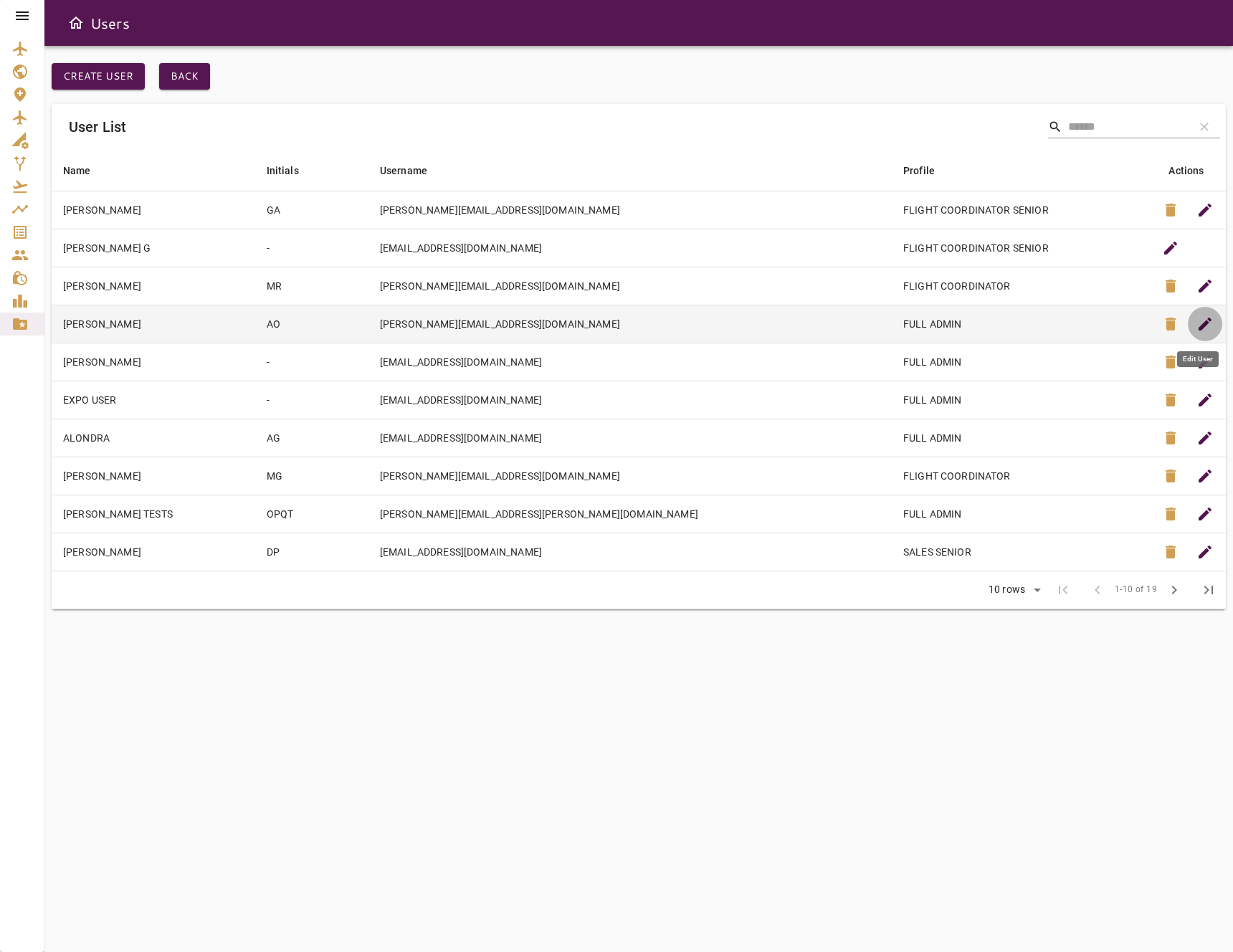
click at [1206, 330] on span "edit" at bounding box center [1205, 324] width 17 height 17
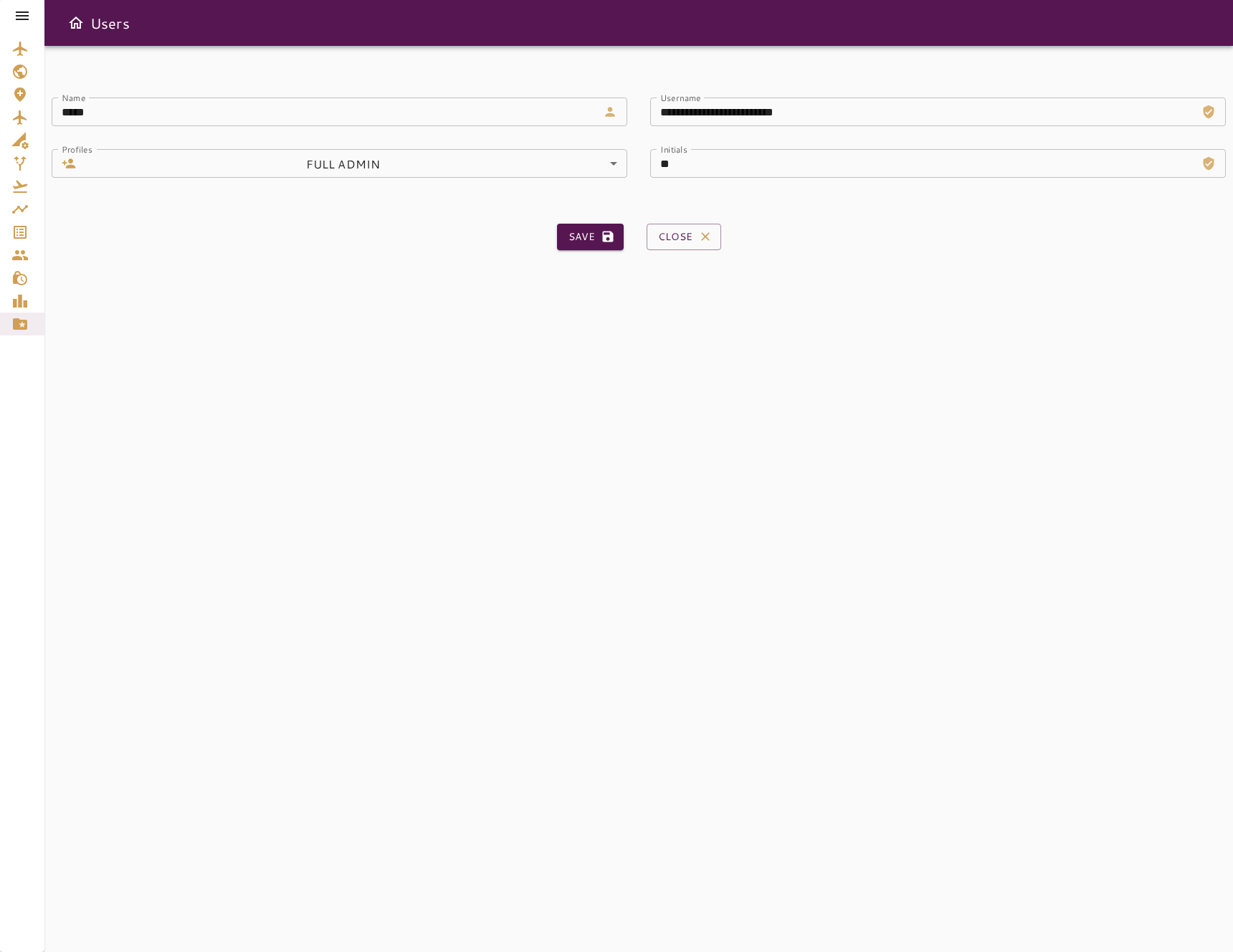
click at [447, 168] on body "**********" at bounding box center [616, 476] width 1233 height 952
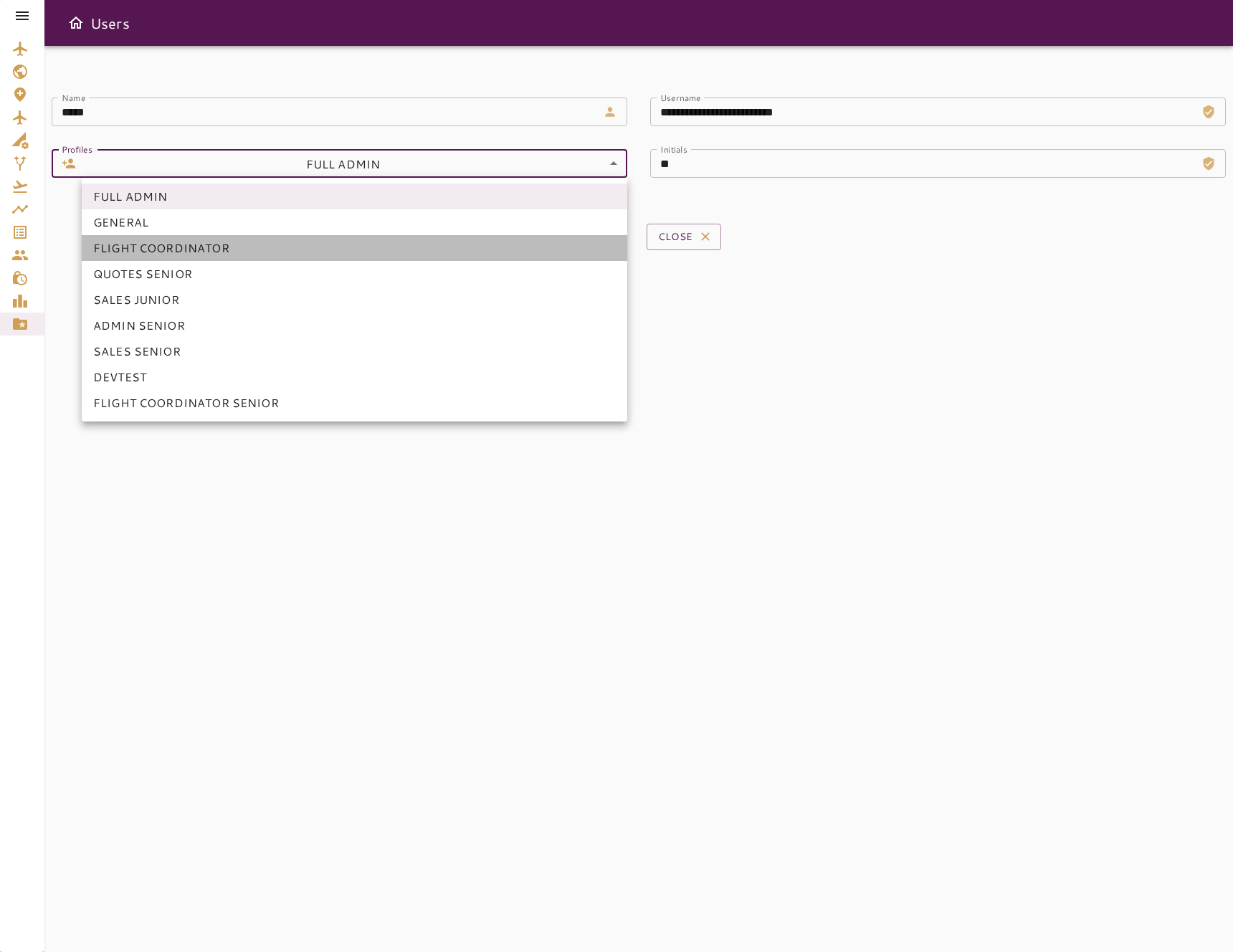
click at [213, 241] on li "FLIGHT COORDINATOR" at bounding box center [354, 248] width 545 height 26
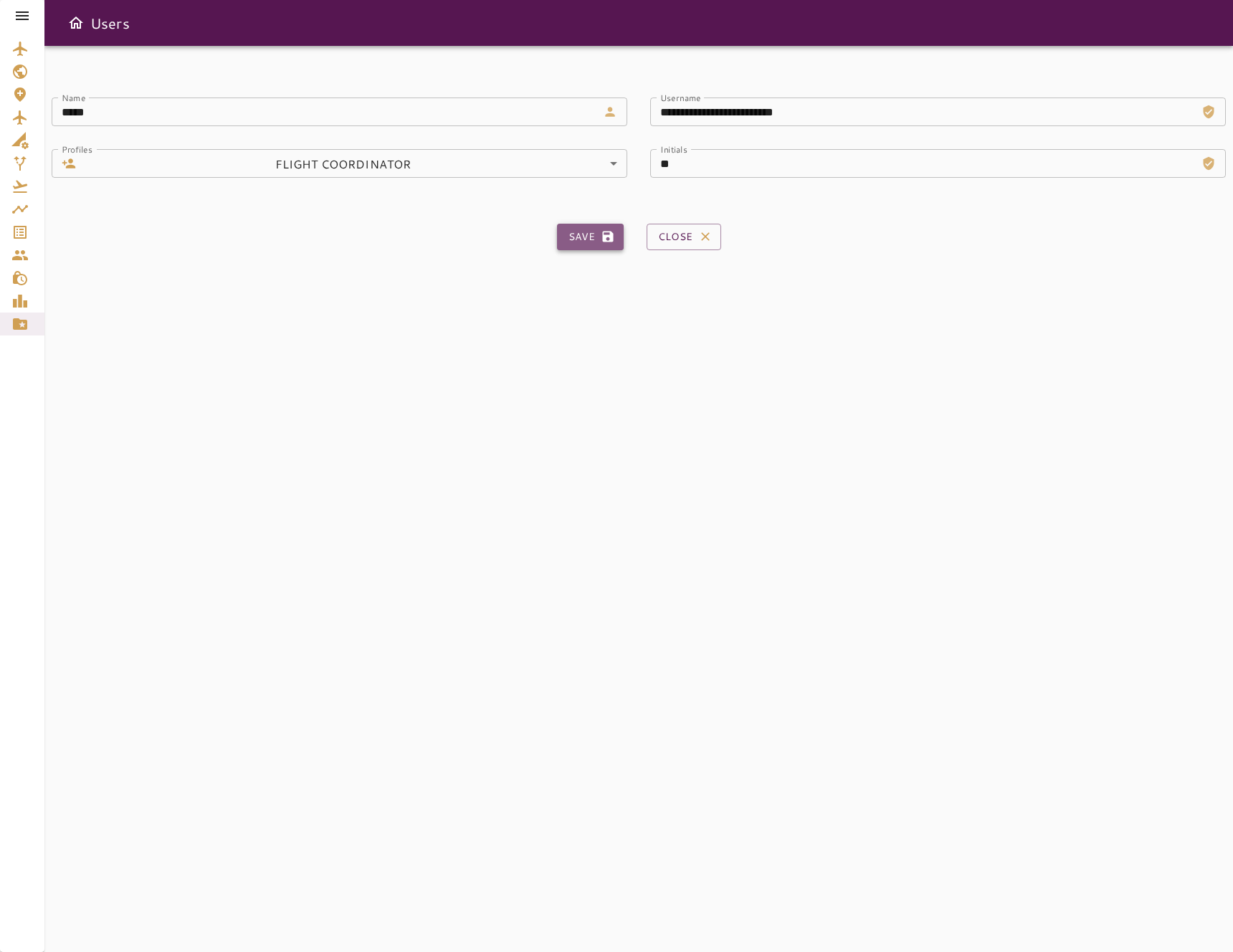
click at [567, 245] on button "Save" at bounding box center [590, 236] width 67 height 26
type input "*"
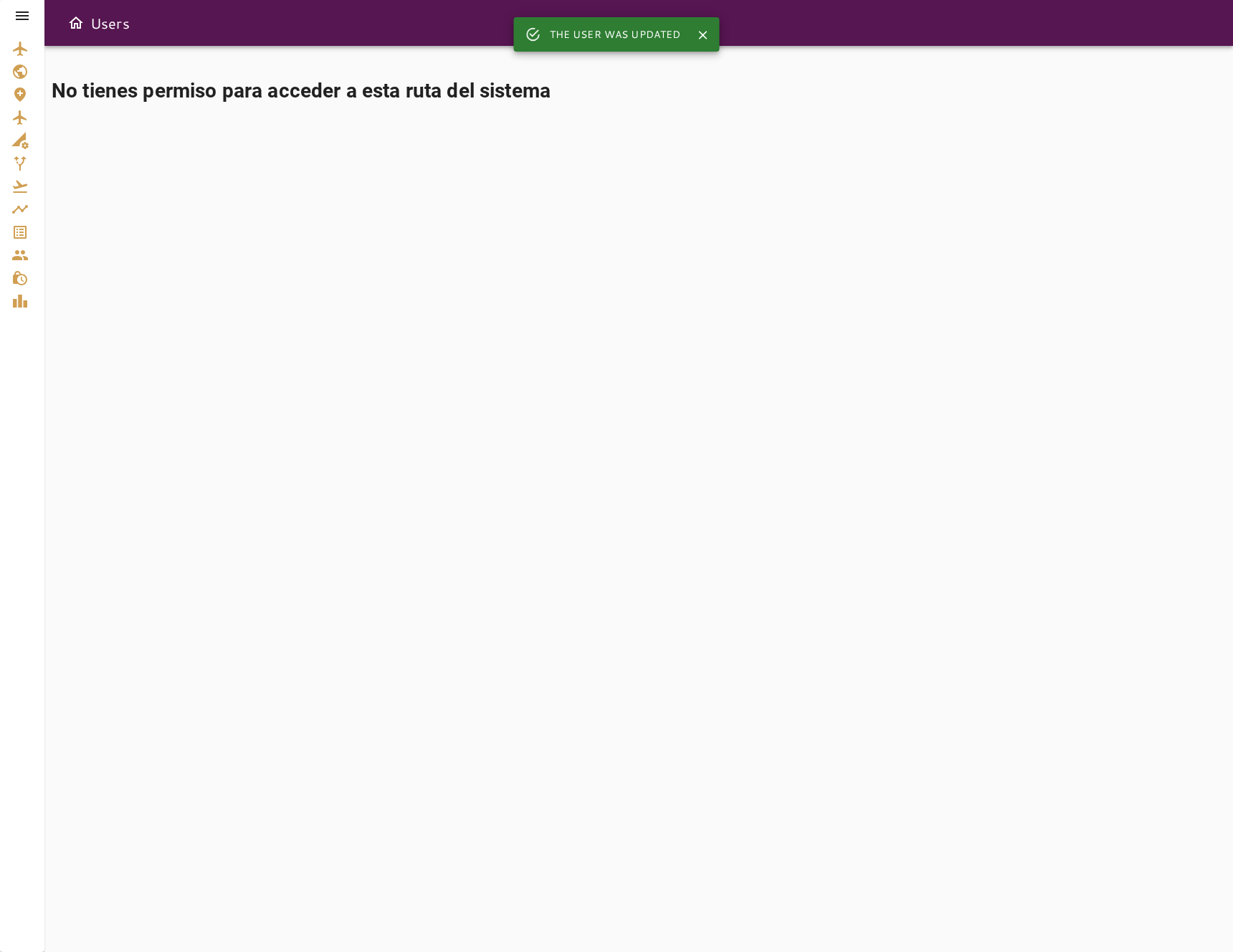
click at [19, 10] on icon at bounding box center [22, 15] width 17 height 17
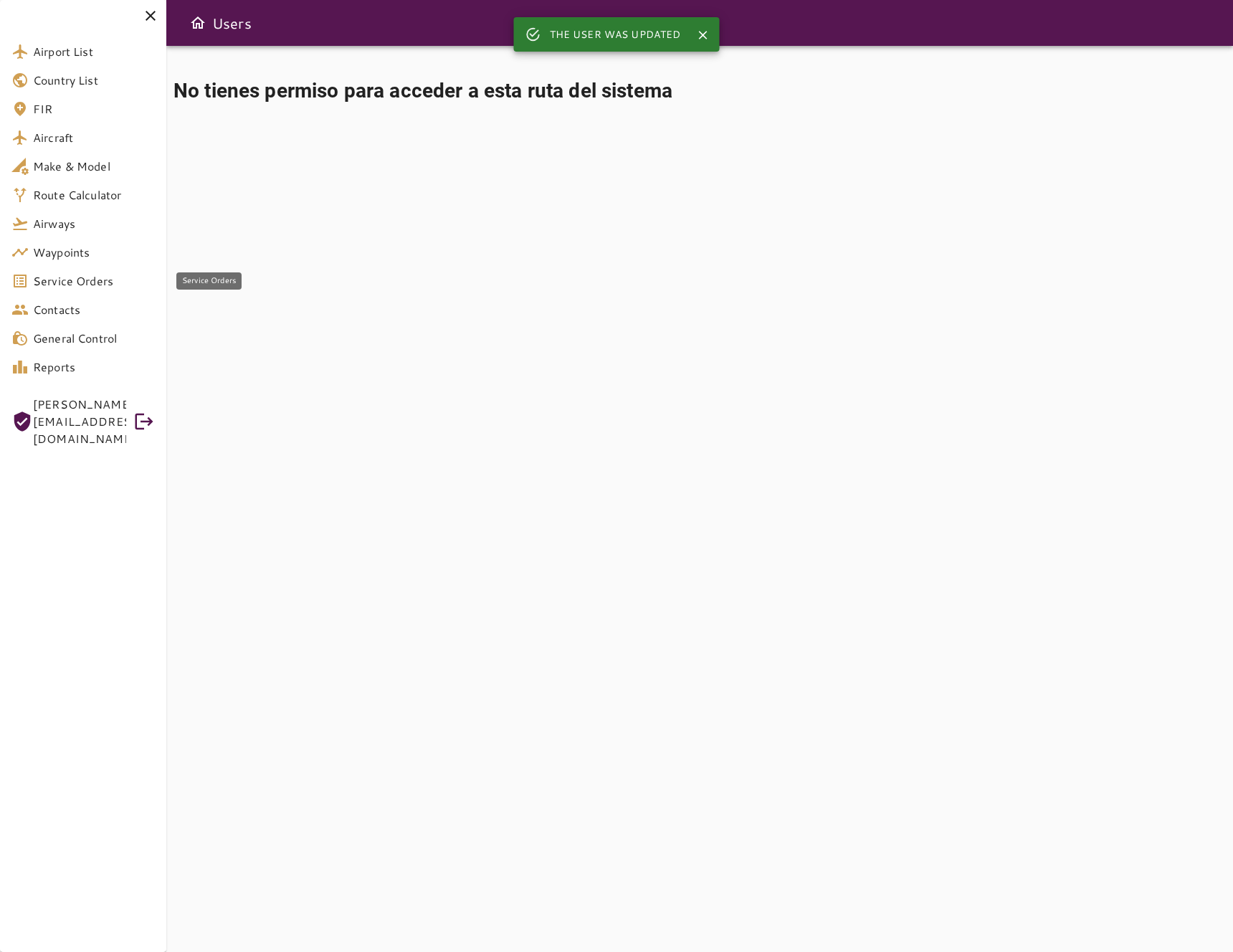
click at [87, 277] on span "Service Orders" at bounding box center [94, 281] width 122 height 17
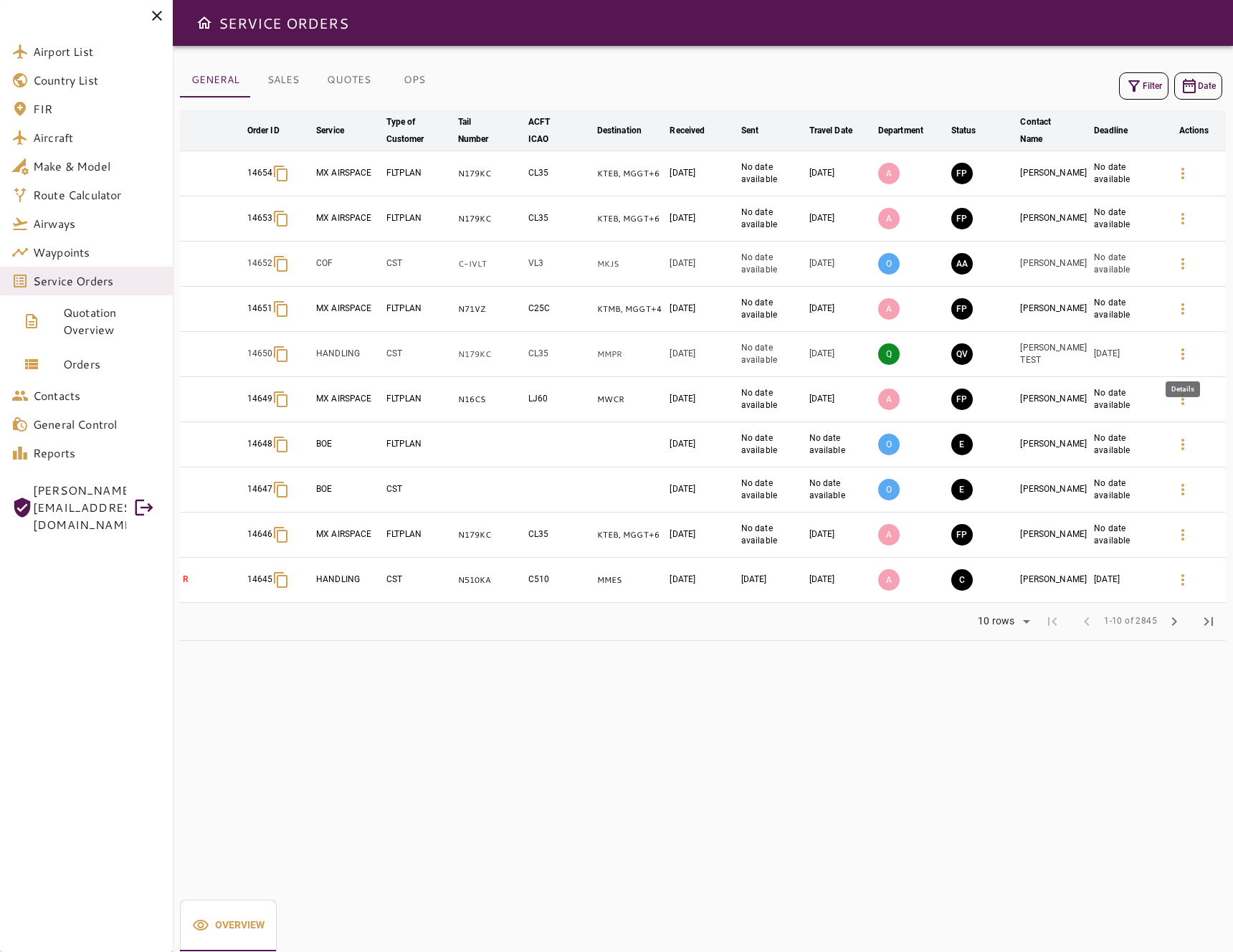
click at [1172, 349] on button "button" at bounding box center [1183, 354] width 34 height 34
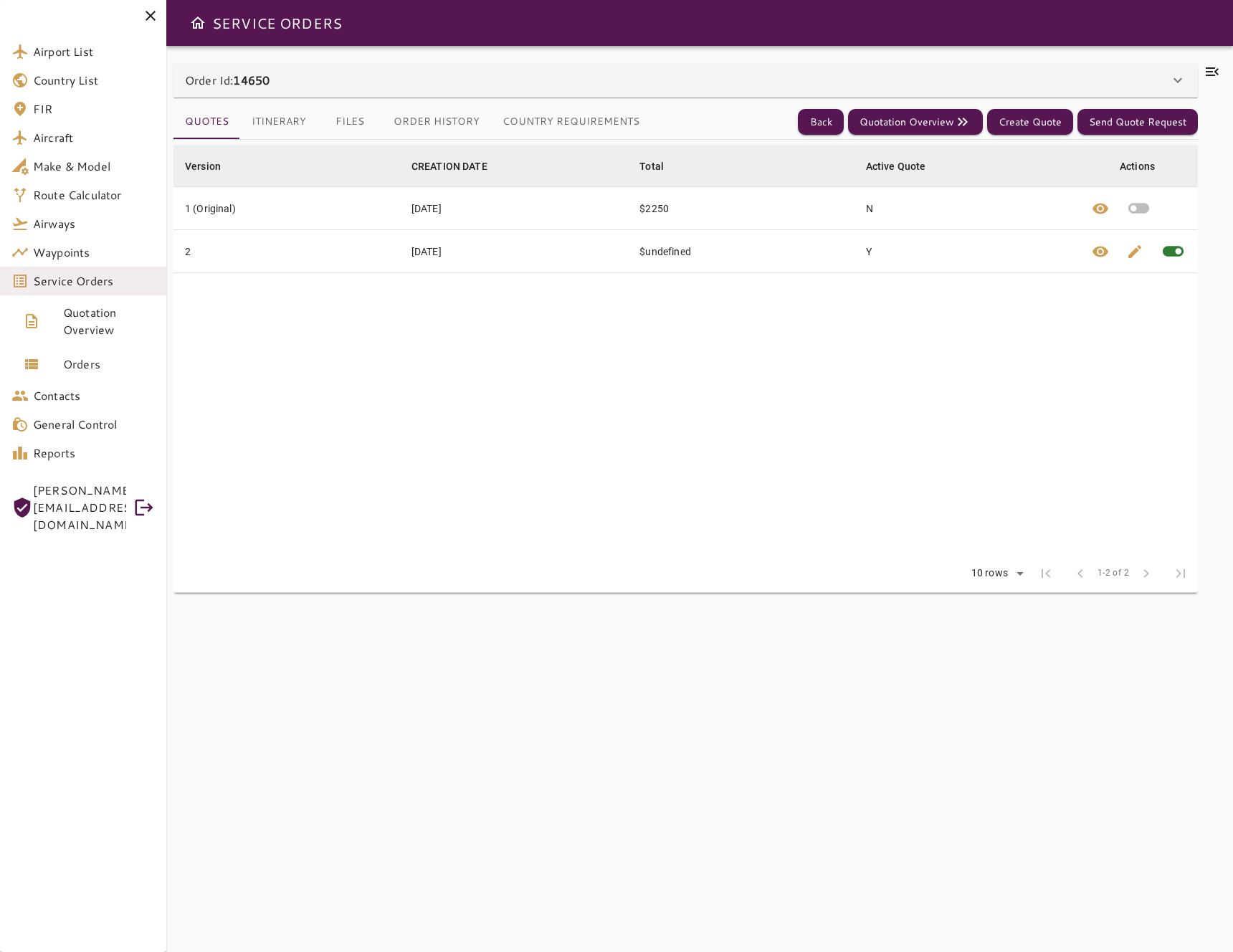
click at [702, 73] on div "Order Id: 14650" at bounding box center [678, 80] width 985 height 17
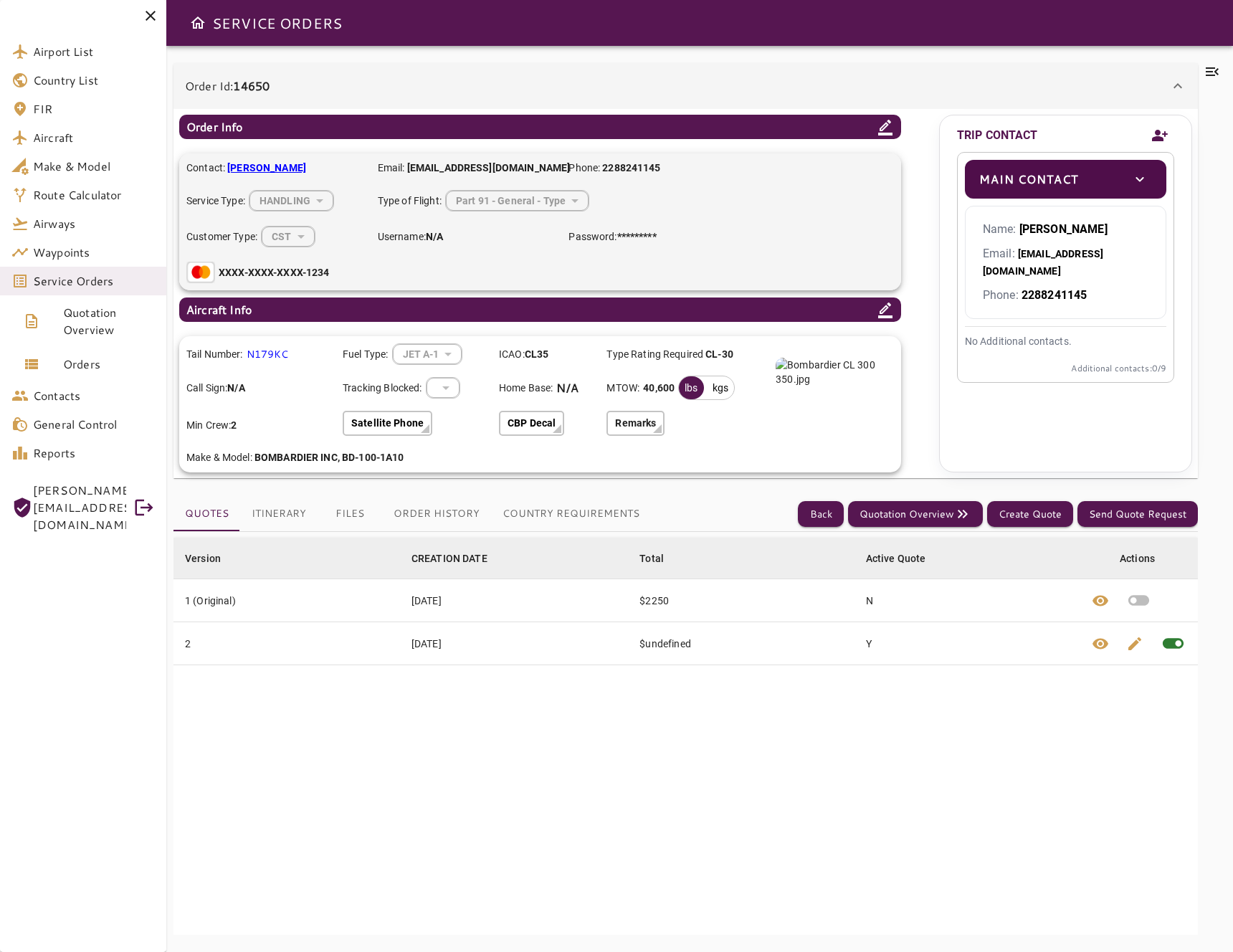
click at [1139, 181] on icon "toggle" at bounding box center [1139, 180] width 8 height 5
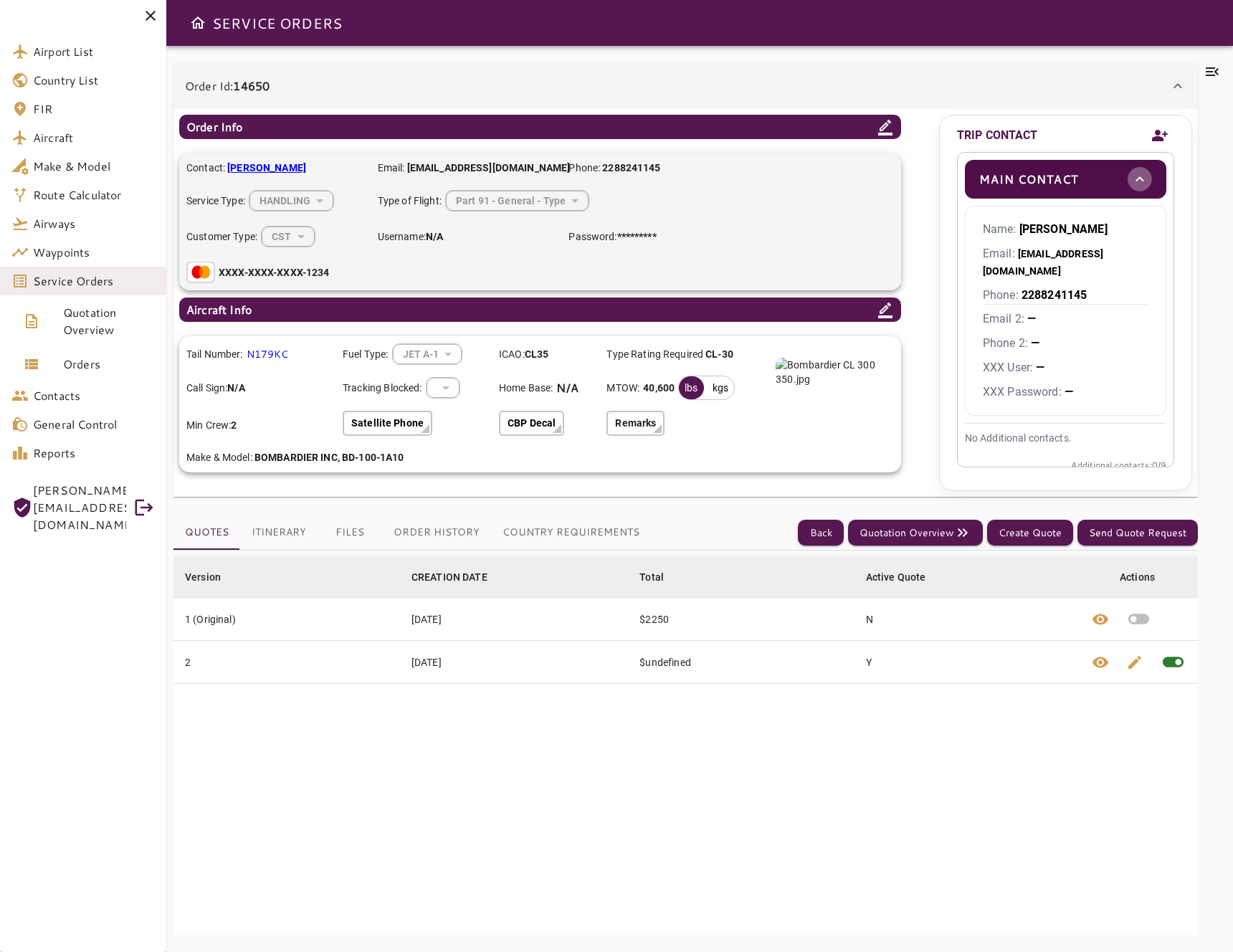
click at [1137, 181] on icon "toggle" at bounding box center [1140, 179] width 17 height 17
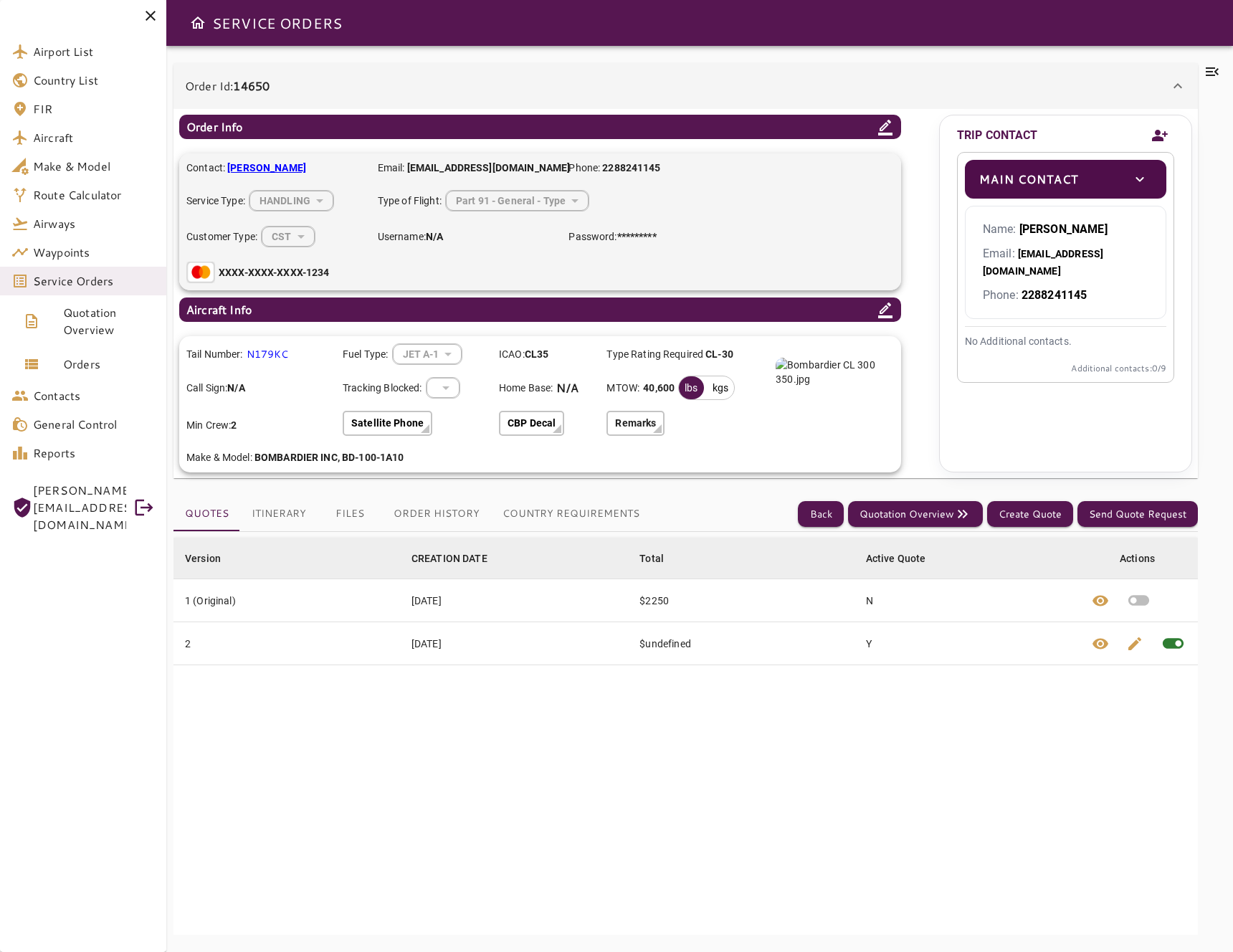
click at [1160, 131] on icon "Add new contact" at bounding box center [1160, 135] width 15 height 11
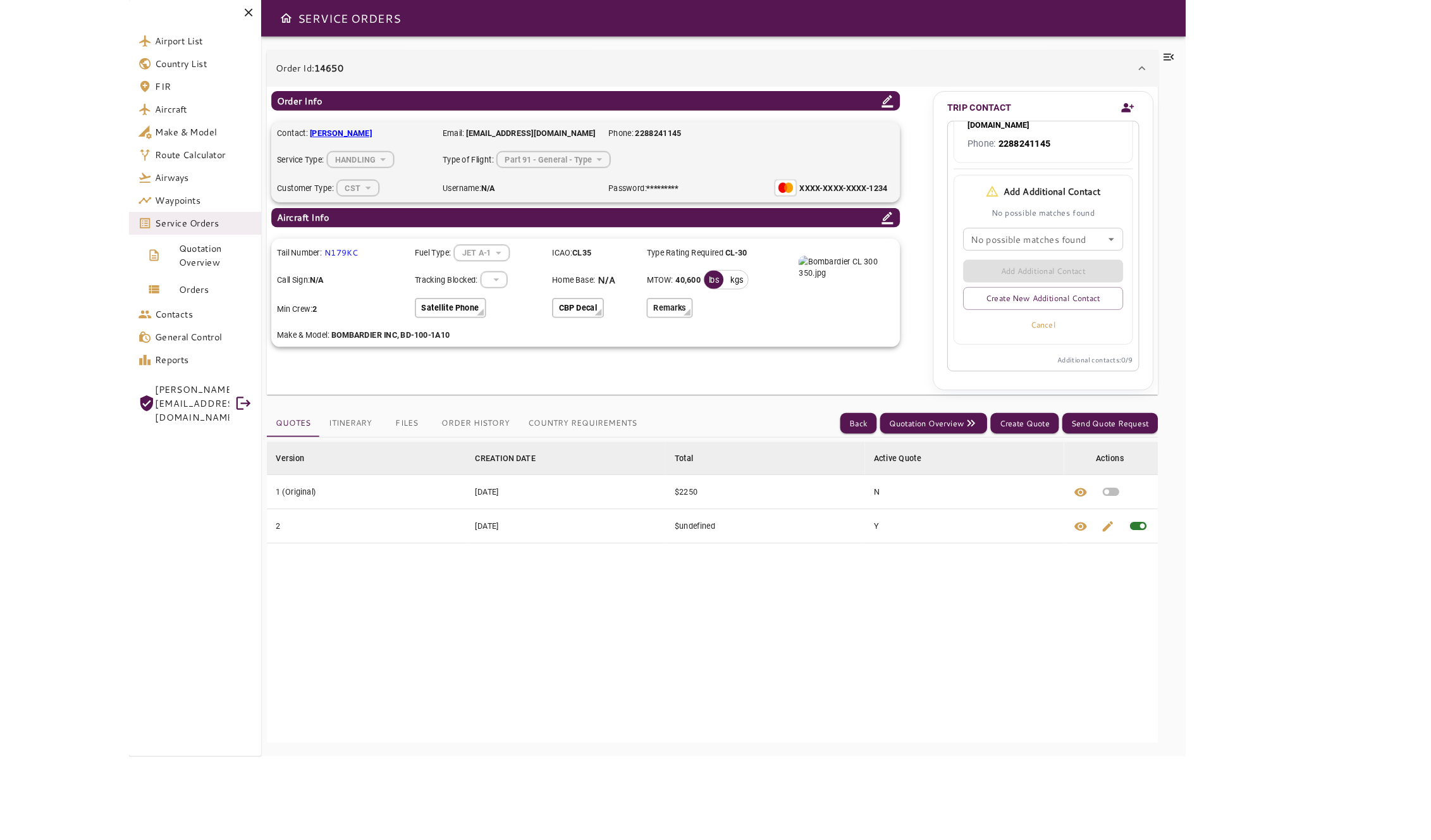
scroll to position [85, 0]
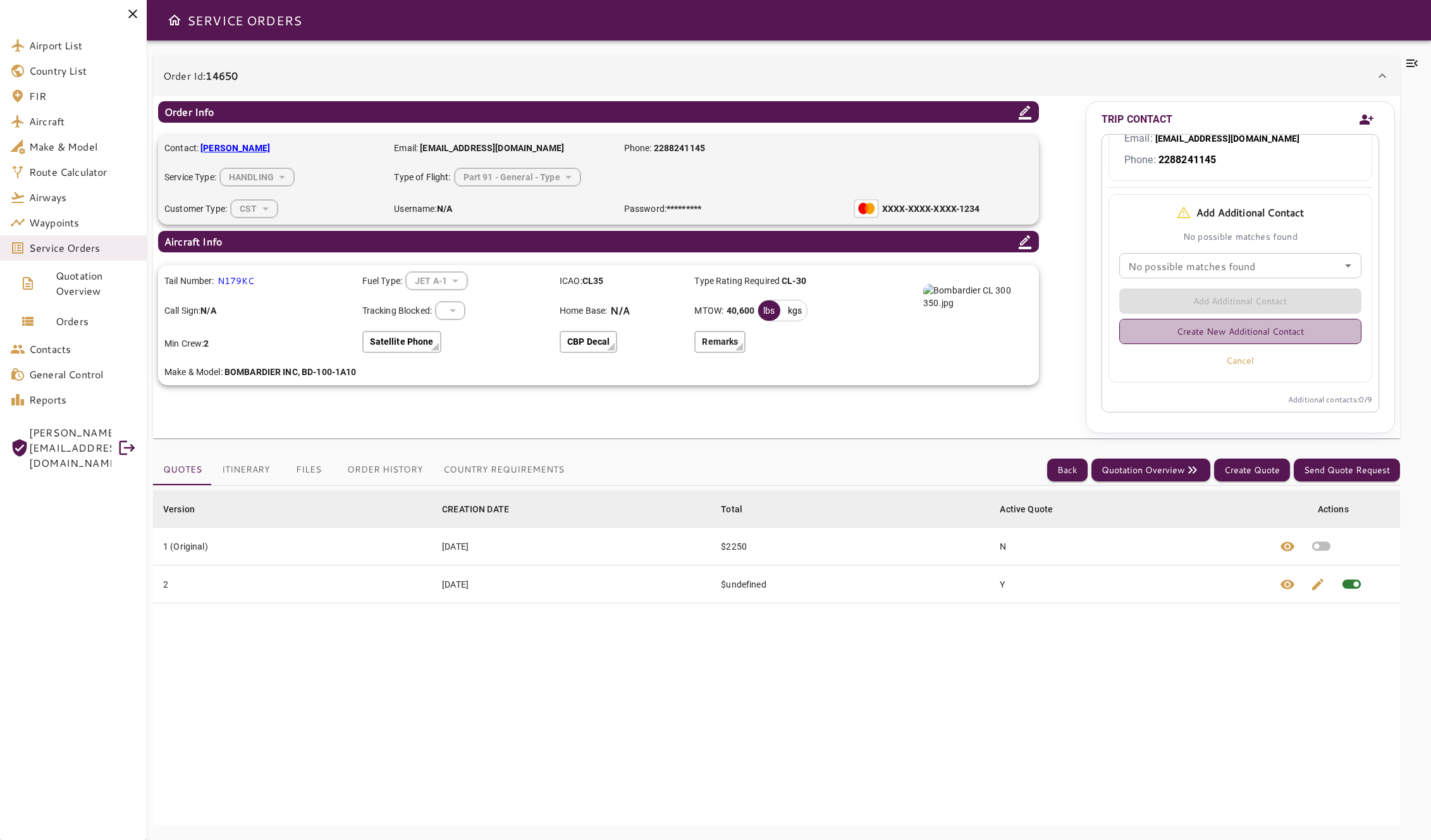
click at [1087, 330] on button "Create New Additional Contact" at bounding box center [1241, 331] width 242 height 26
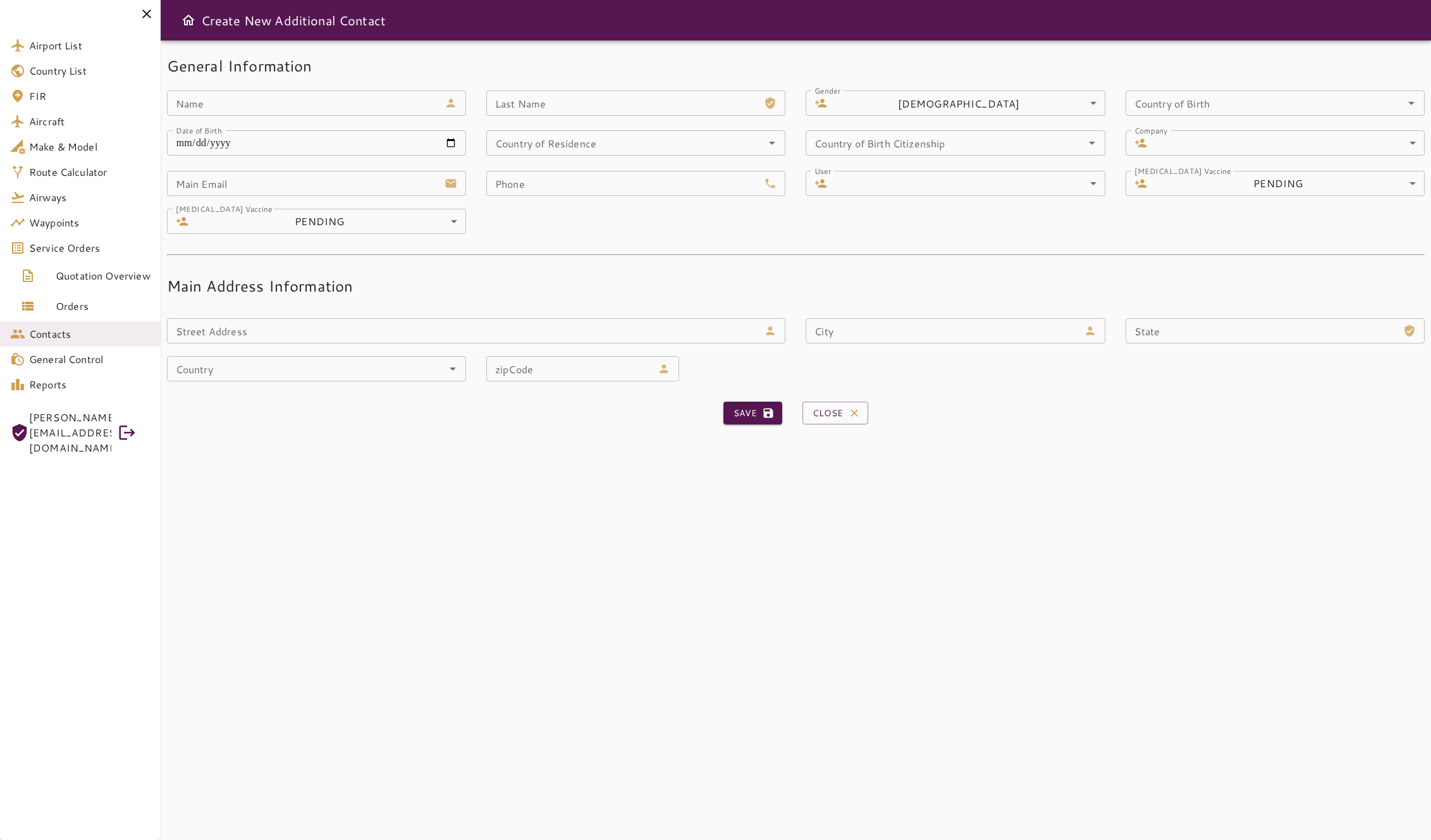
click at [371, 107] on input "Name" at bounding box center [303, 103] width 272 height 26
type input "**********"
click at [612, 113] on input "Last Name" at bounding box center [623, 103] width 272 height 26
type input "****"
click at [1087, 111] on input "Country of Birth" at bounding box center [1257, 103] width 254 height 18
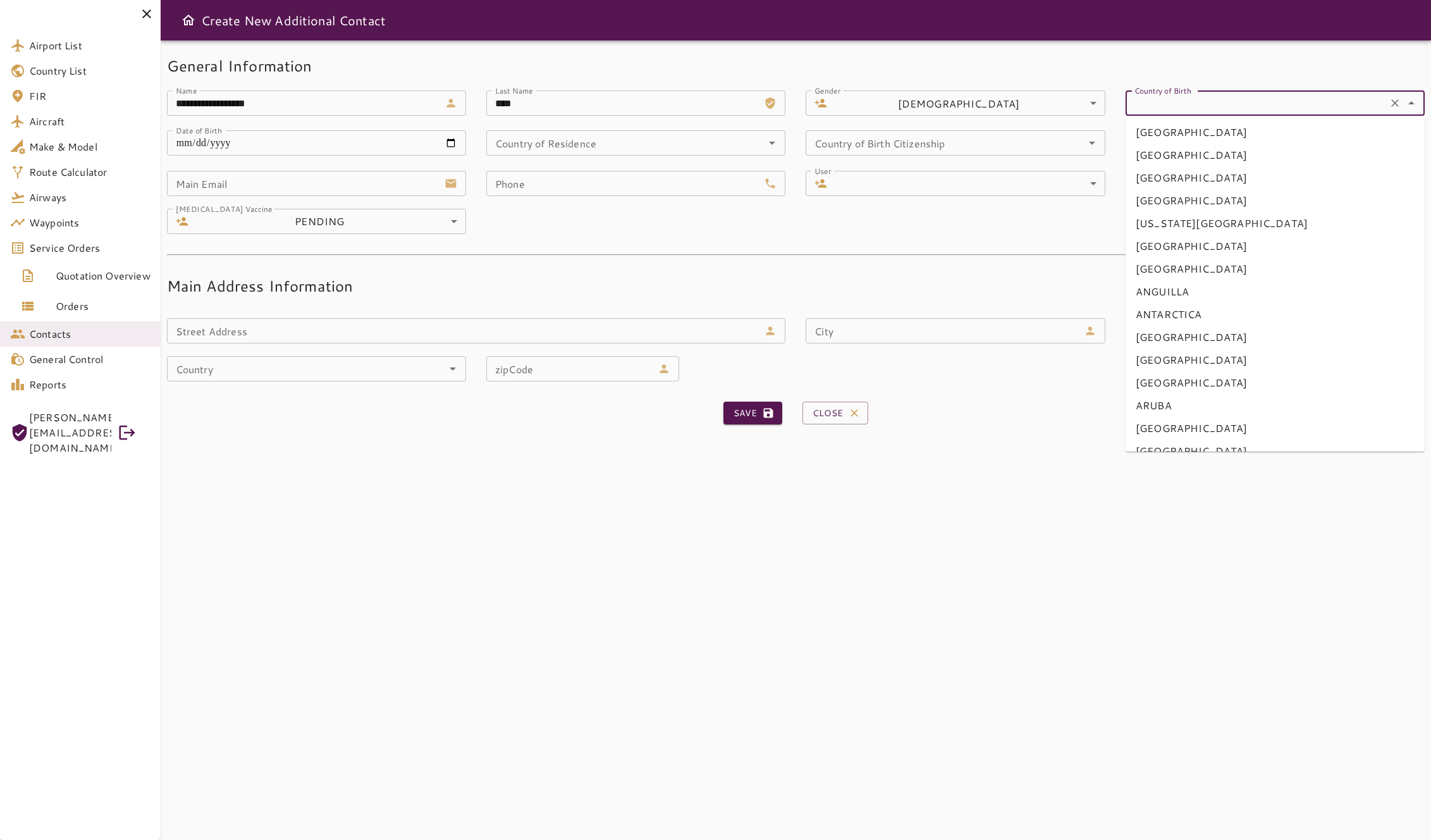
click at [1087, 215] on li "AMERICAN SAMOA" at bounding box center [1274, 223] width 299 height 23
type input "**********"
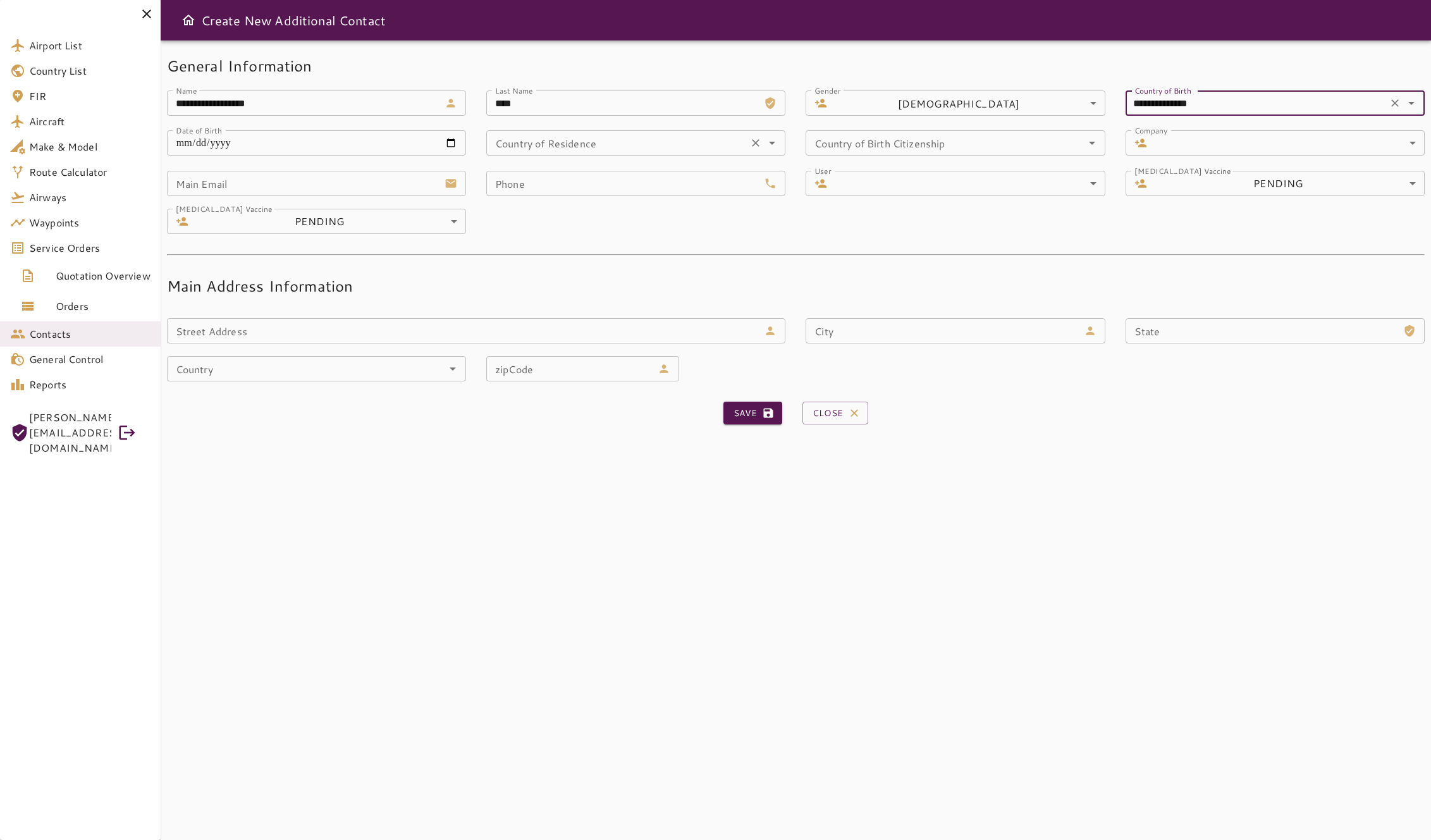
click at [635, 145] on input "Country of Residence" at bounding box center [617, 143] width 254 height 18
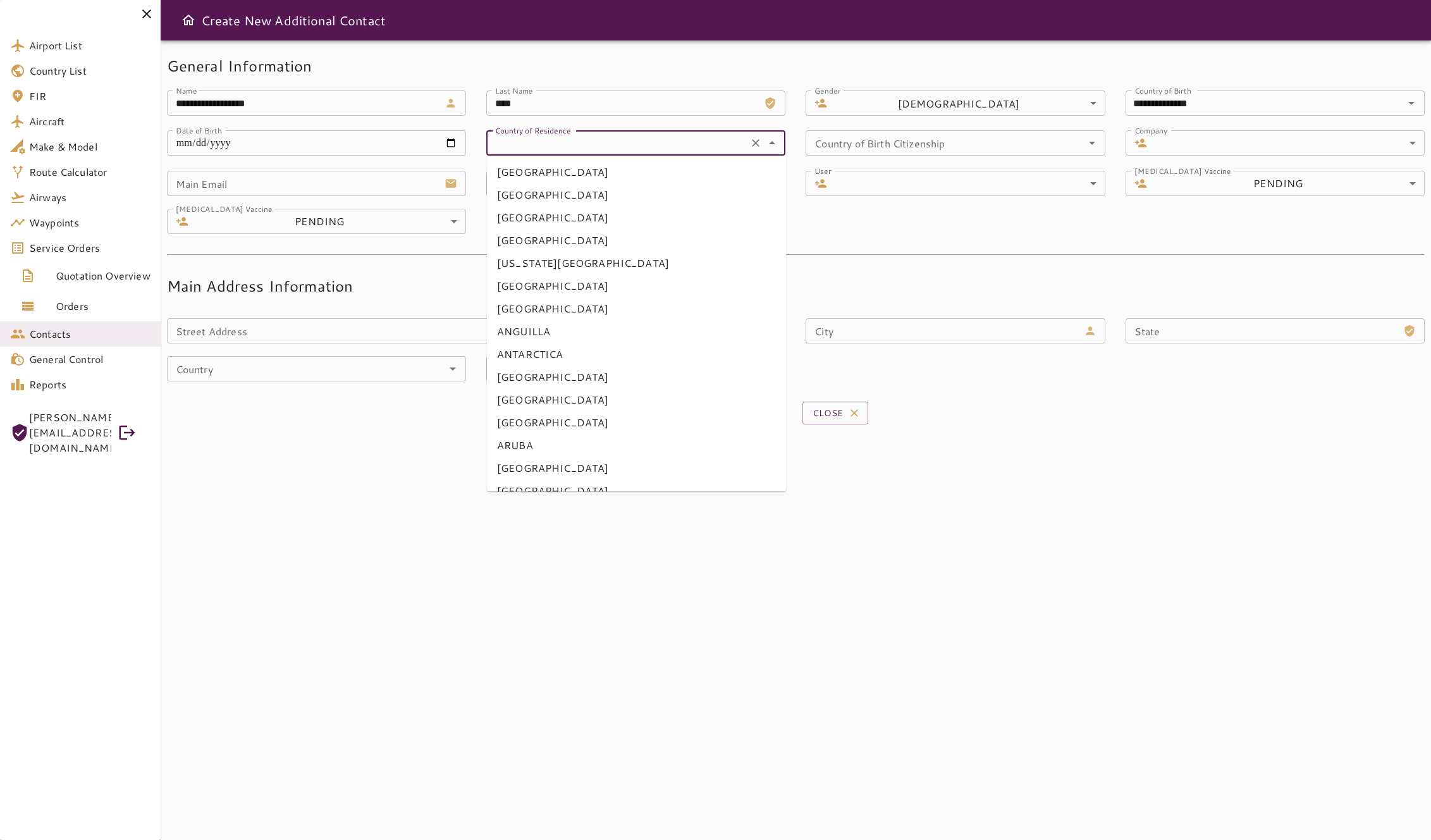
click at [590, 298] on li "ANGOLA" at bounding box center [636, 309] width 299 height 23
type input "******"
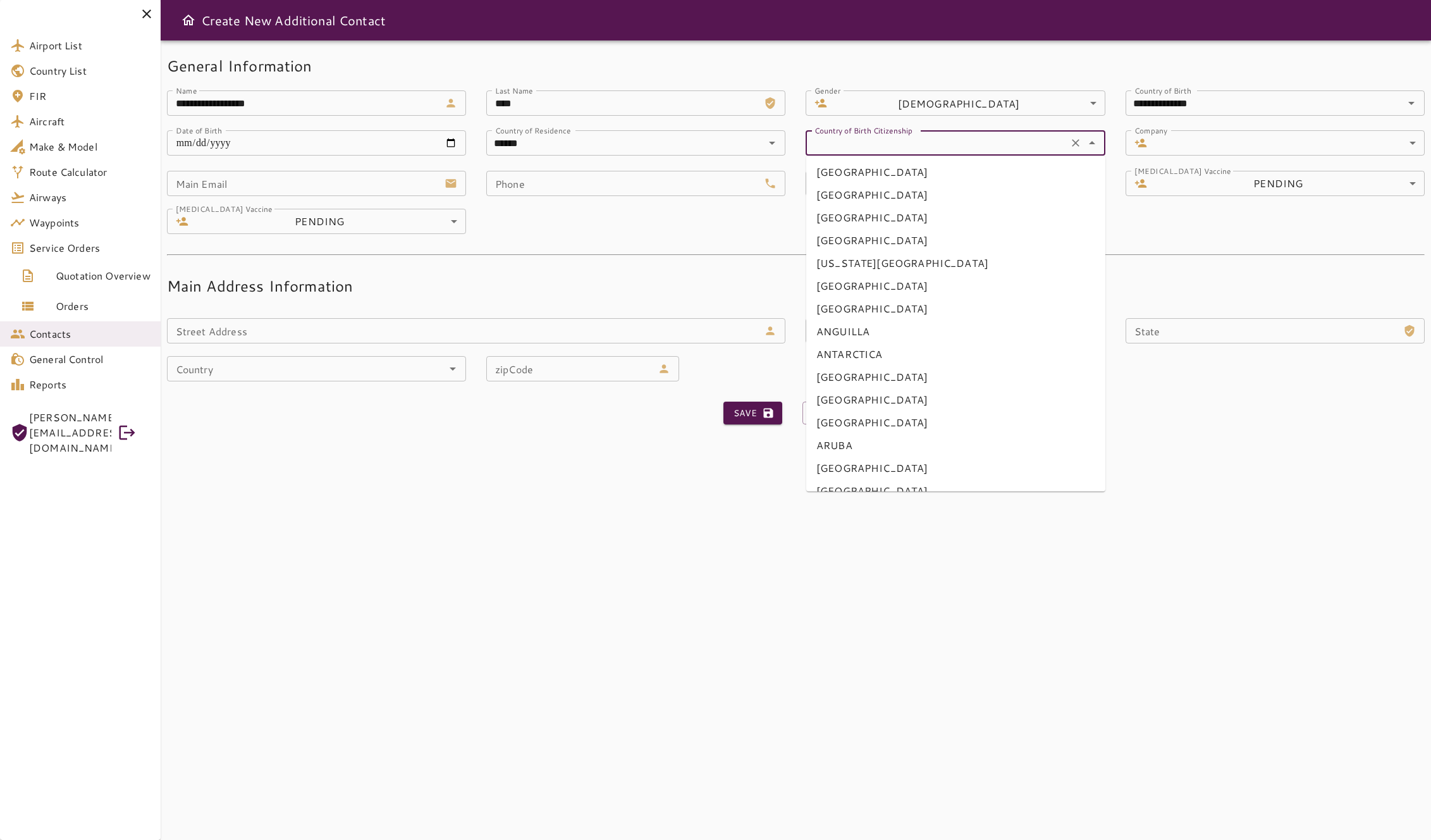
click at [951, 148] on input "Country of Birth Citizenship" at bounding box center [936, 143] width 254 height 18
click at [939, 193] on li "ALAND ISLANDS" at bounding box center [955, 195] width 299 height 23
type input "**********"
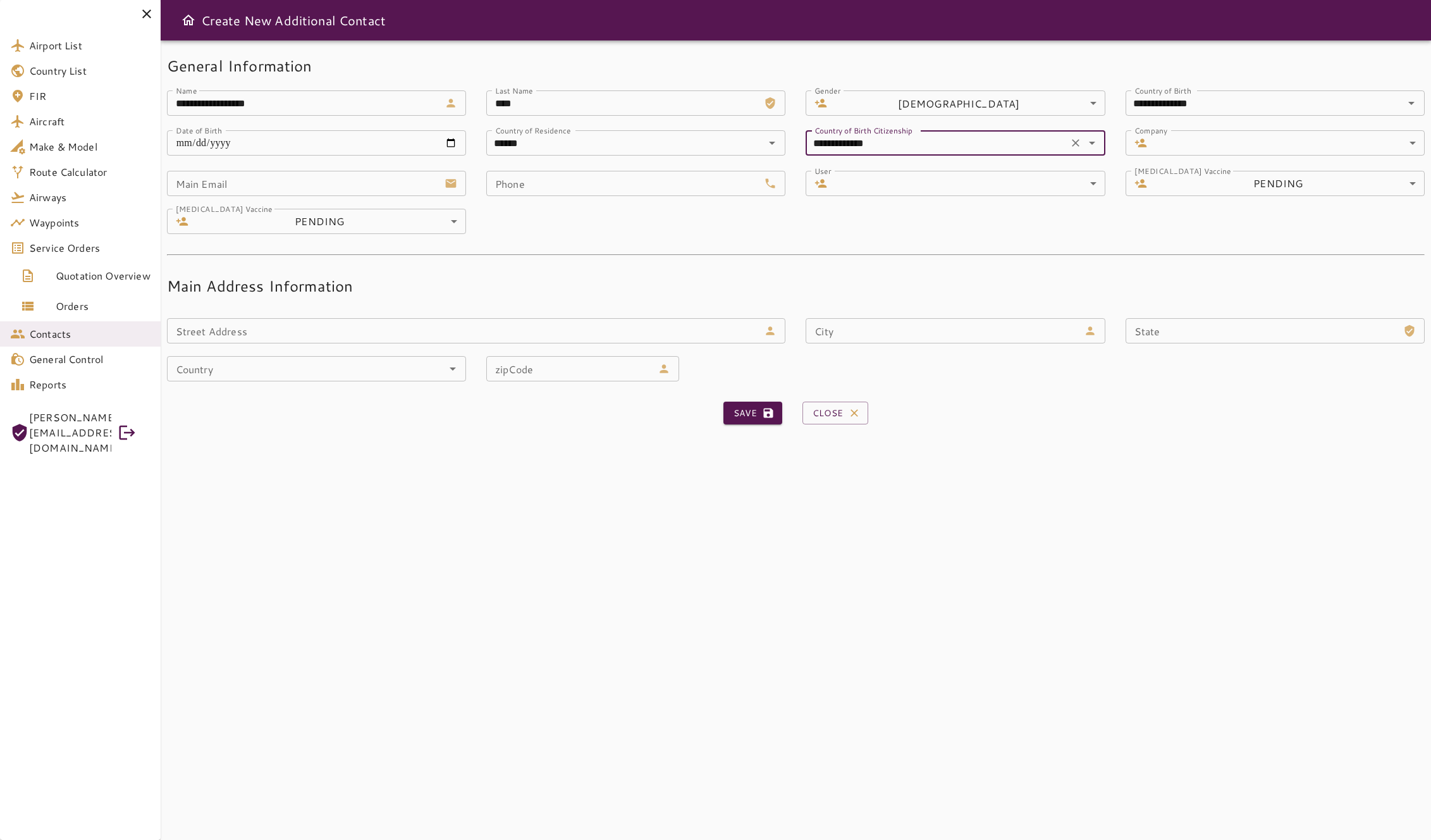
click at [288, 177] on input "Main Email" at bounding box center [303, 184] width 272 height 26
type input "**********"
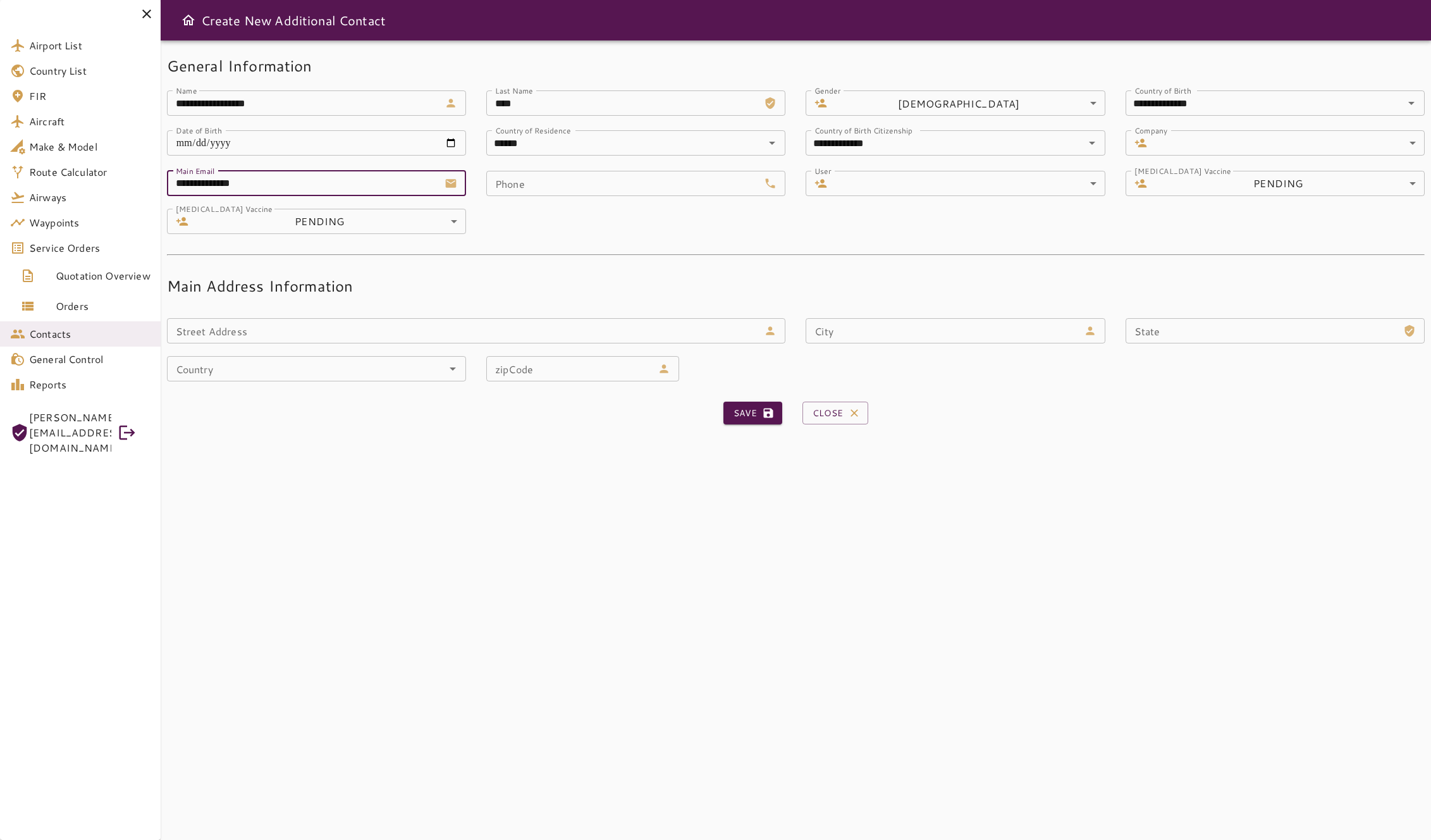
click at [549, 182] on input "Phone" at bounding box center [623, 184] width 272 height 26
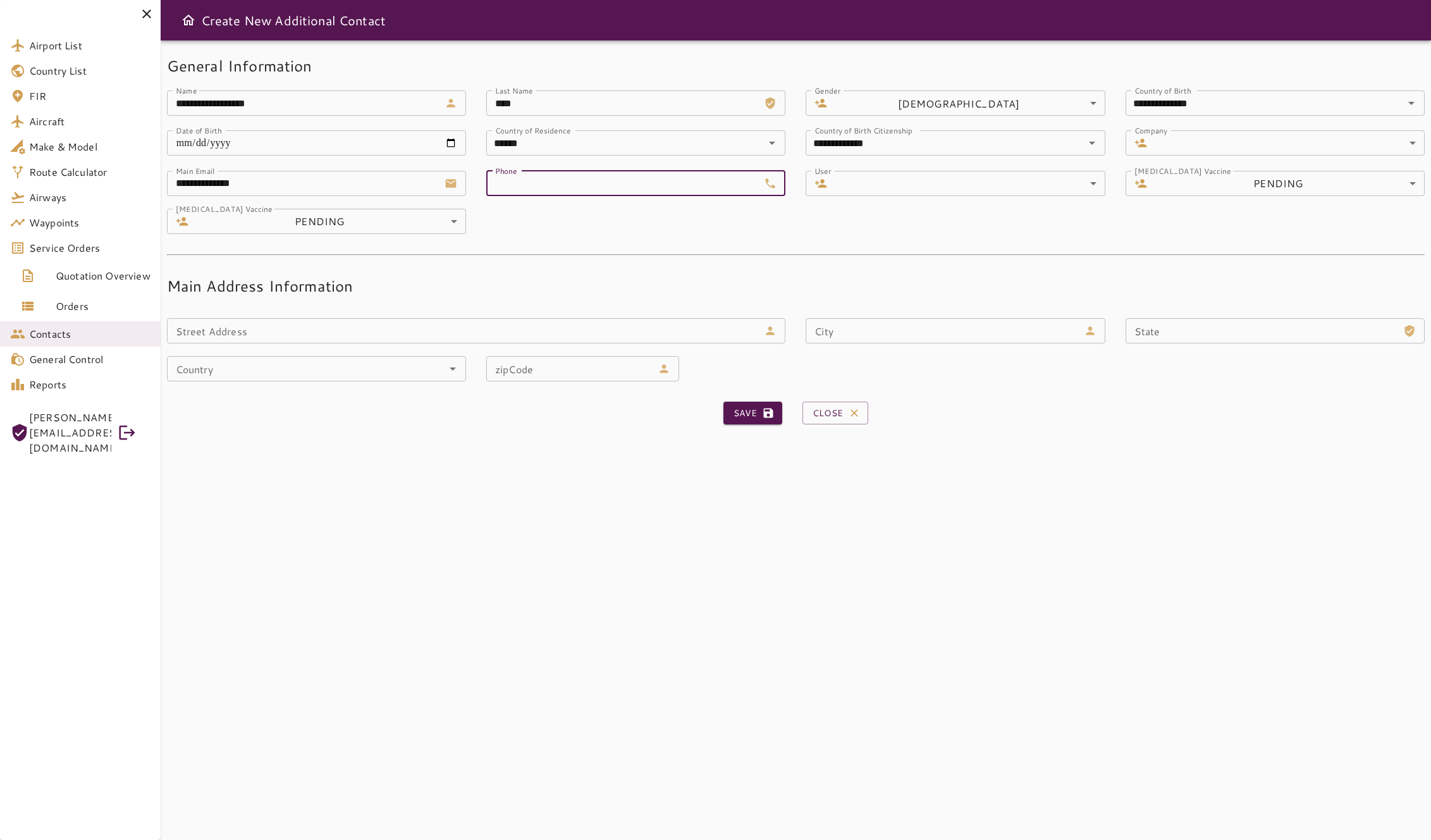
type input "**********"
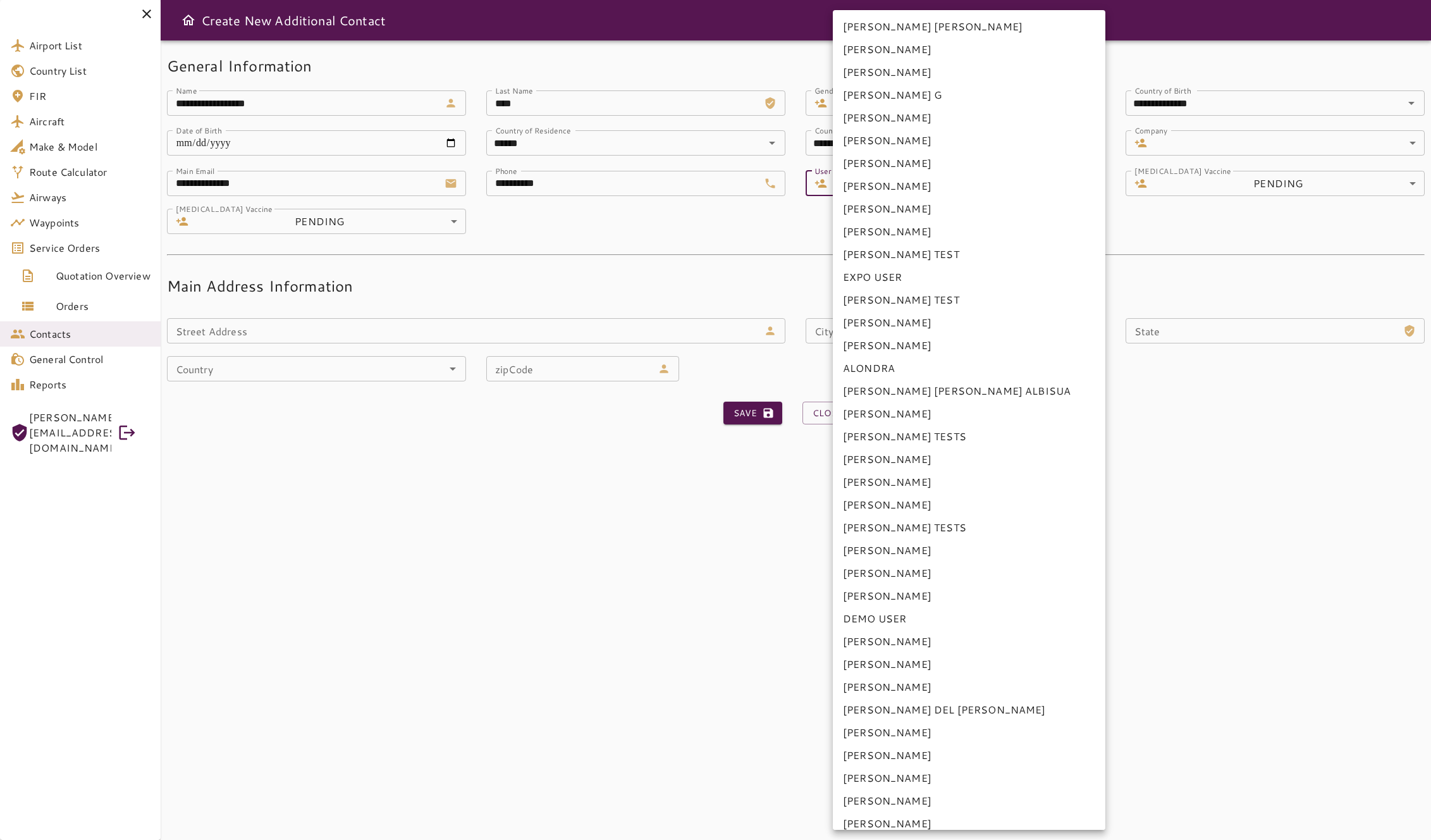
click at [983, 183] on body "**********" at bounding box center [715, 420] width 1431 height 840
click at [964, 208] on li "AARON" at bounding box center [970, 208] width 272 height 23
type input "**********"
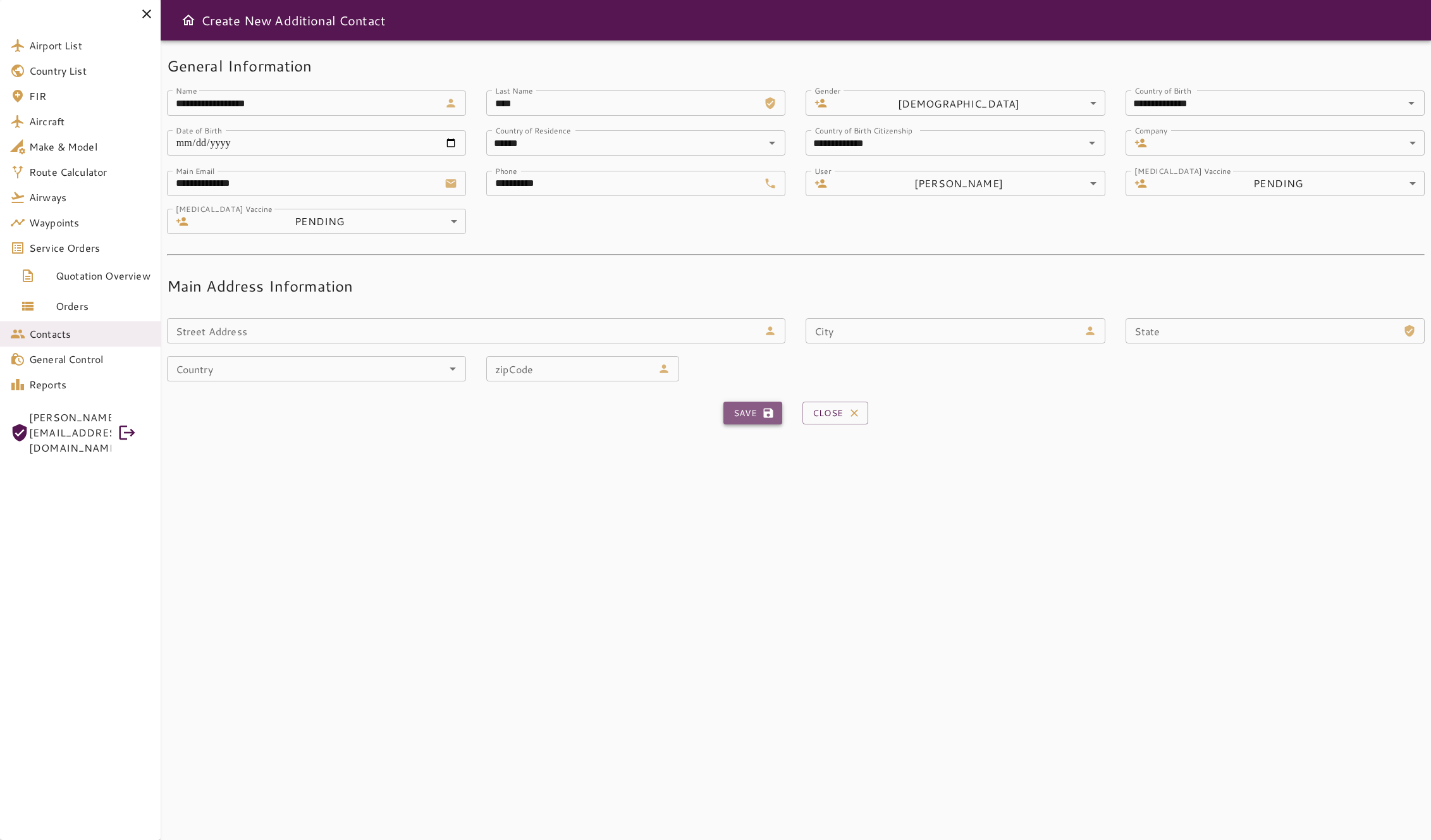
click at [746, 413] on button "Save" at bounding box center [753, 413] width 59 height 23
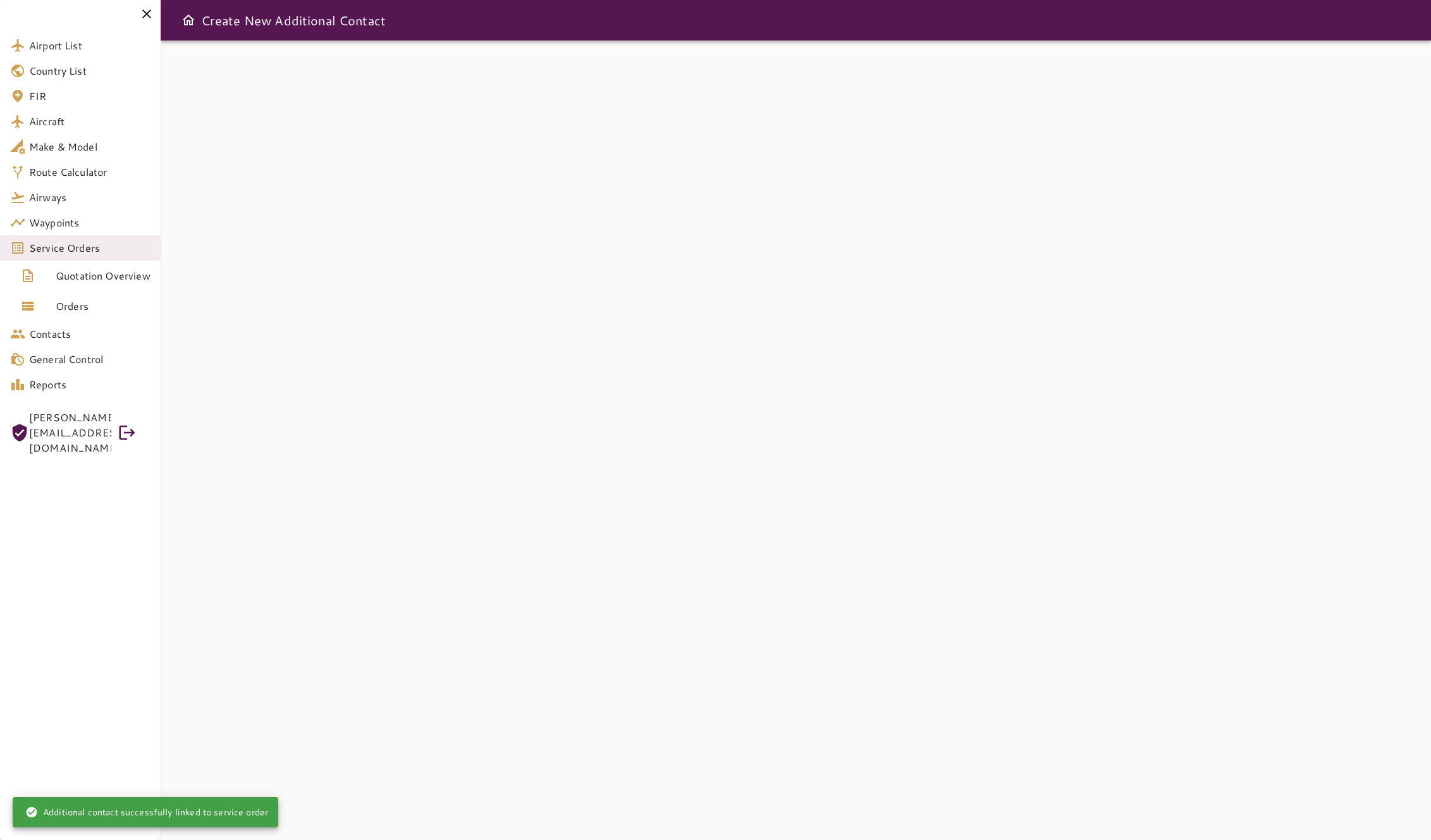
click at [0, 839] on nordpass-portal at bounding box center [0, 840] width 0 height 0
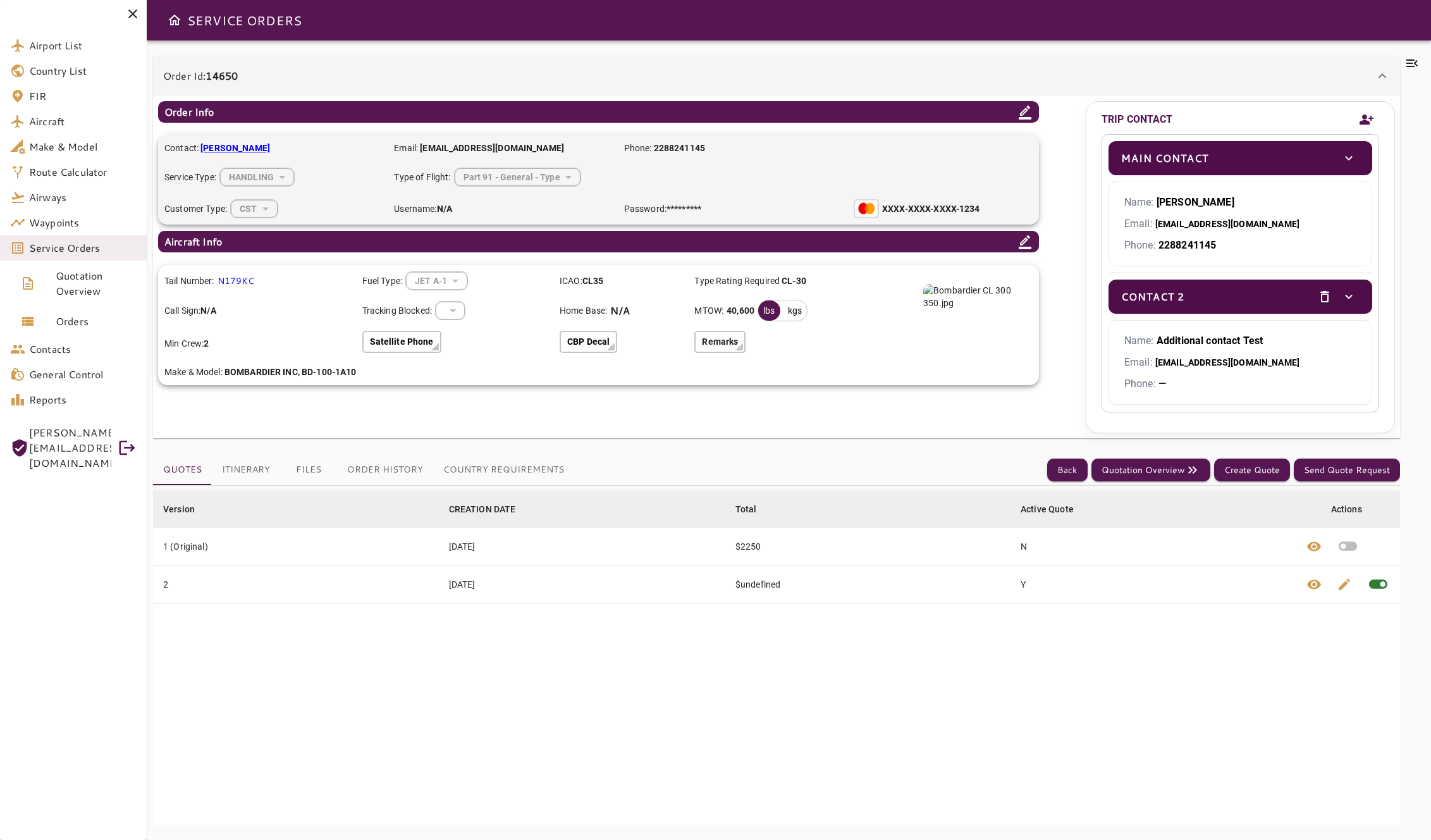
scroll to position [22, 0]
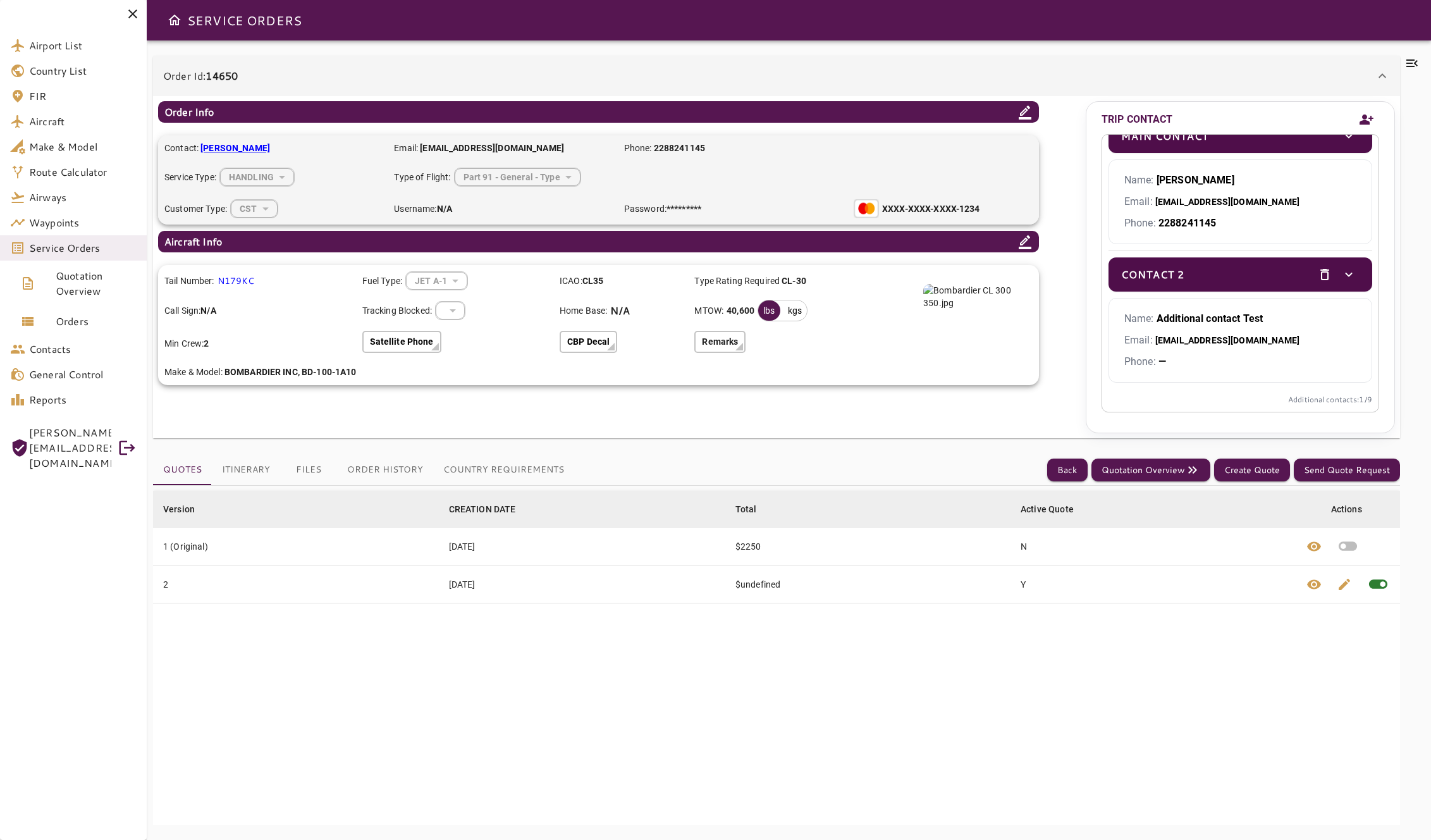
click at [1087, 274] on icon "toggle" at bounding box center [1349, 275] width 15 height 15
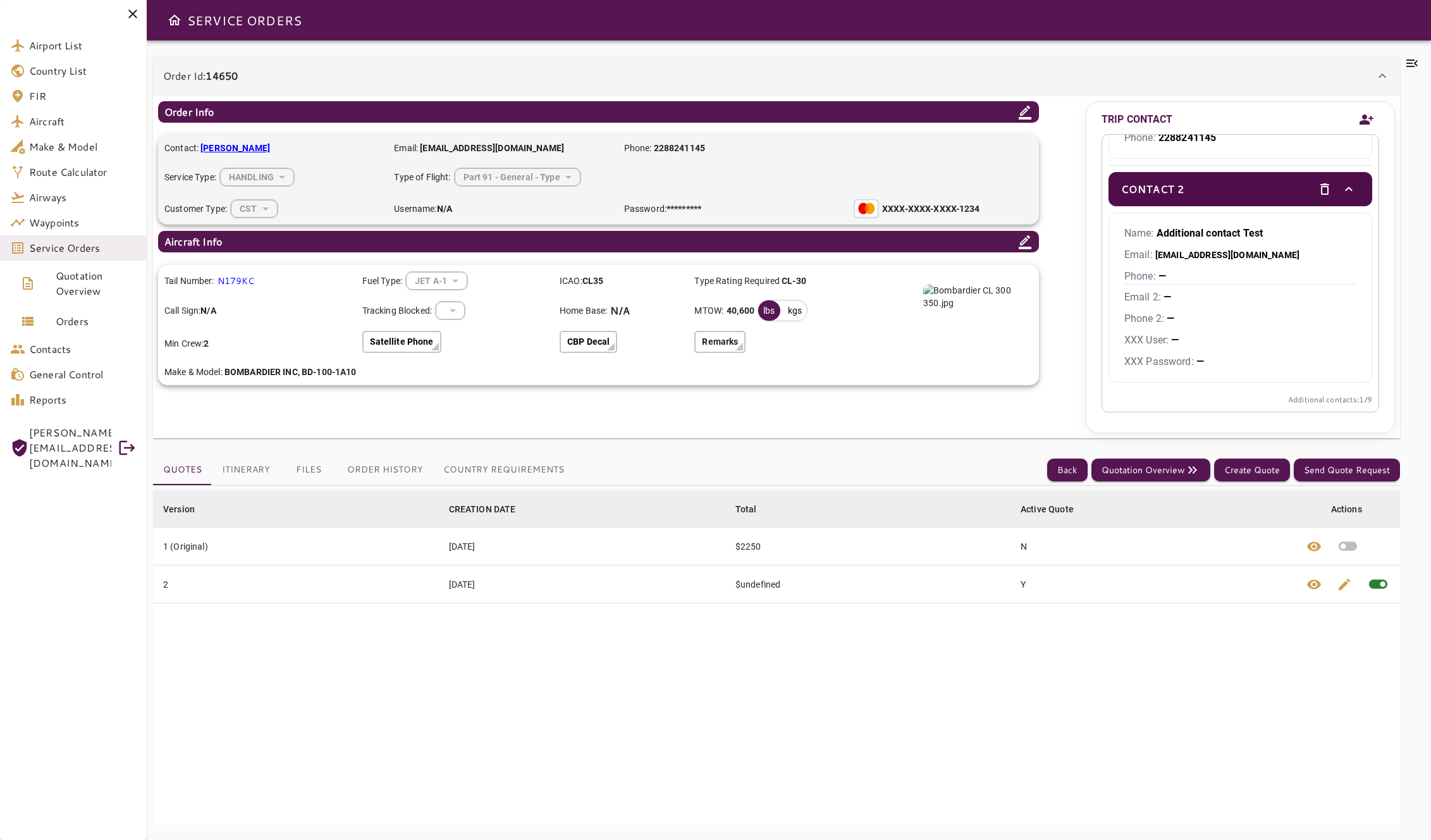
scroll to position [0, 0]
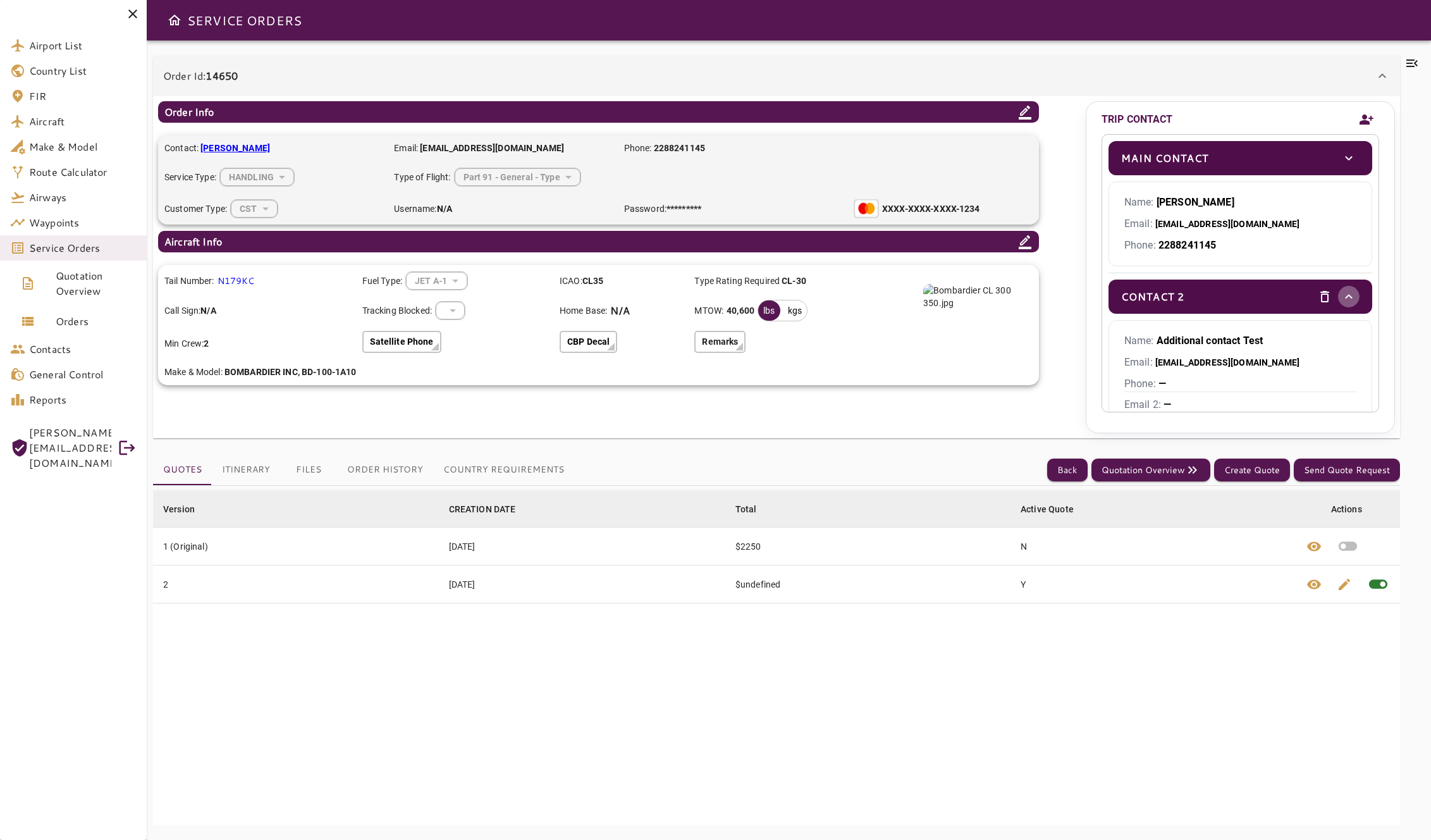
click at [1087, 296] on icon "toggle" at bounding box center [1348, 297] width 7 height 5
click at [508, 469] on button "Country Requirements" at bounding box center [504, 470] width 141 height 30
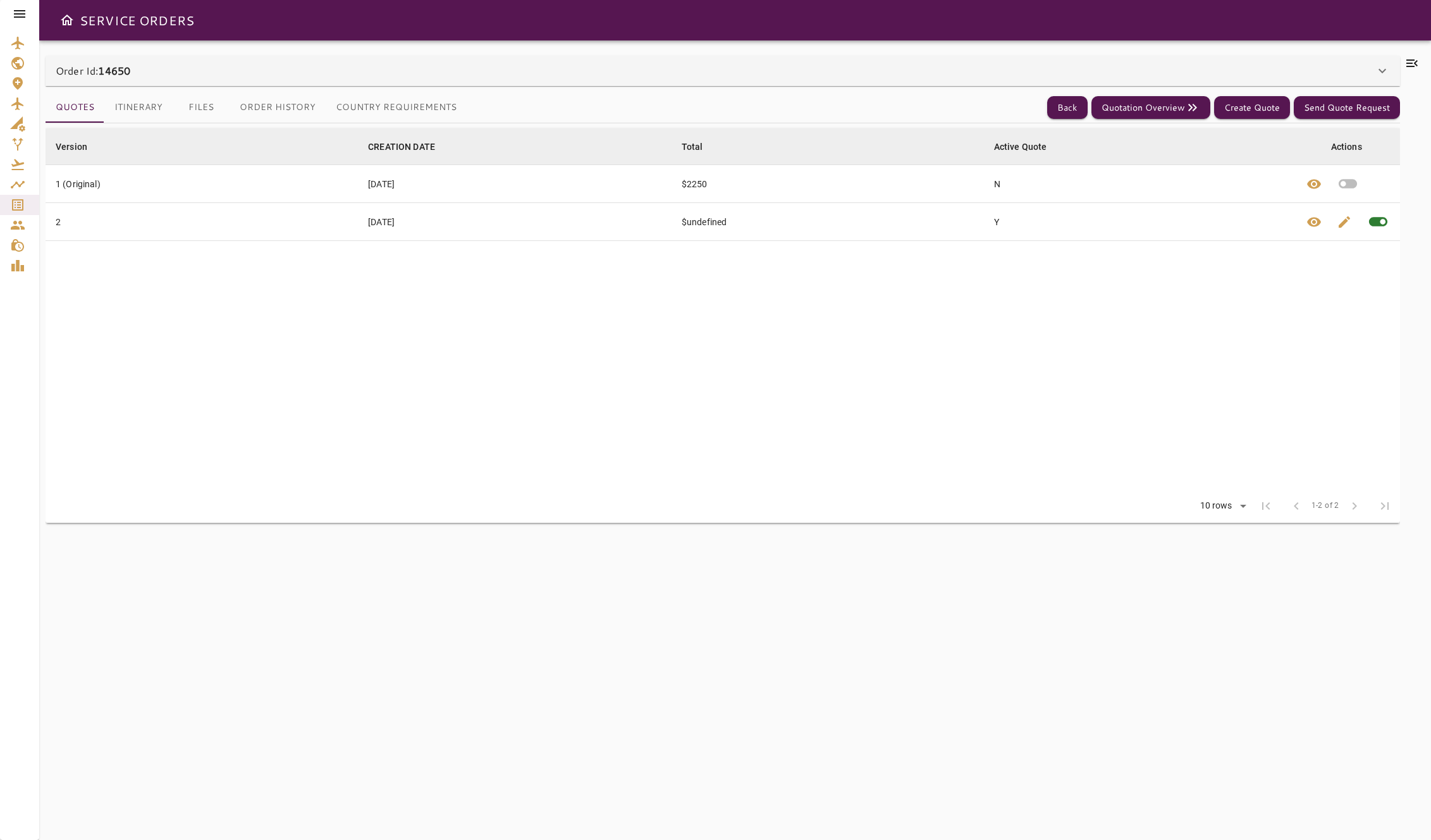
click at [427, 109] on button "Country Requirements" at bounding box center [396, 108] width 141 height 30
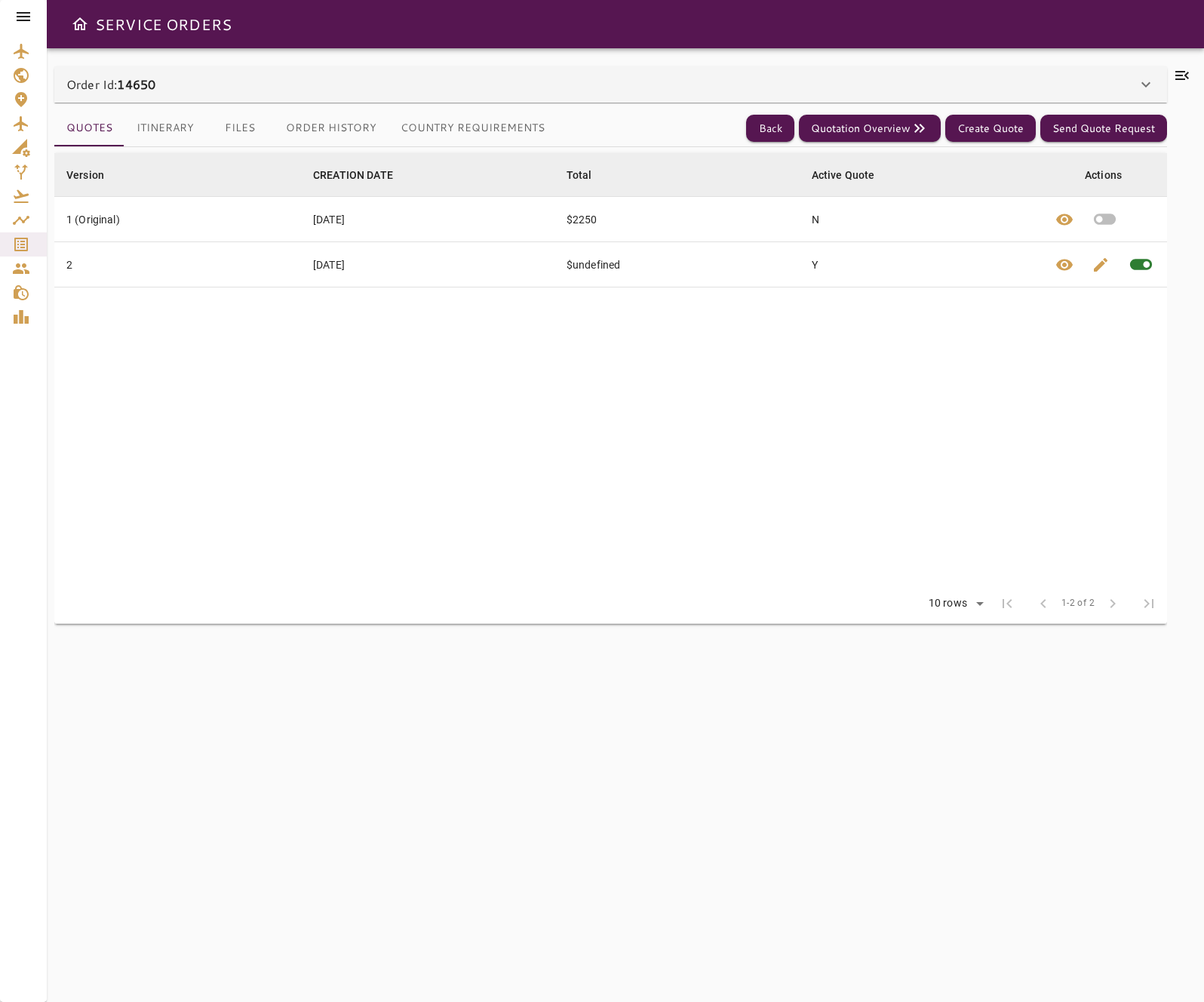
click at [460, 129] on button "Country Requirements" at bounding box center [472, 128] width 168 height 36
click at [313, 124] on button "Order History" at bounding box center [331, 128] width 115 height 36
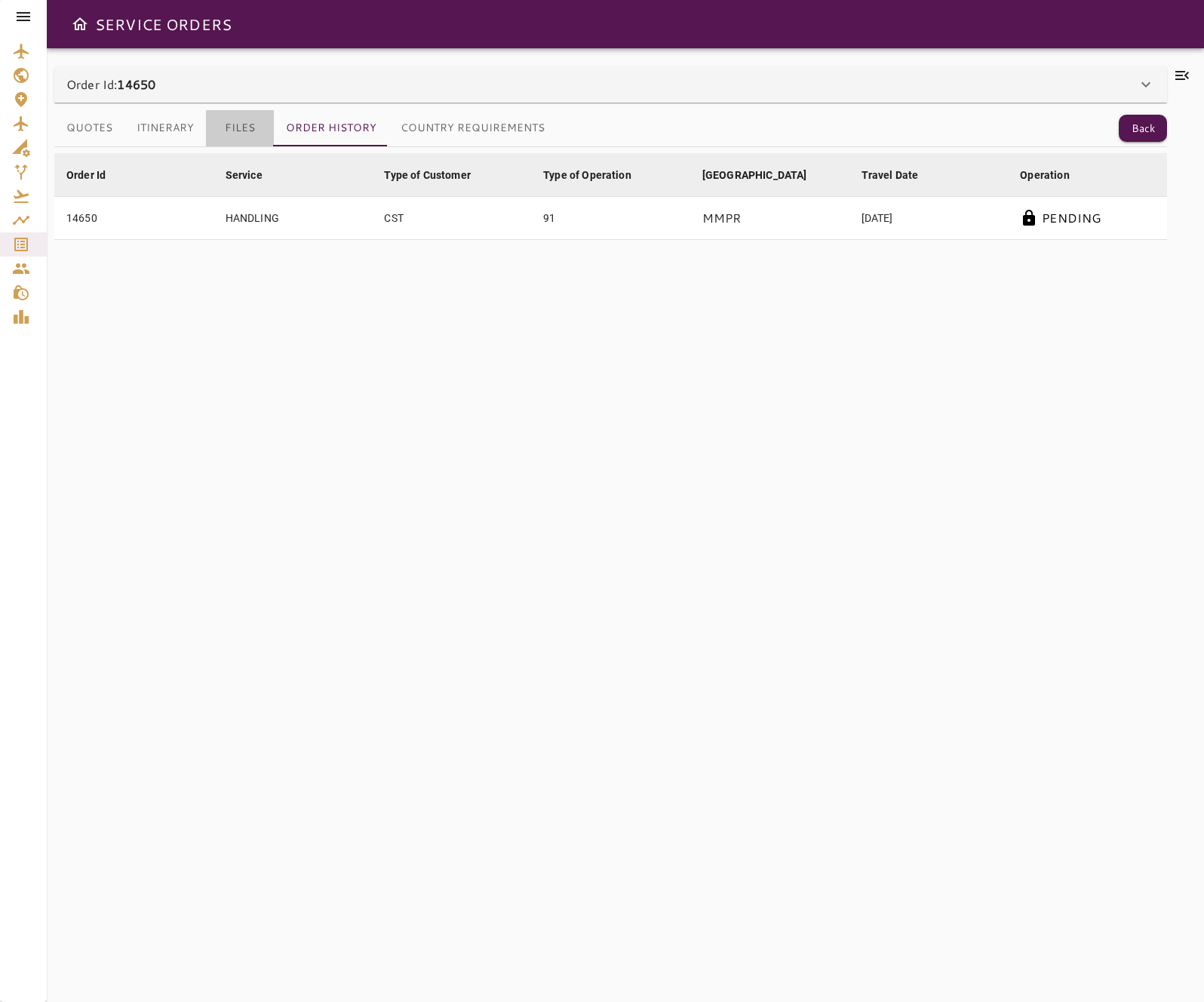
click at [243, 132] on button "Files" at bounding box center [240, 128] width 68 height 36
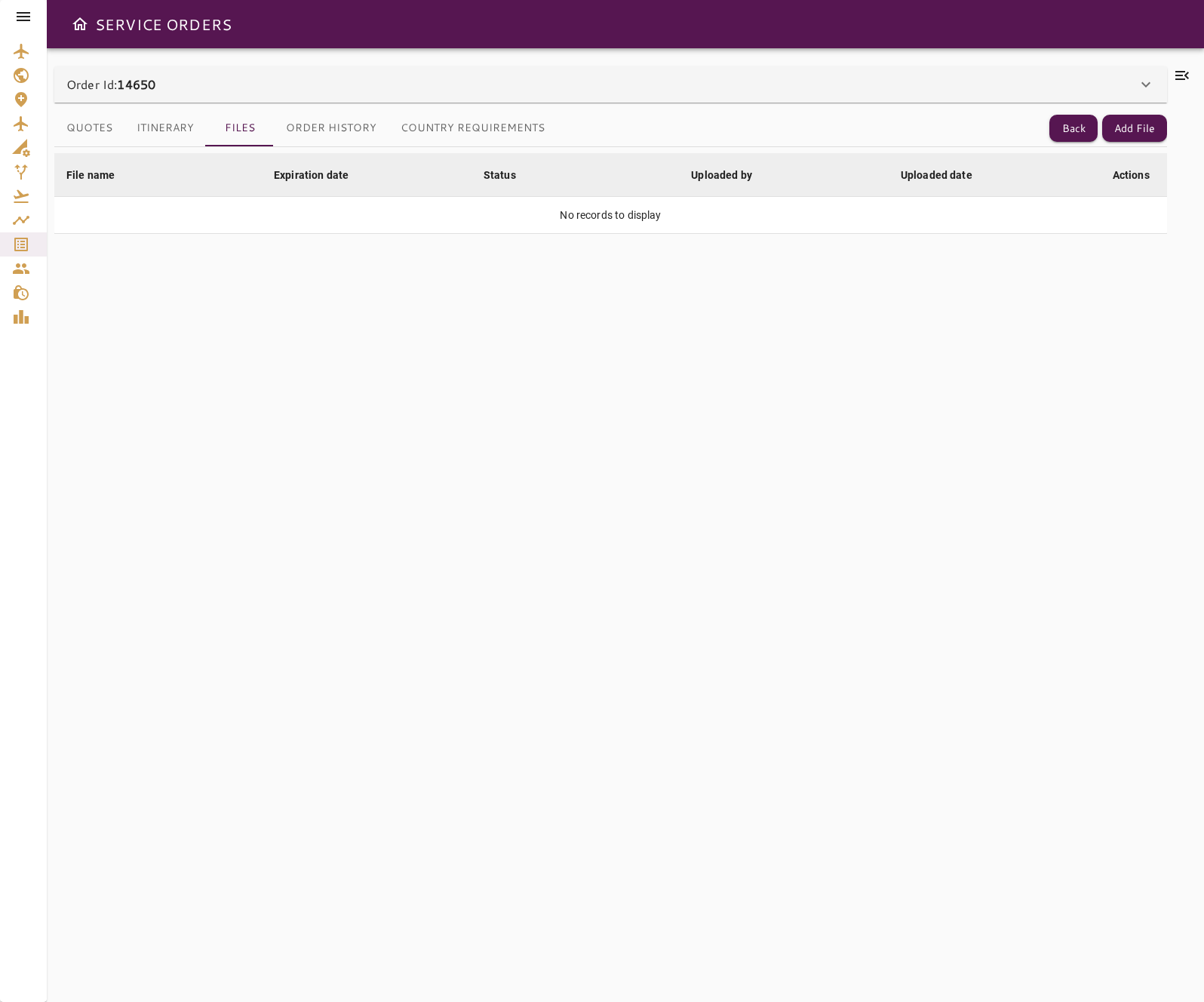
click at [188, 130] on button "Itinerary" at bounding box center [165, 128] width 82 height 36
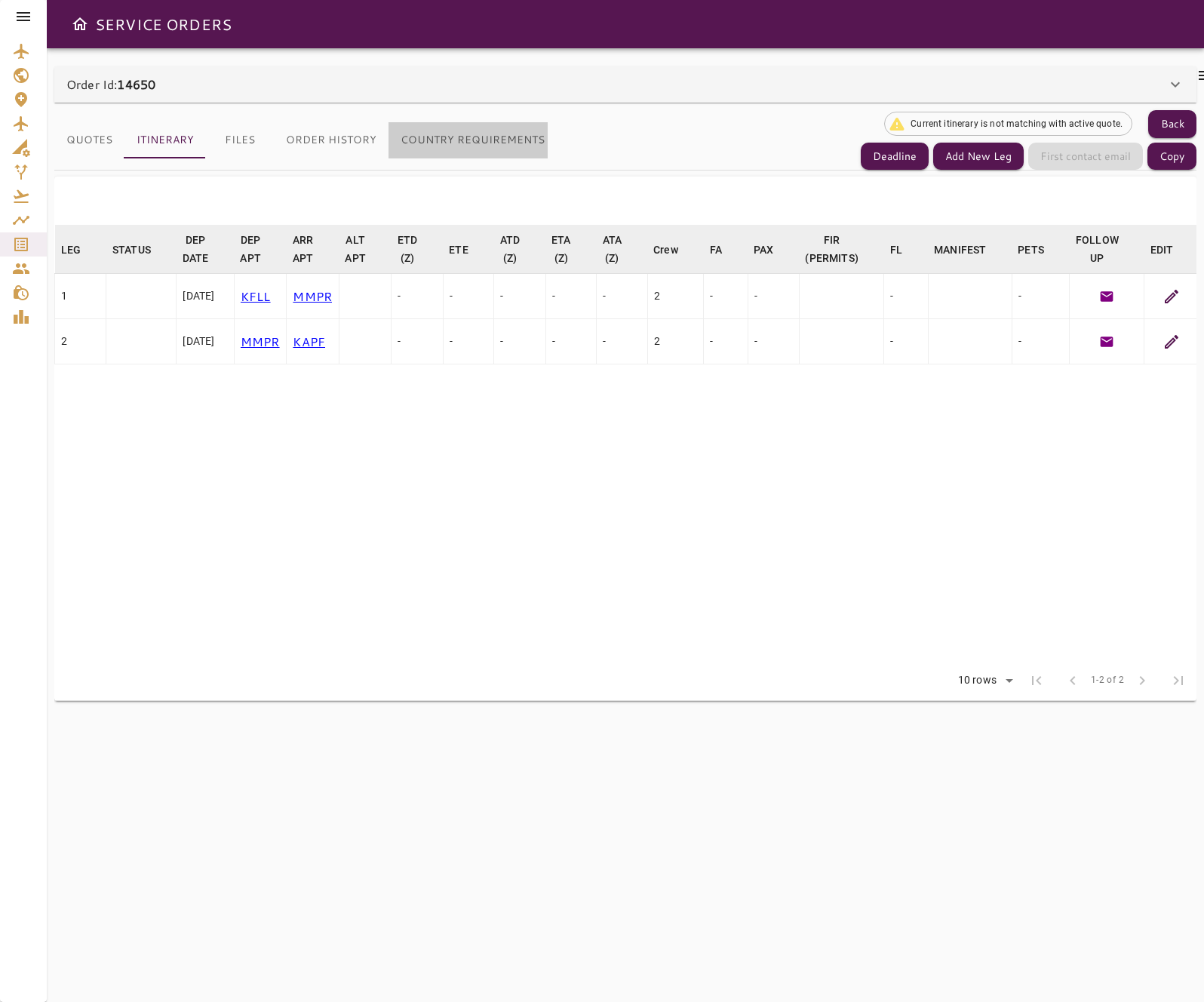
click at [464, 137] on button "Country Requirements" at bounding box center [472, 140] width 168 height 36
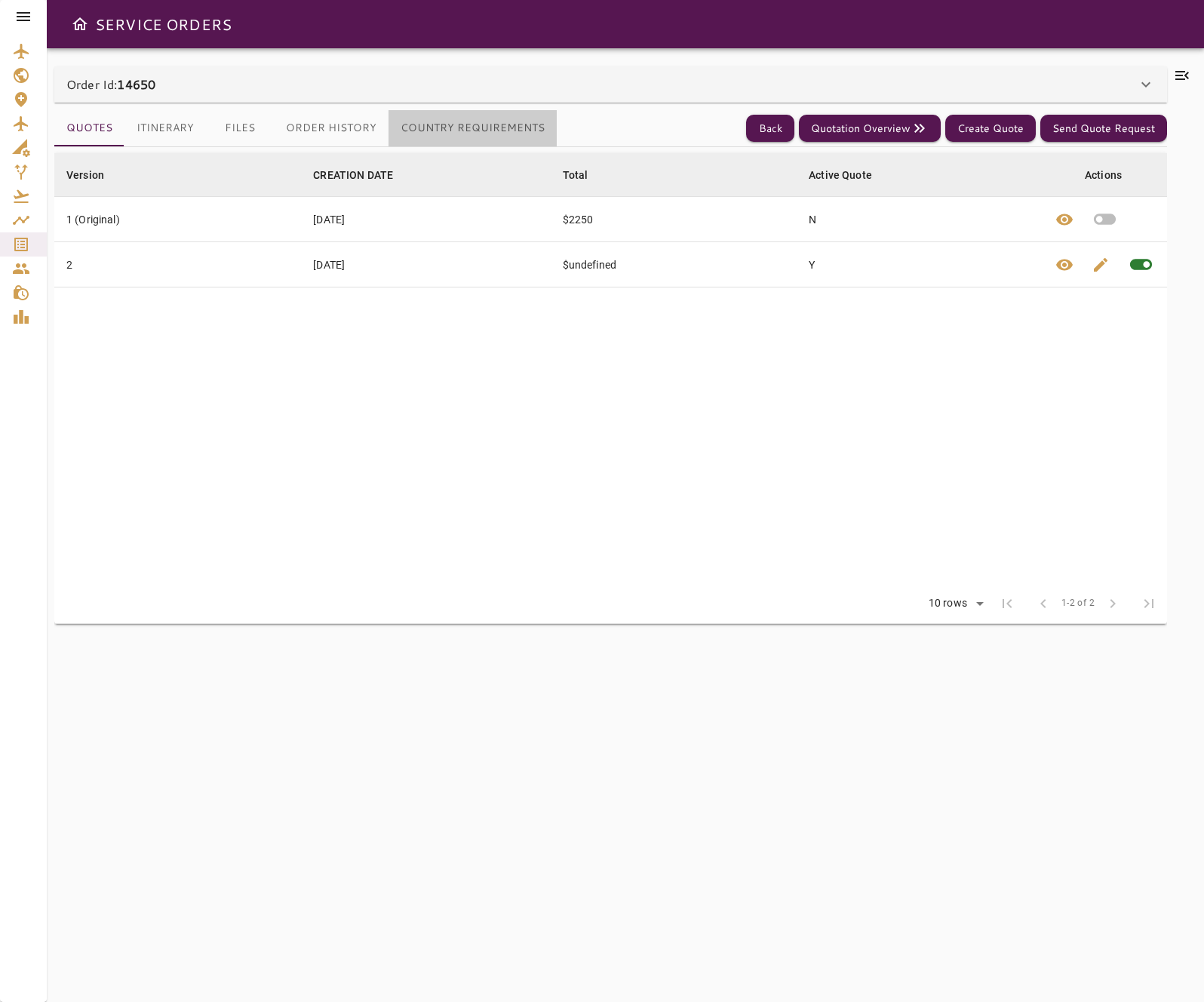
click at [496, 134] on button "Country Requirements" at bounding box center [472, 128] width 168 height 36
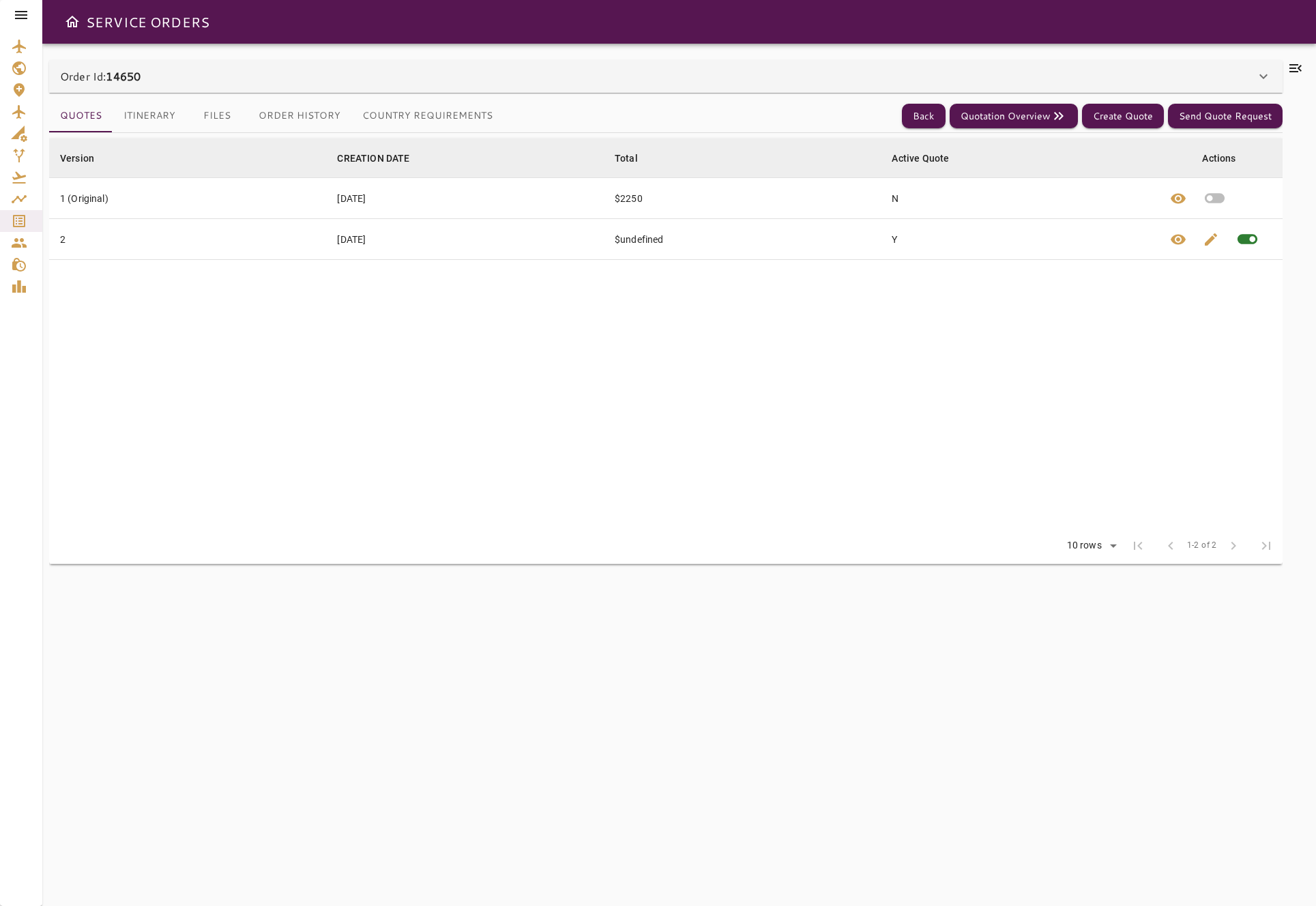
click at [1088, 263] on div "**********" at bounding box center [679, 475] width 1274 height 862
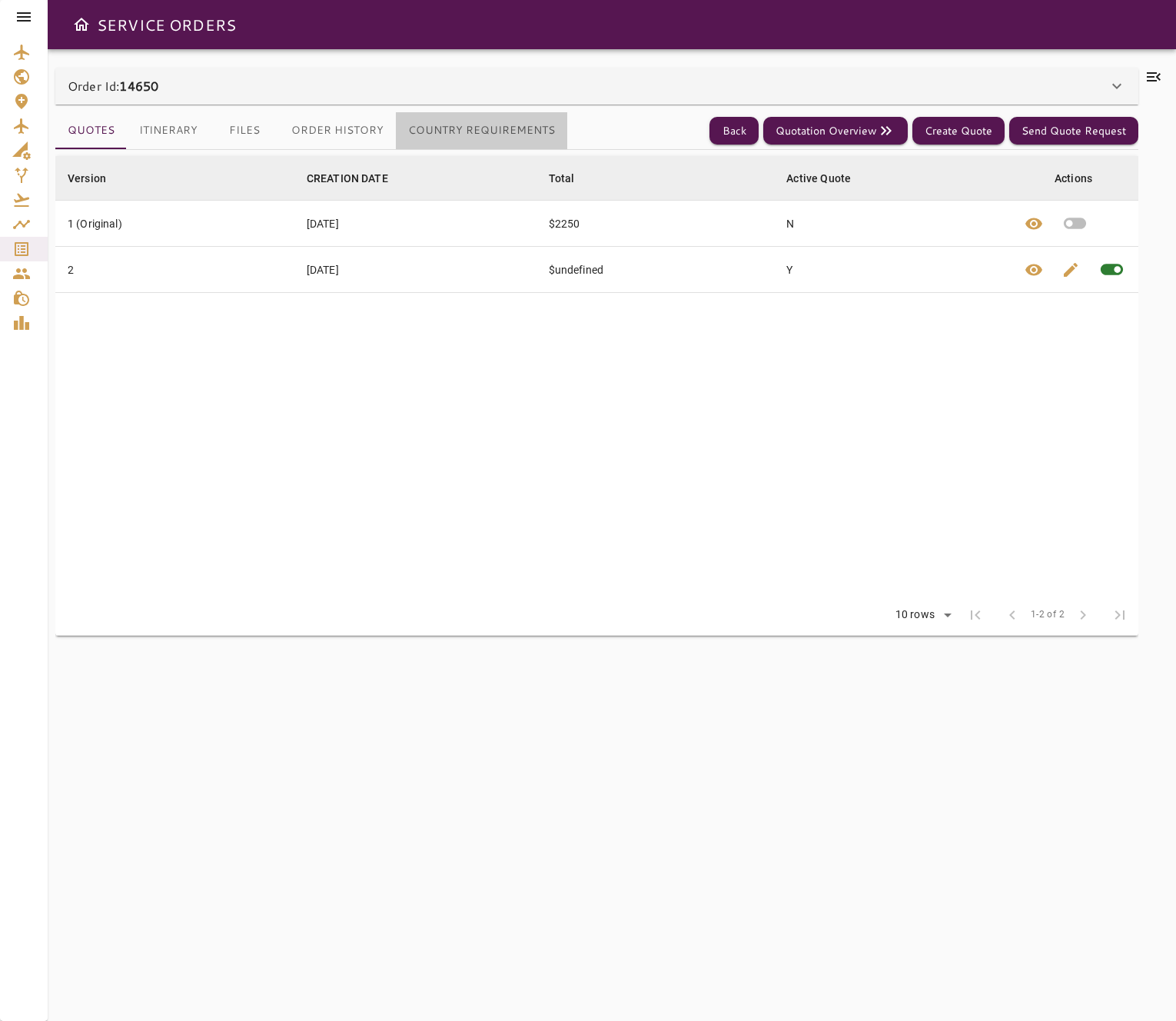
drag, startPoint x: 480, startPoint y: 113, endPoint x: 483, endPoint y: 121, distance: 8.5
click at [480, 113] on button "Country Requirements" at bounding box center [481, 131] width 171 height 37
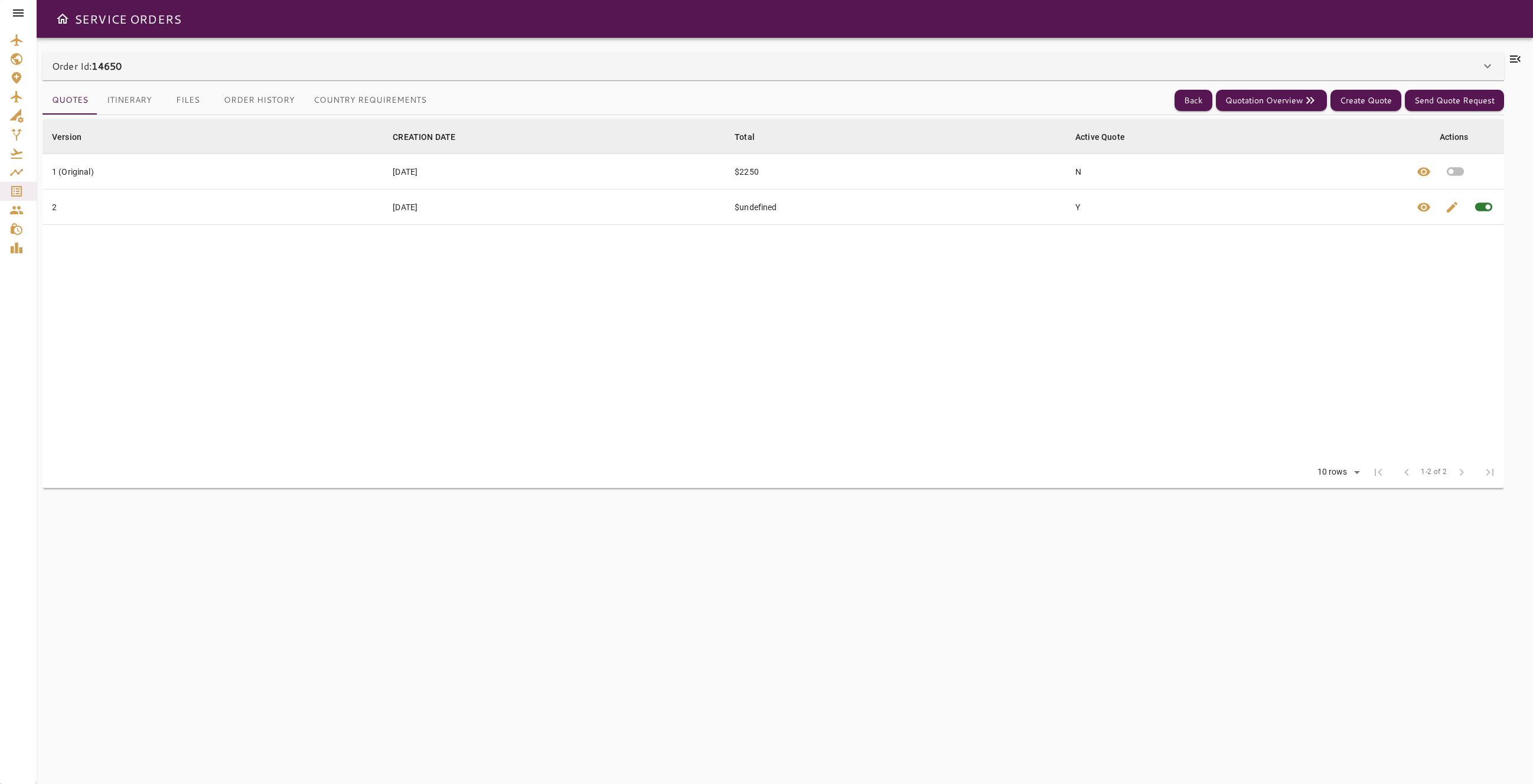
click at [382, 91] on button "Country Requirements" at bounding box center [370, 100] width 131 height 28
